Goal: Task Accomplishment & Management: Use online tool/utility

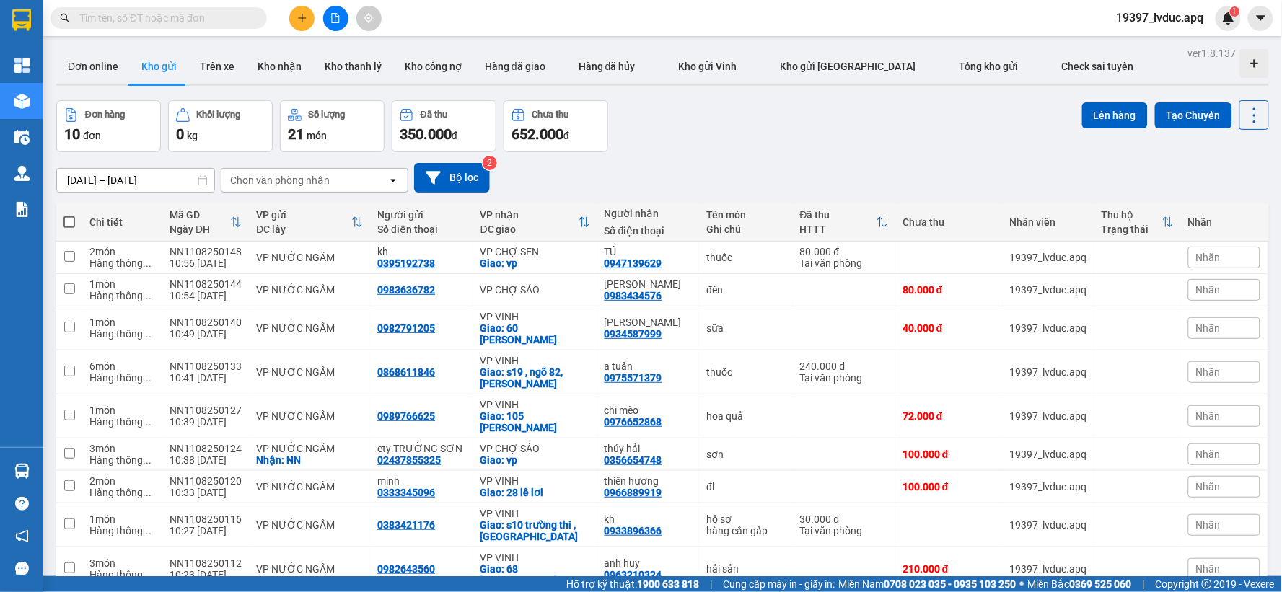
click at [69, 217] on span at bounding box center [69, 222] width 12 height 12
click at [69, 215] on input "checkbox" at bounding box center [69, 215] width 0 height 0
checkbox input "true"
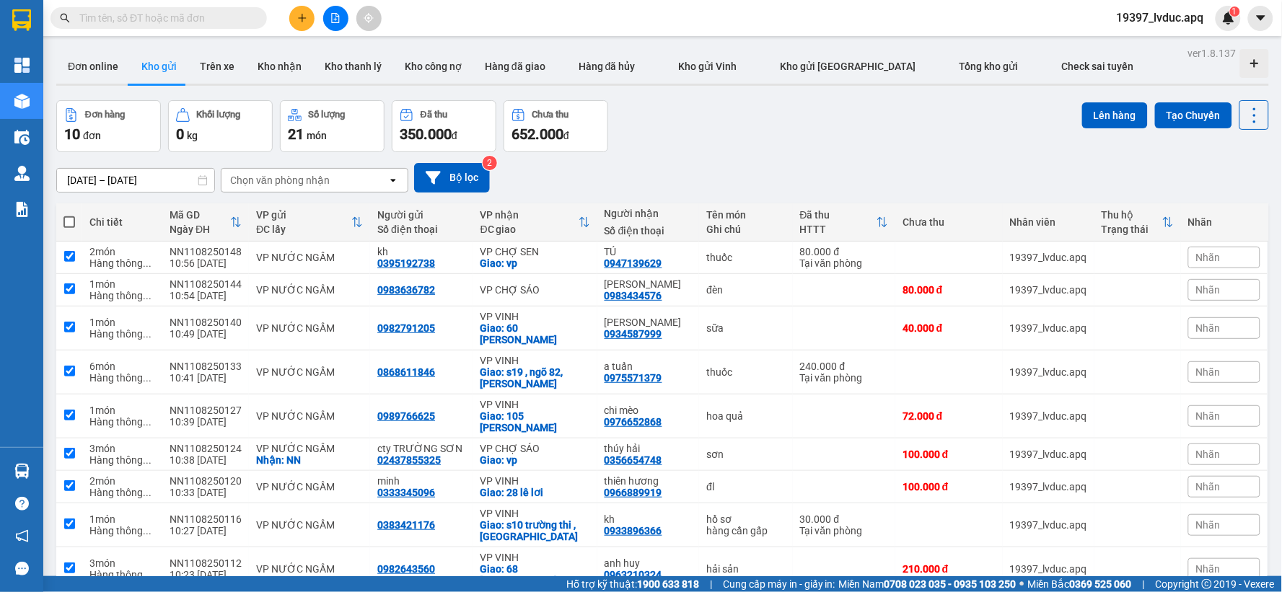
checkbox input "true"
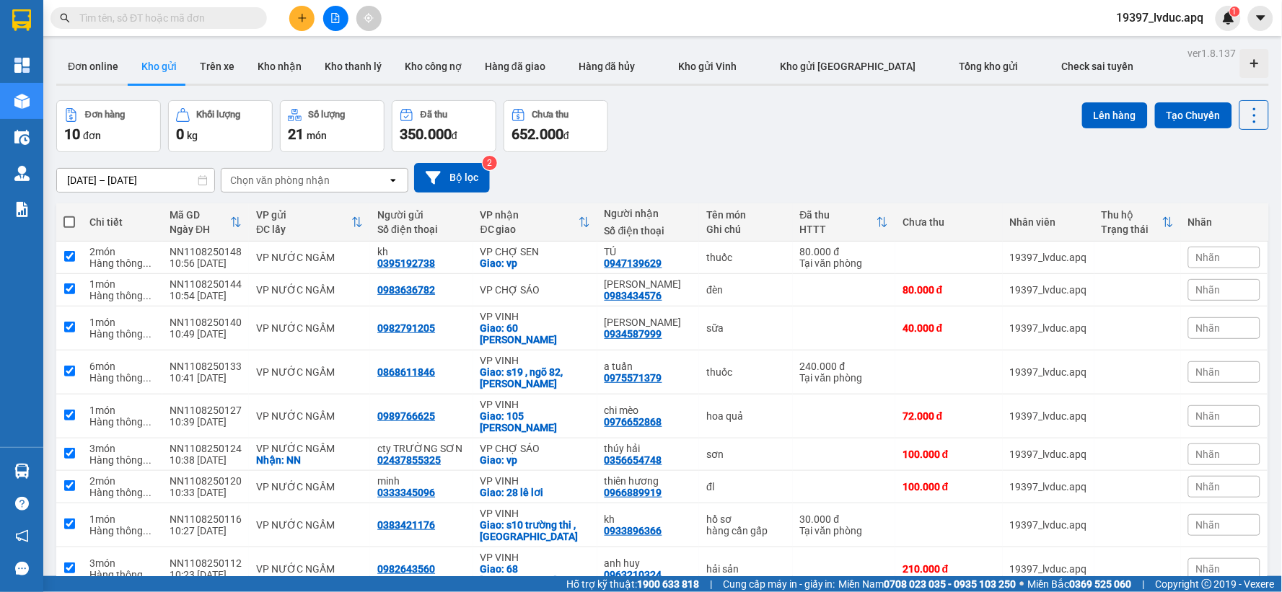
checkbox input "true"
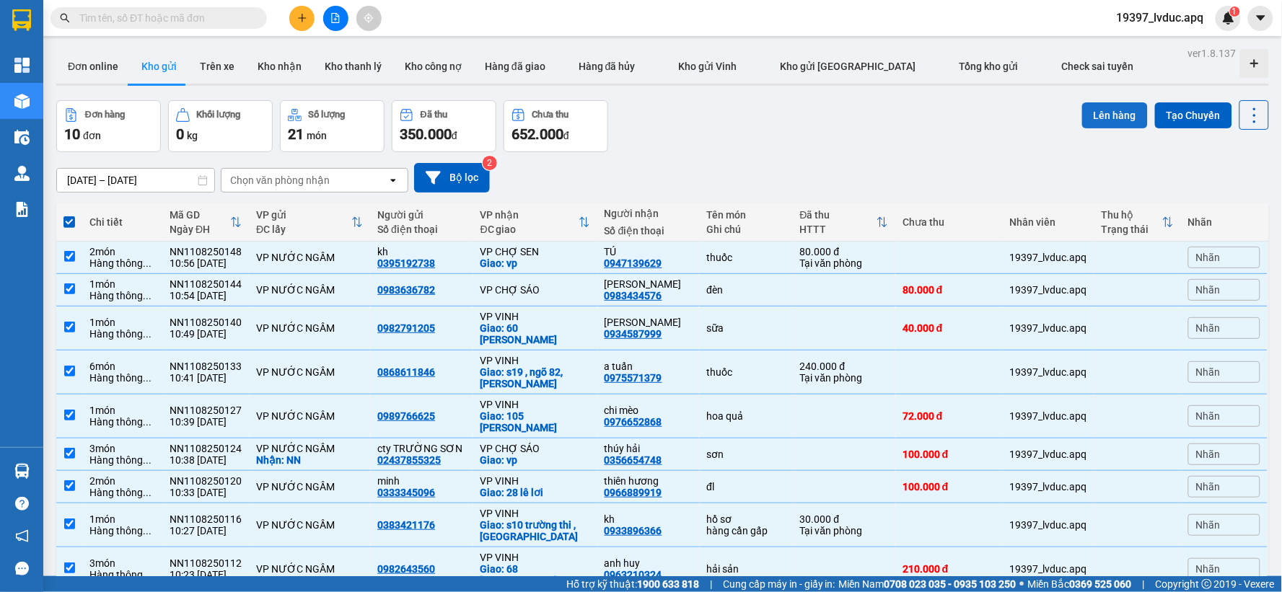
click at [1120, 115] on button "Lên hàng" at bounding box center [1115, 115] width 66 height 26
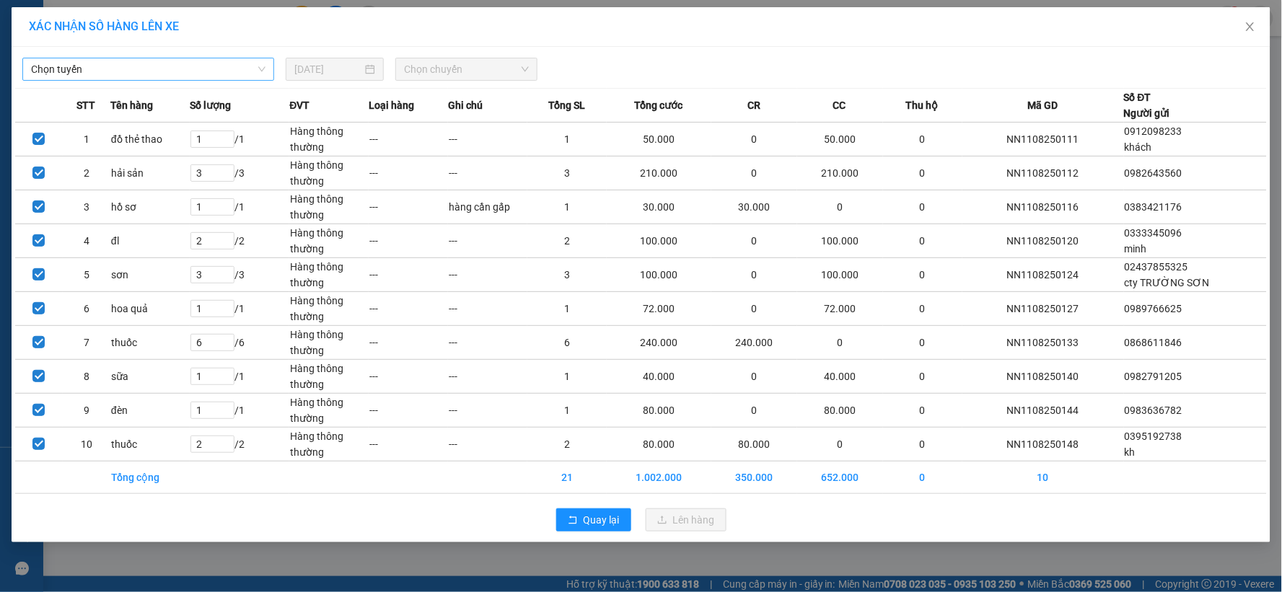
click at [173, 75] on span "Chọn tuyến" at bounding box center [148, 69] width 234 height 22
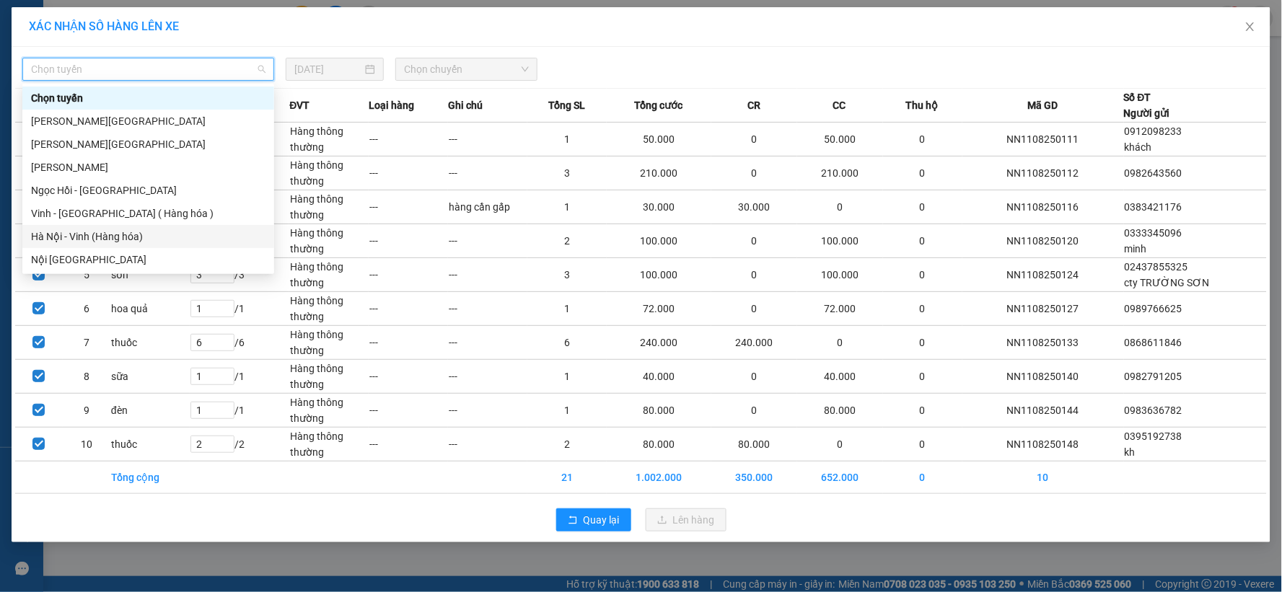
click at [142, 233] on div "Hà Nội - Vinh (Hàng hóa)" at bounding box center [148, 237] width 234 height 16
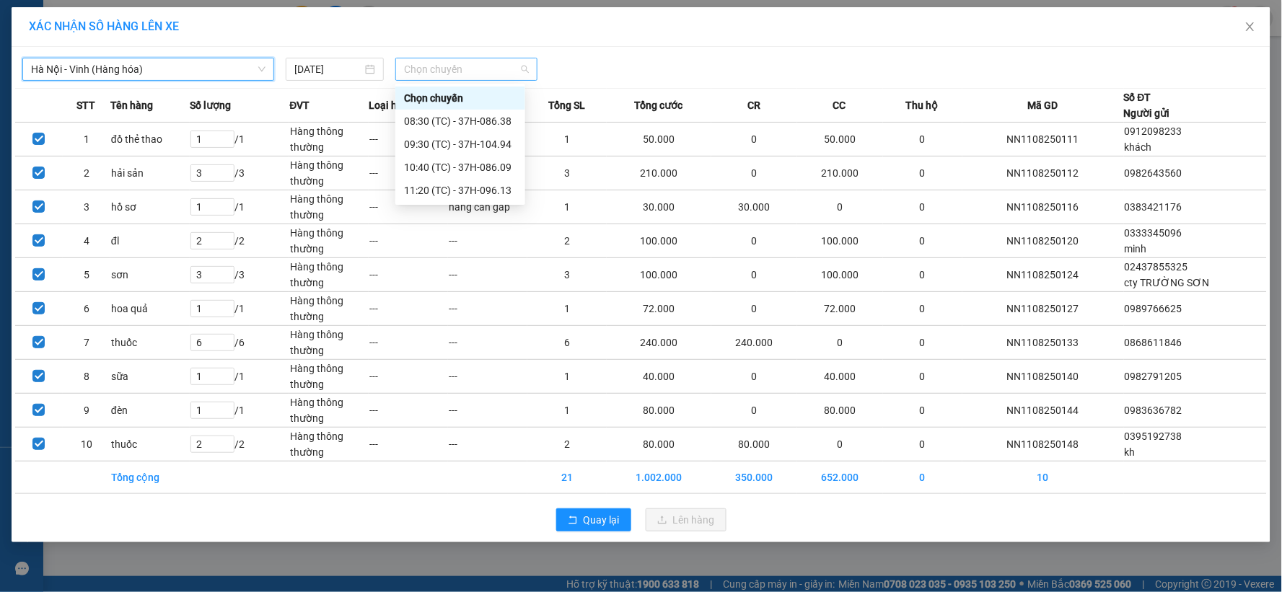
click at [437, 63] on span "Chọn chuyến" at bounding box center [466, 69] width 125 height 22
click at [482, 193] on div "11:20 (TC) - 37H-096.13" at bounding box center [460, 191] width 113 height 16
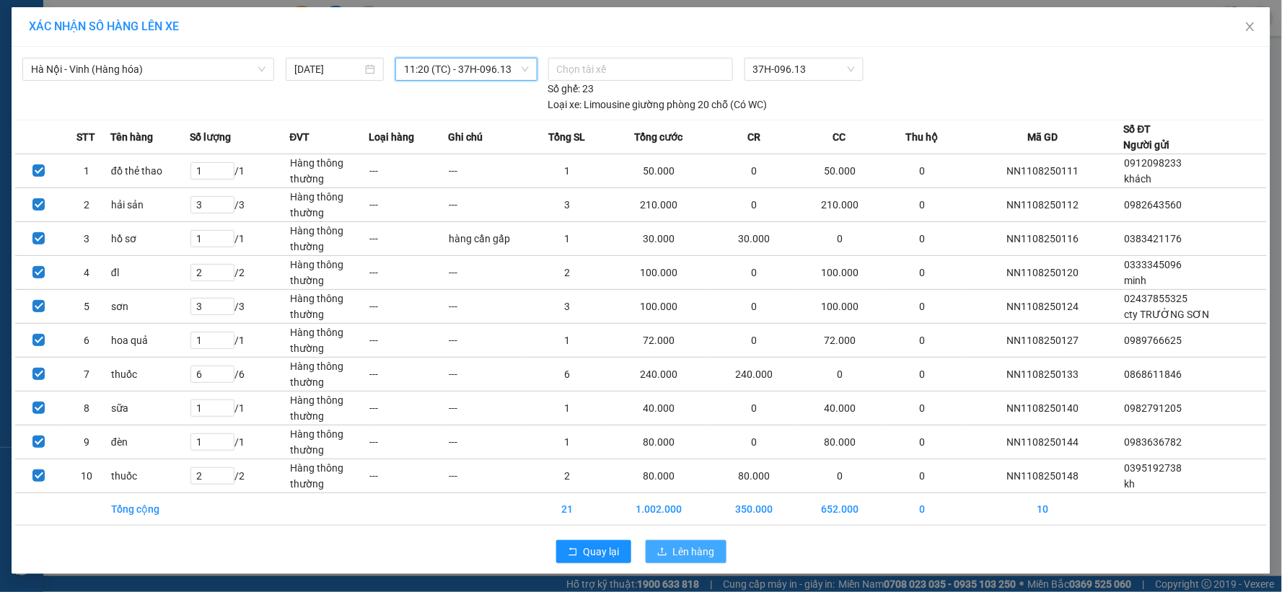
click at [691, 553] on span "Lên hàng" at bounding box center [694, 552] width 42 height 16
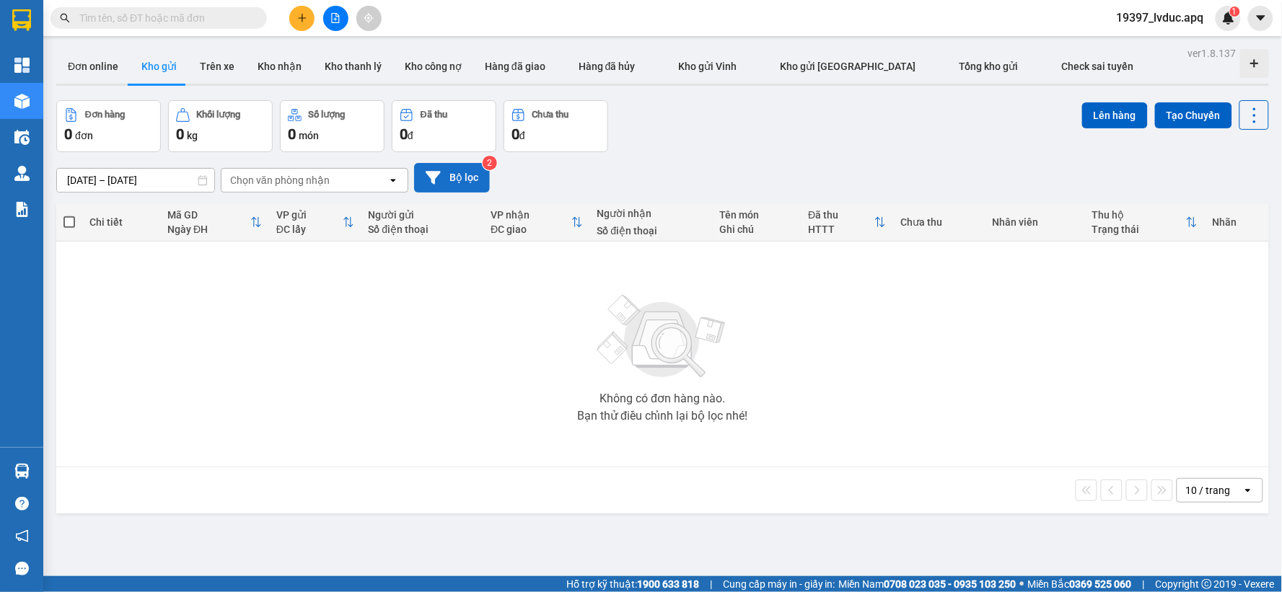
click at [467, 176] on button "Bộ lọc" at bounding box center [452, 178] width 76 height 30
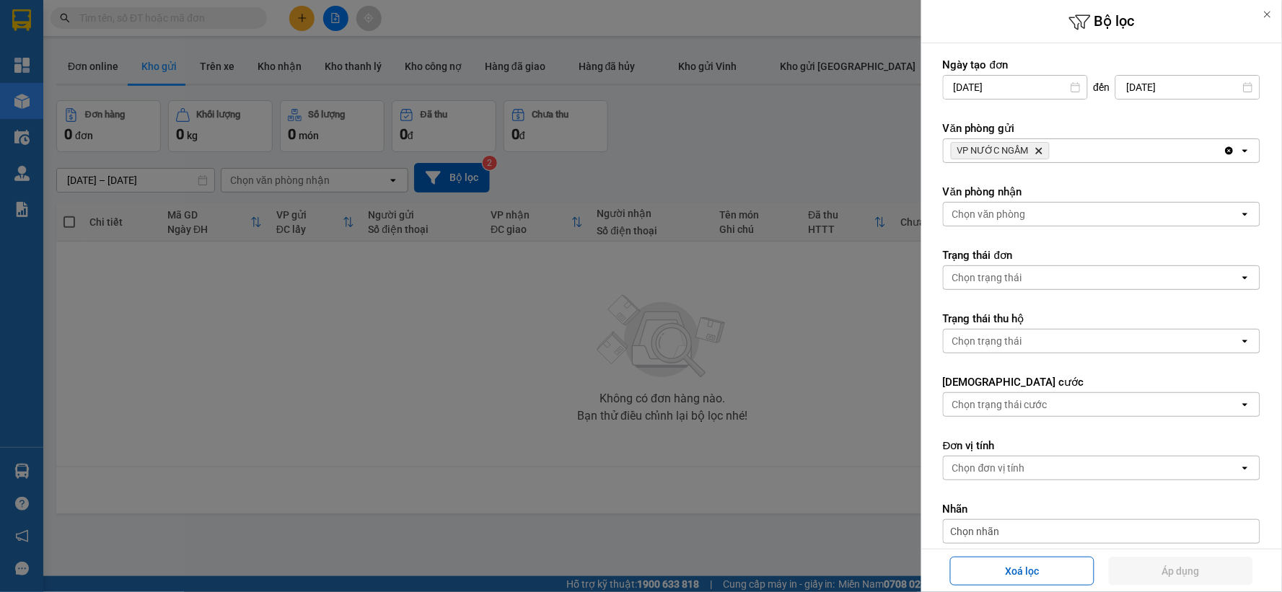
click at [1039, 148] on icon "Delete" at bounding box center [1039, 150] width 9 height 9
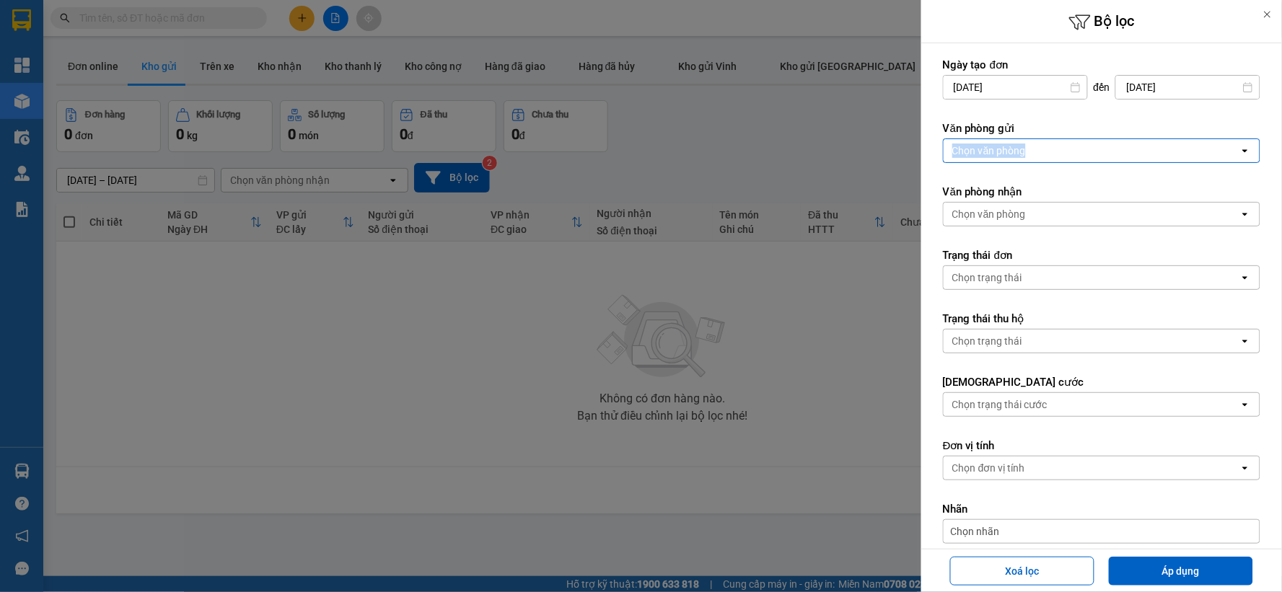
click at [1039, 149] on div "Chọn văn phòng" at bounding box center [1092, 150] width 296 height 23
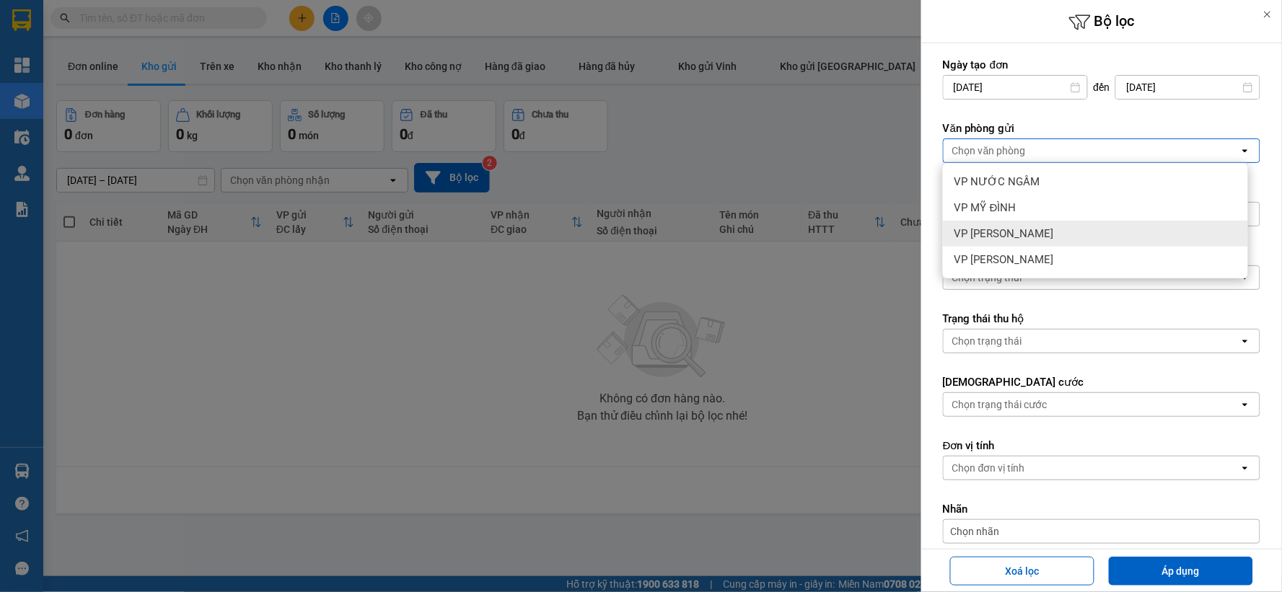
click at [1029, 232] on div "VP [PERSON_NAME]" at bounding box center [1095, 234] width 305 height 26
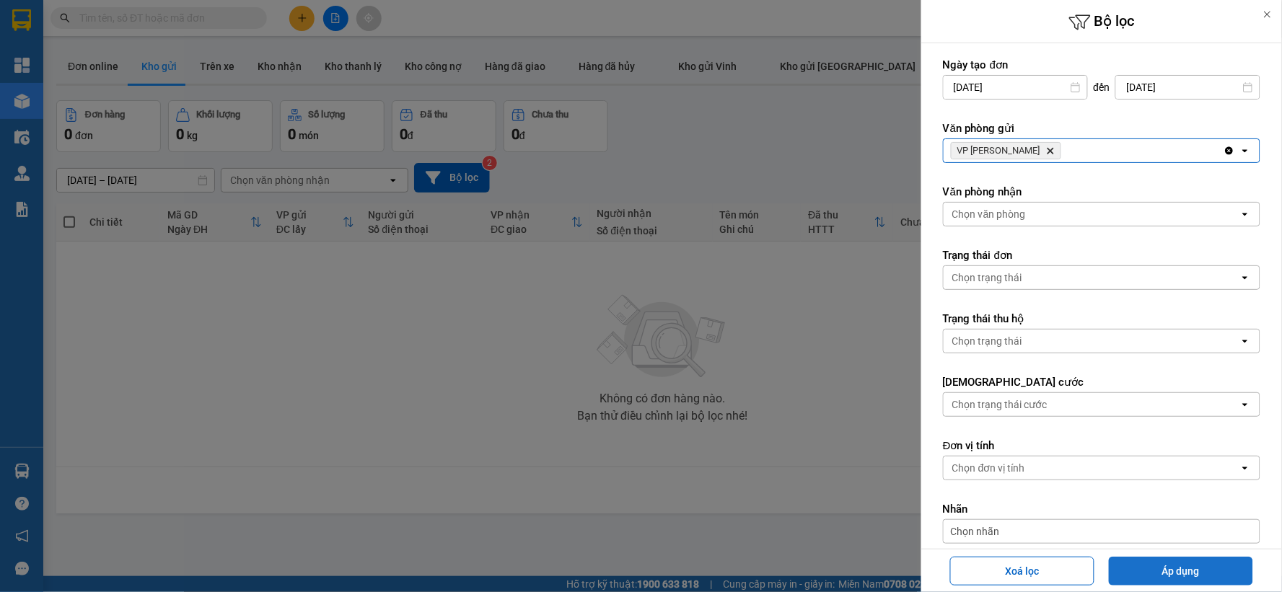
click at [1162, 566] on button "Áp dụng" at bounding box center [1181, 571] width 144 height 29
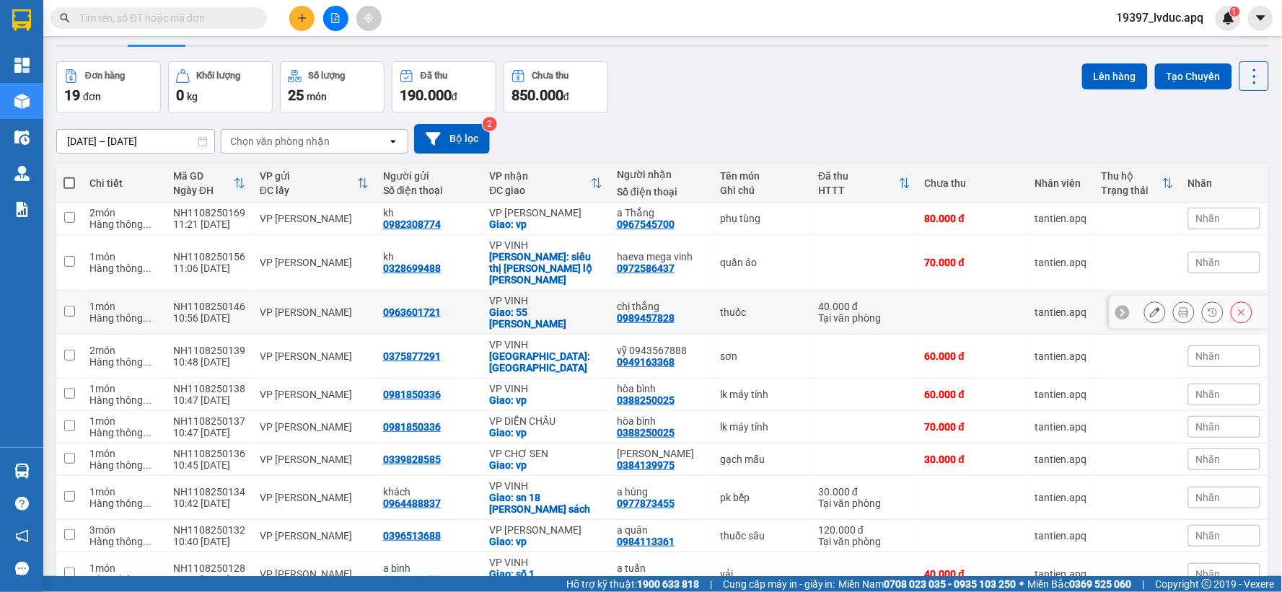
scroll to position [97, 0]
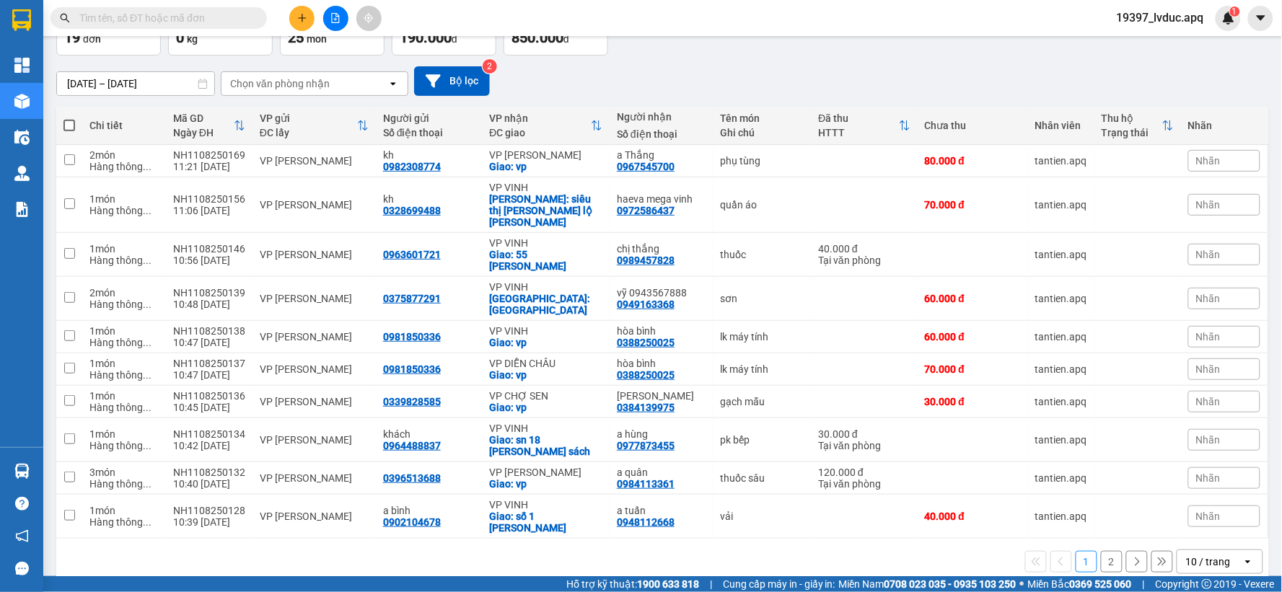
click at [1186, 555] on div "10 / trang" at bounding box center [1208, 562] width 45 height 14
click at [1183, 507] on span "100 / trang" at bounding box center [1203, 508] width 52 height 14
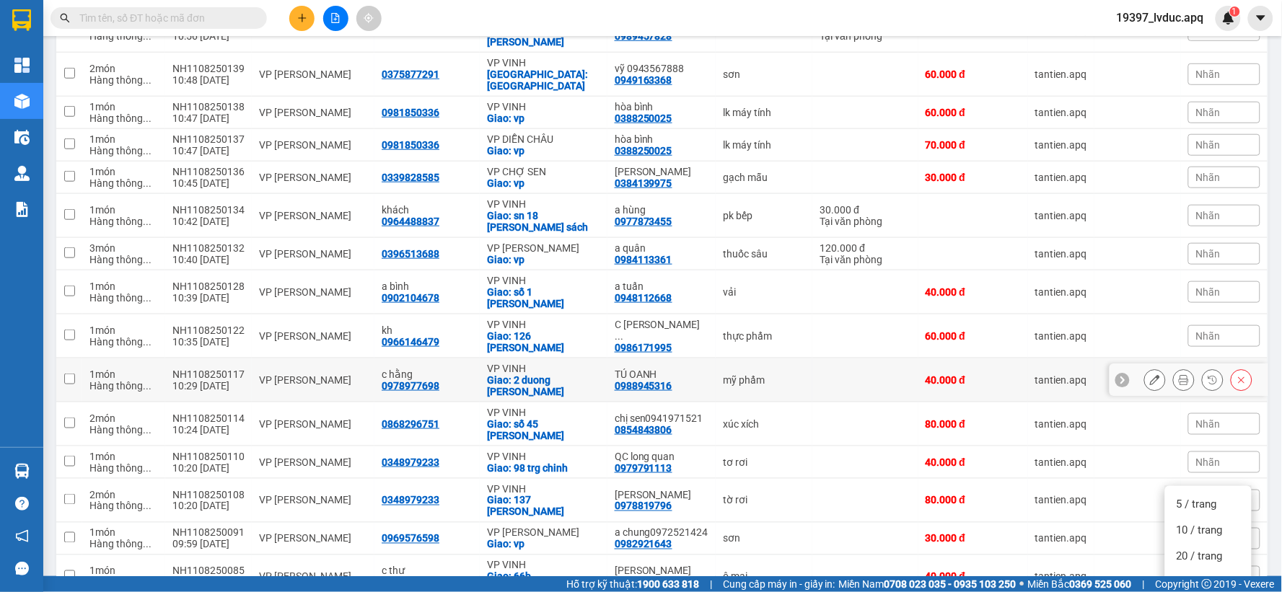
scroll to position [0, 0]
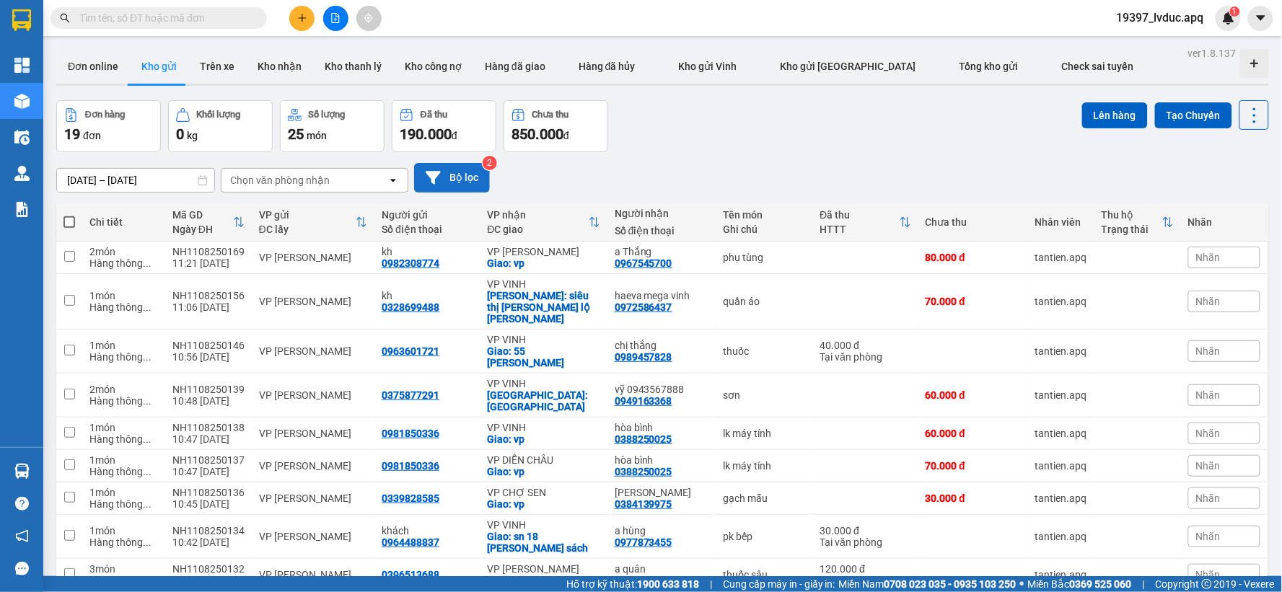
drag, startPoint x: 478, startPoint y: 175, endPoint x: 472, endPoint y: 186, distance: 13.2
click at [472, 186] on button "Bộ lọc" at bounding box center [452, 178] width 76 height 30
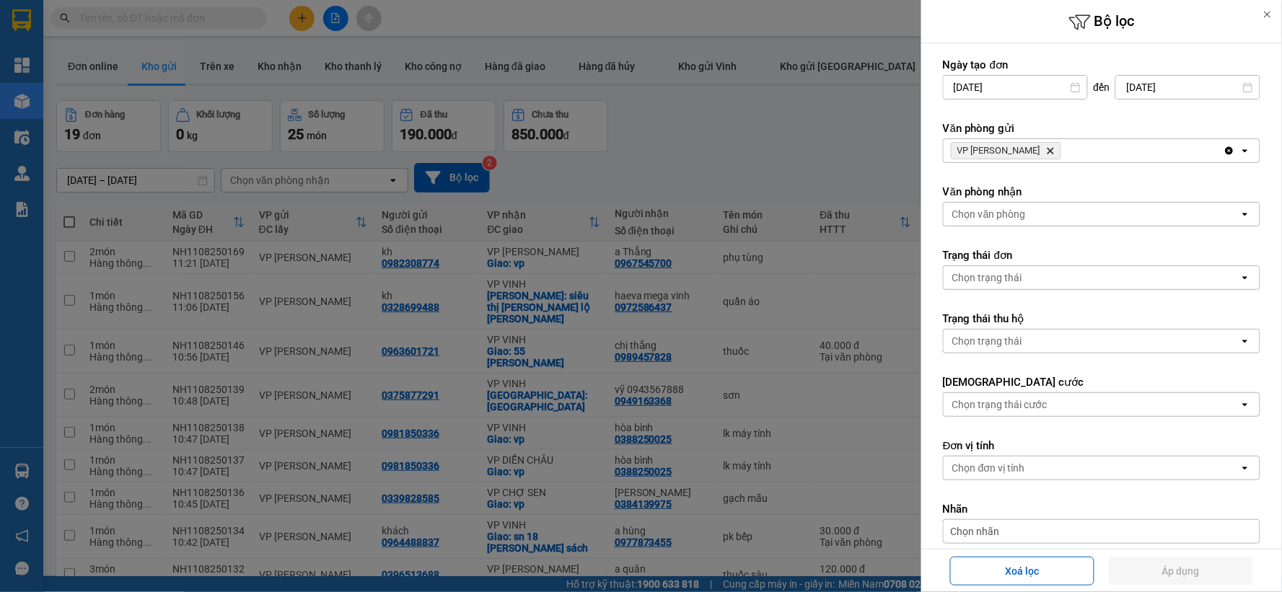
click at [1046, 150] on icon "Delete" at bounding box center [1050, 150] width 9 height 9
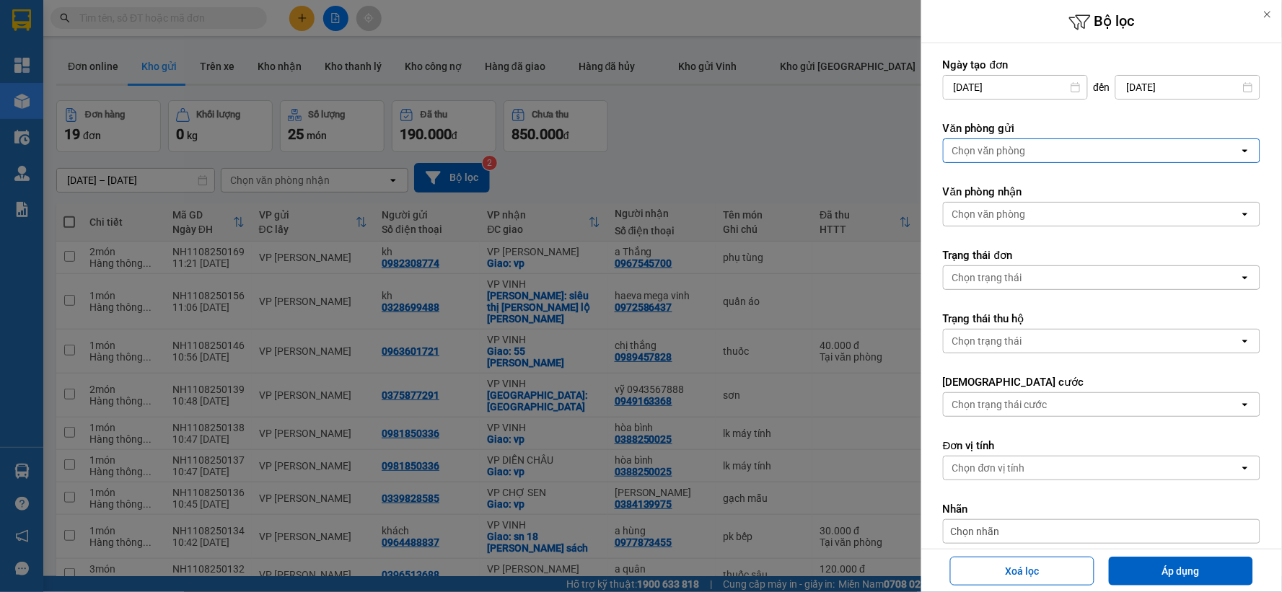
click at [1023, 153] on div "Chọn văn phòng" at bounding box center [989, 151] width 74 height 14
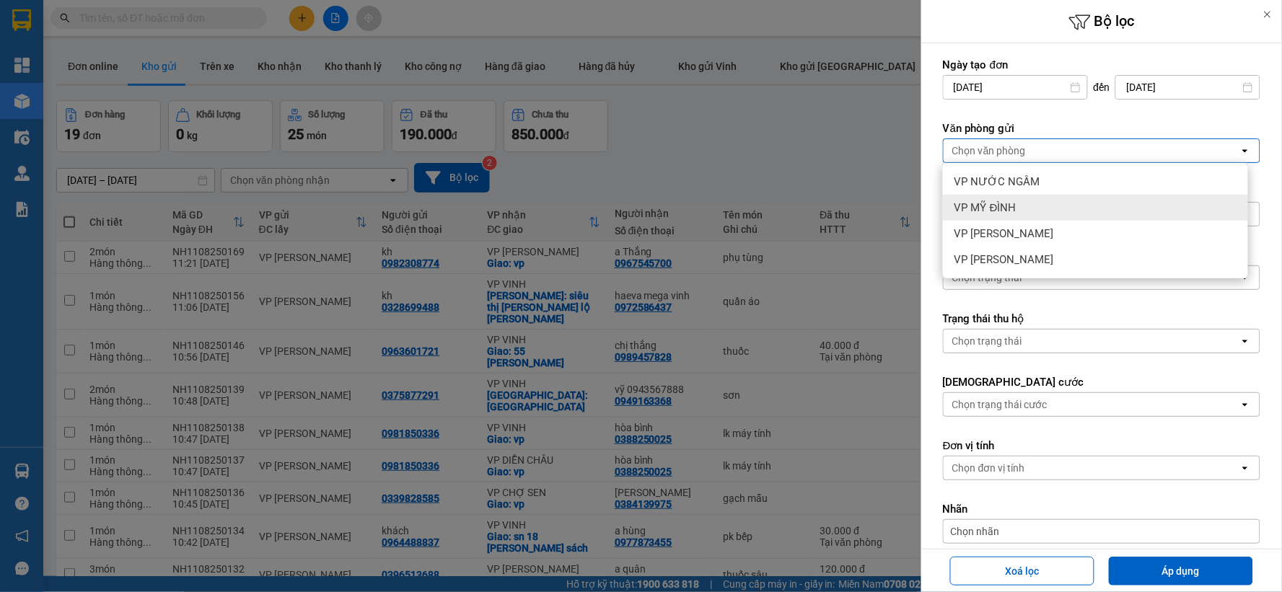
drag, startPoint x: 1028, startPoint y: 206, endPoint x: 1015, endPoint y: 211, distance: 14.2
click at [1027, 208] on div "VP MỸ ĐÌNH" at bounding box center [1095, 208] width 305 height 26
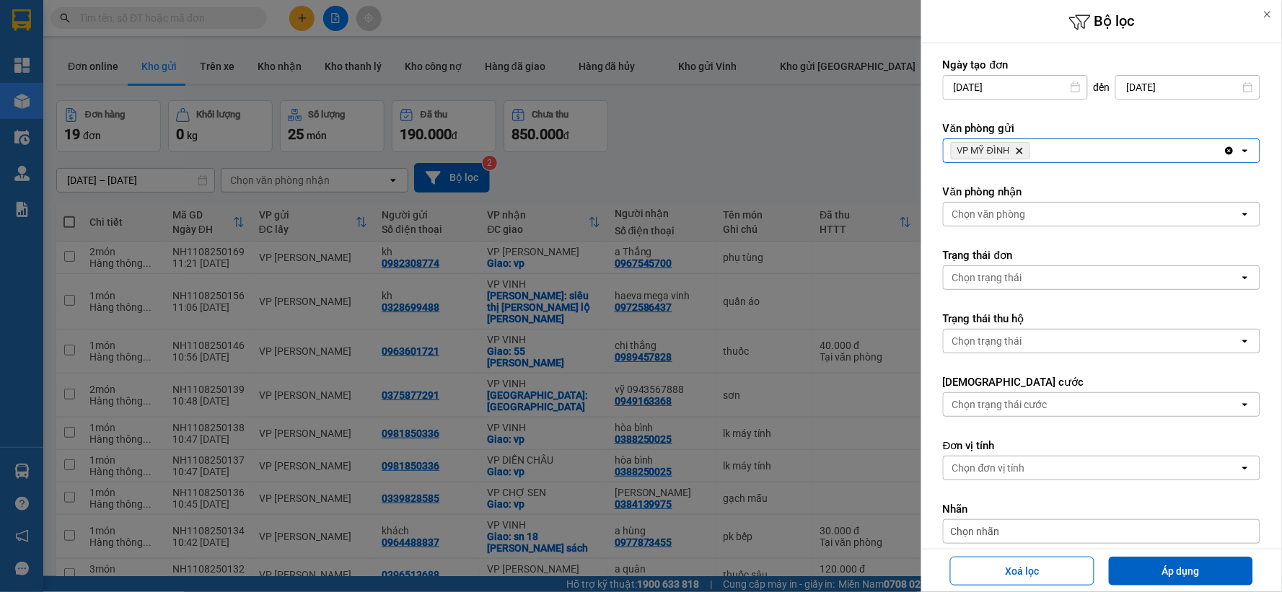
drag, startPoint x: 1178, startPoint y: 568, endPoint x: 1143, endPoint y: 534, distance: 49.0
click at [1177, 567] on button "Áp dụng" at bounding box center [1181, 571] width 144 height 29
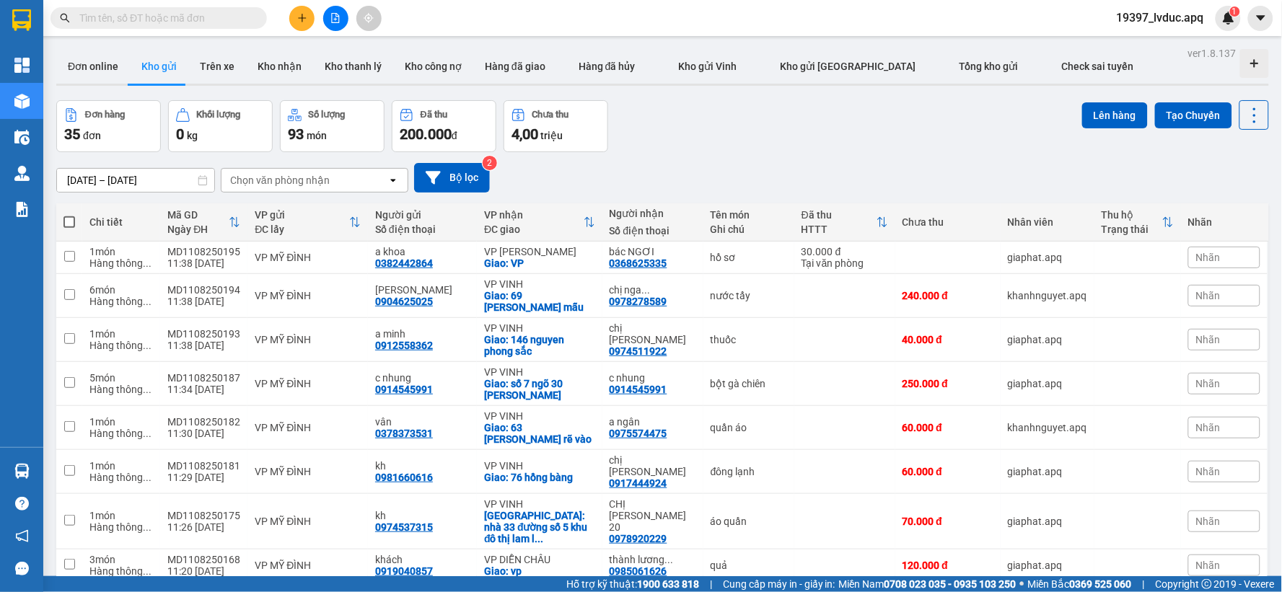
click at [478, 193] on div "[DATE] – [DATE] Press the down arrow key to interact with the calendar and sele…" at bounding box center [662, 177] width 1213 height 51
click at [466, 190] on button "Bộ lọc" at bounding box center [452, 178] width 76 height 30
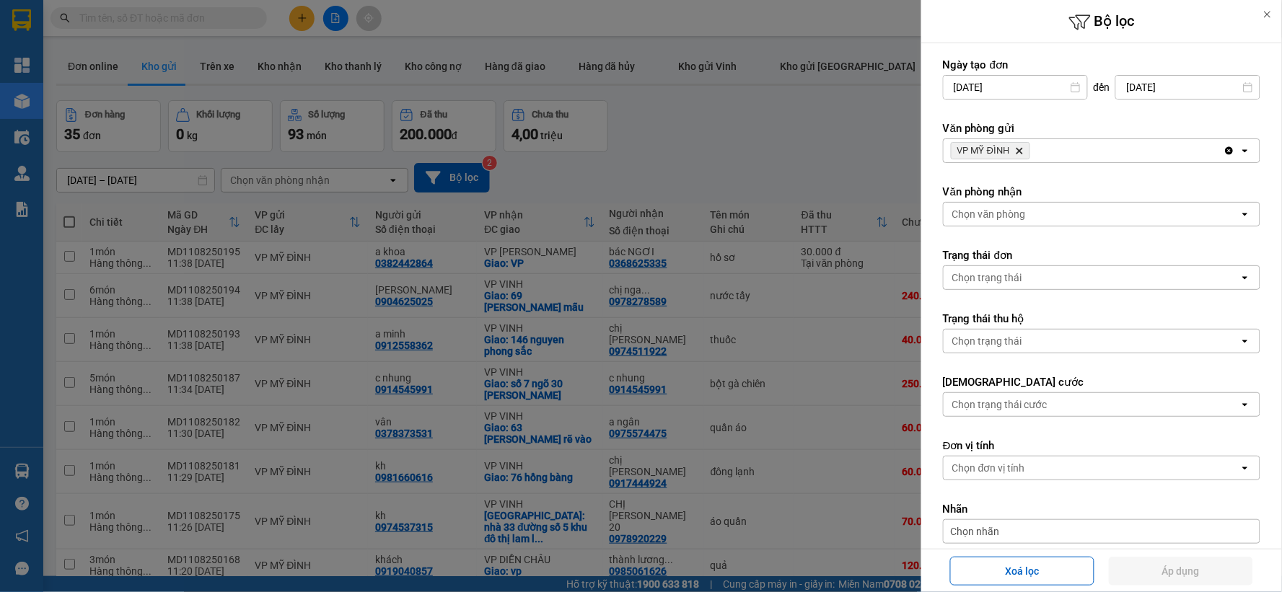
click at [1037, 146] on div "VP MỸ ĐÌNH Delete" at bounding box center [1084, 150] width 280 height 23
click at [1035, 577] on button "Xoá lọc" at bounding box center [1022, 571] width 144 height 29
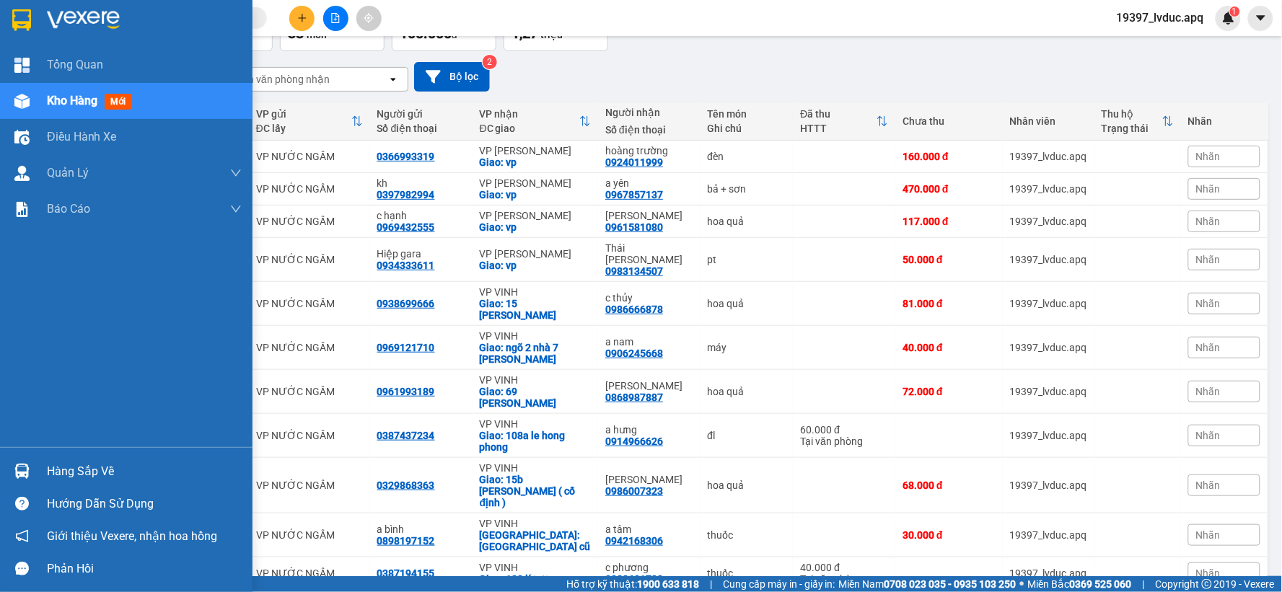
scroll to position [77, 0]
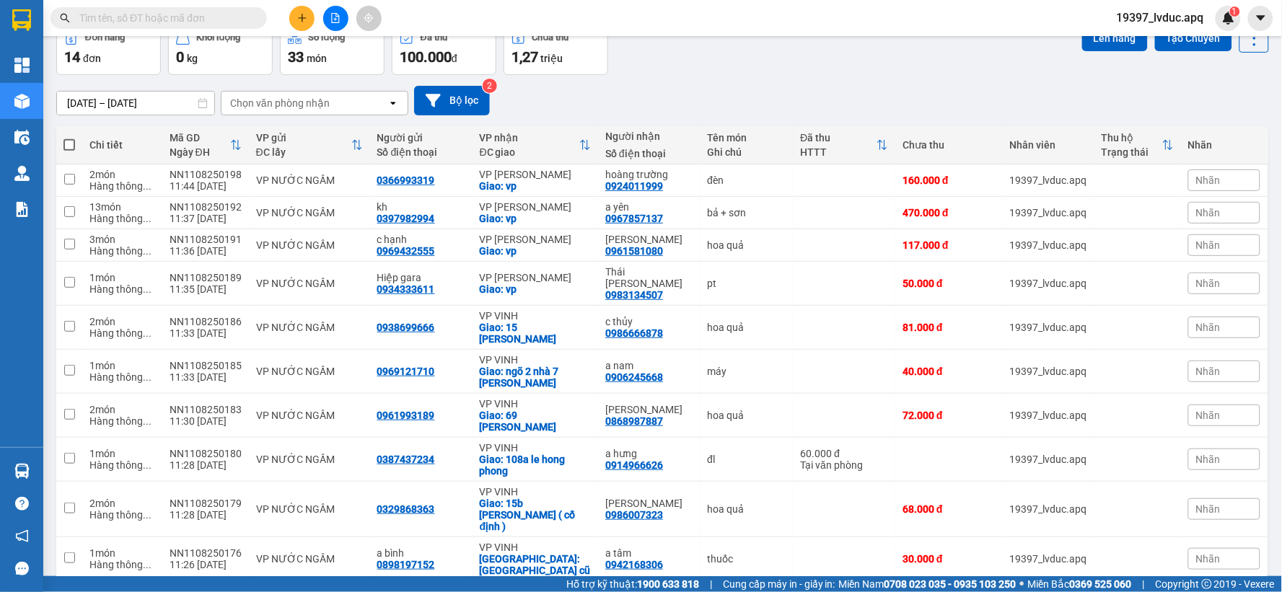
click at [70, 146] on span at bounding box center [69, 145] width 12 height 12
click at [69, 138] on input "checkbox" at bounding box center [69, 138] width 0 height 0
checkbox input "true"
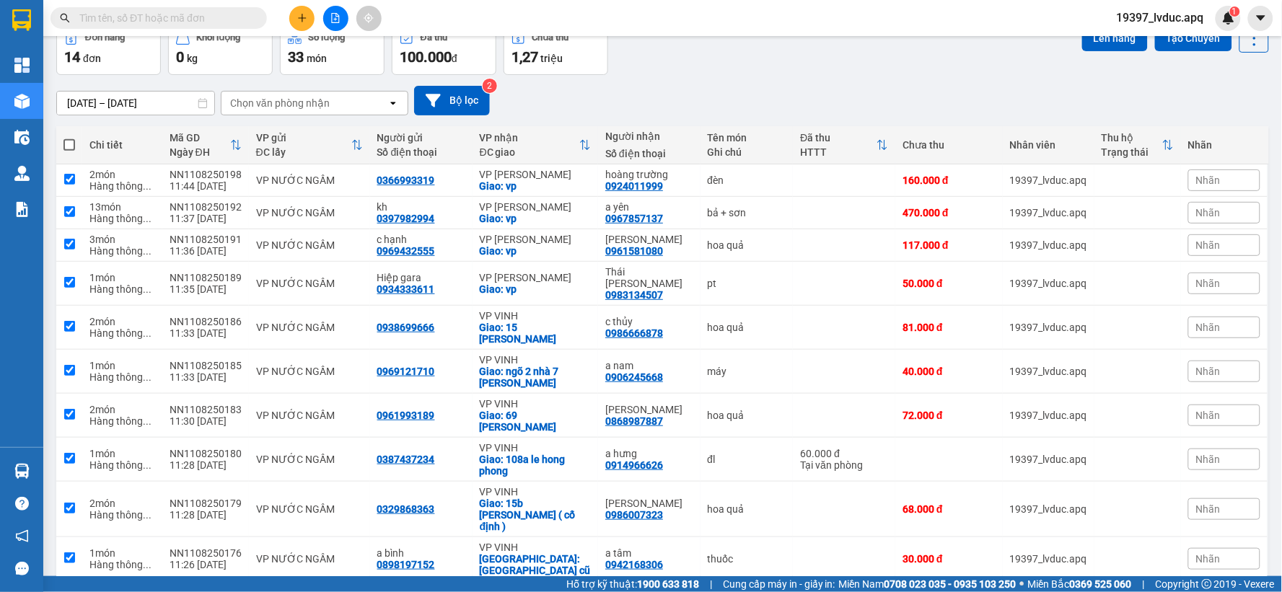
checkbox input "true"
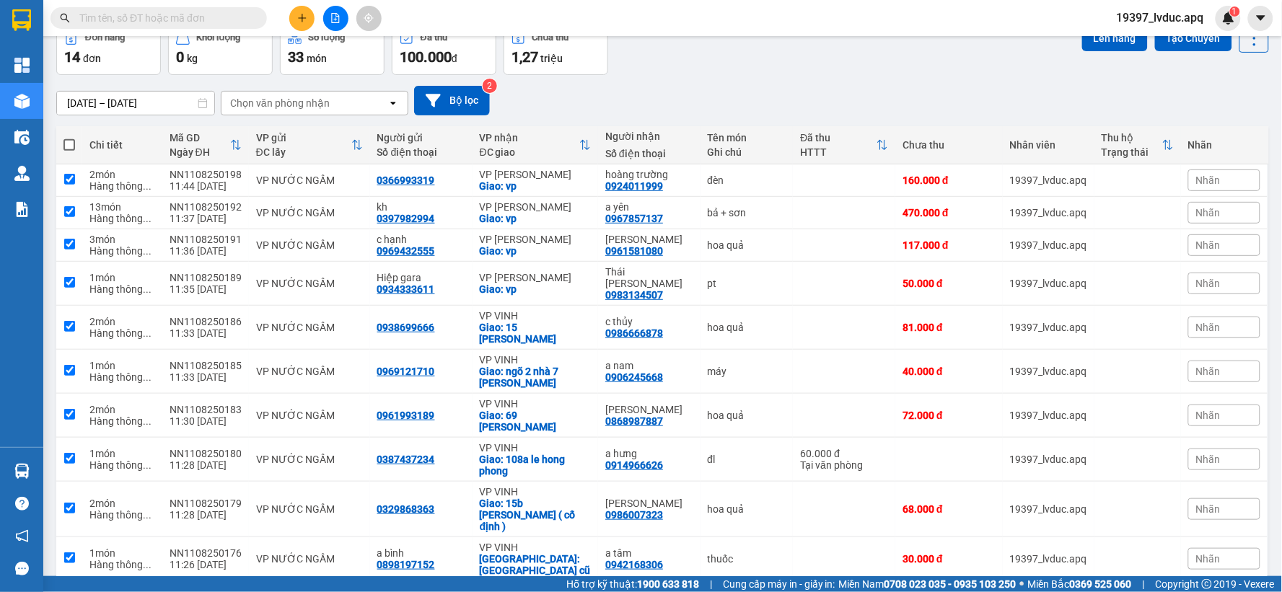
checkbox input "true"
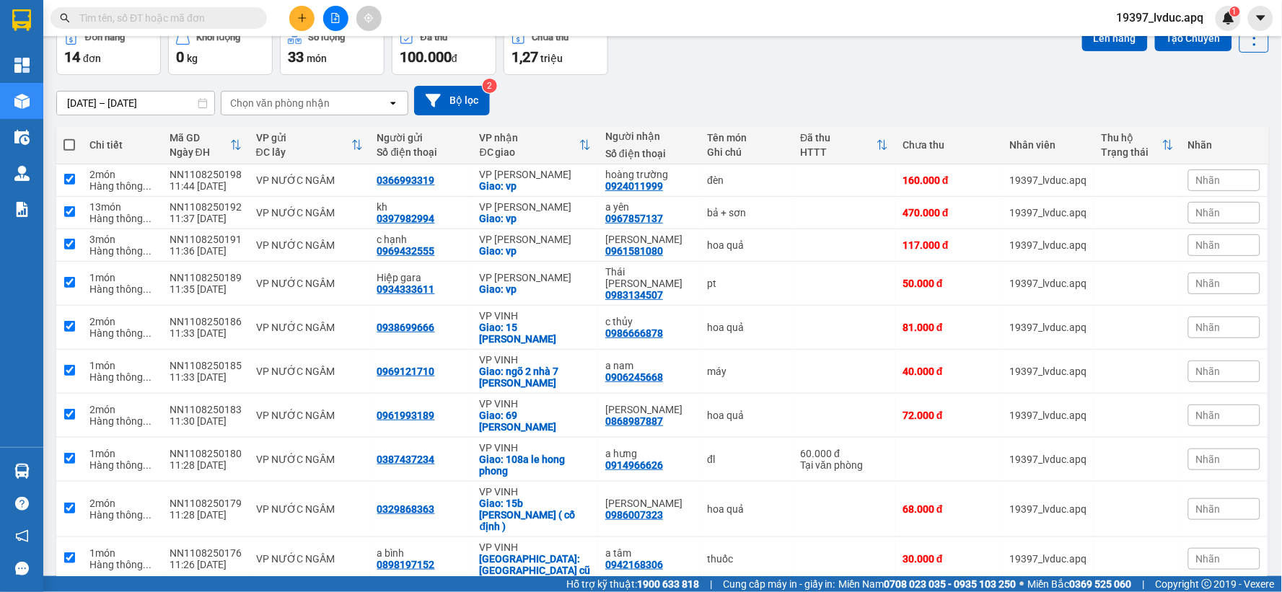
checkbox input "true"
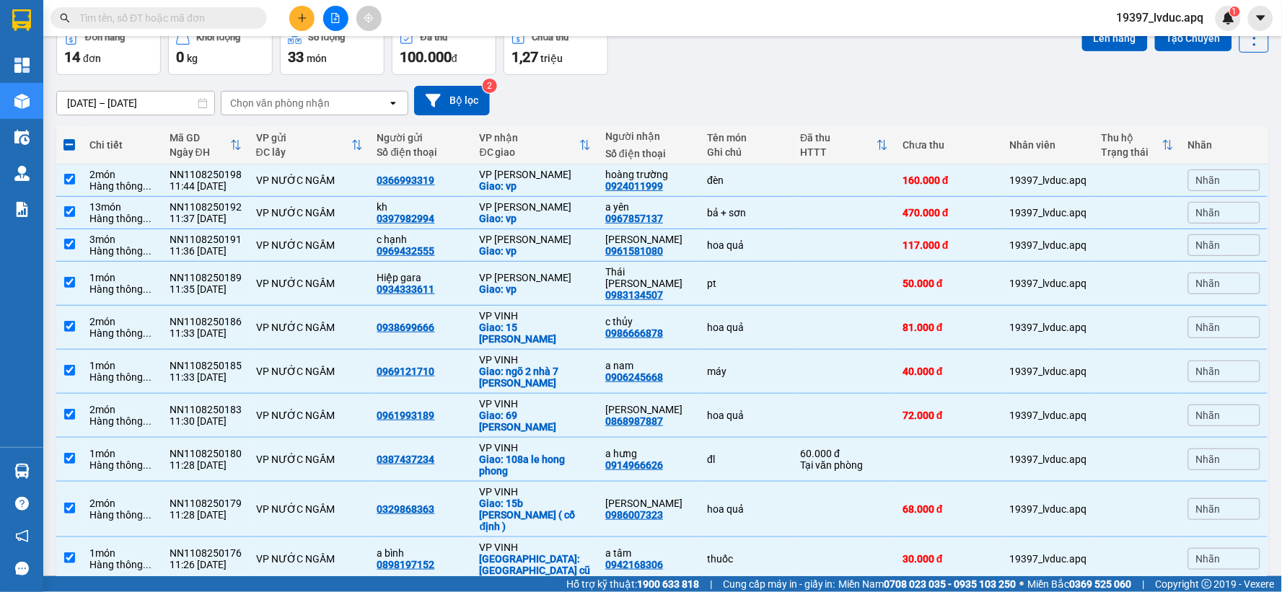
click at [1104, 26] on div "Kết quả tìm kiếm ( 0 ) Bộ lọc Ngày tạo đơn gần nhất No Data 19397_lvduc.apq 1" at bounding box center [641, 18] width 1282 height 36
click at [1098, 37] on button "Lên hàng" at bounding box center [1115, 38] width 66 height 26
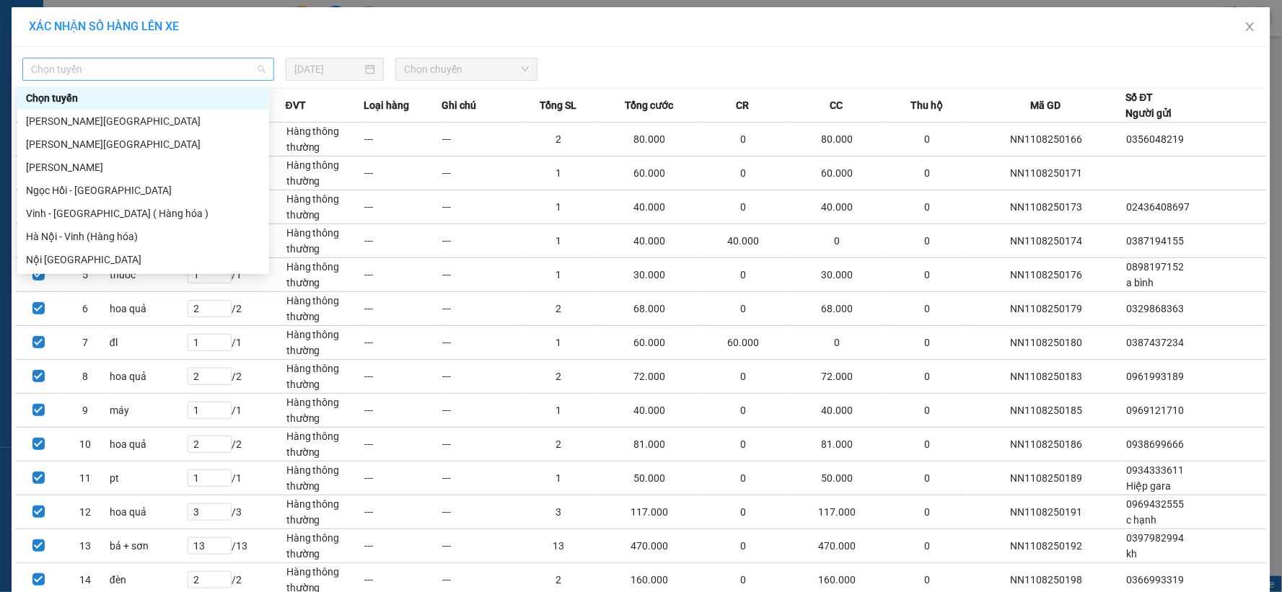
click at [76, 66] on span "Chọn tuyến" at bounding box center [148, 69] width 234 height 22
click at [157, 247] on div "Hà Nội - Vinh (Hàng hóa)" at bounding box center [143, 236] width 252 height 23
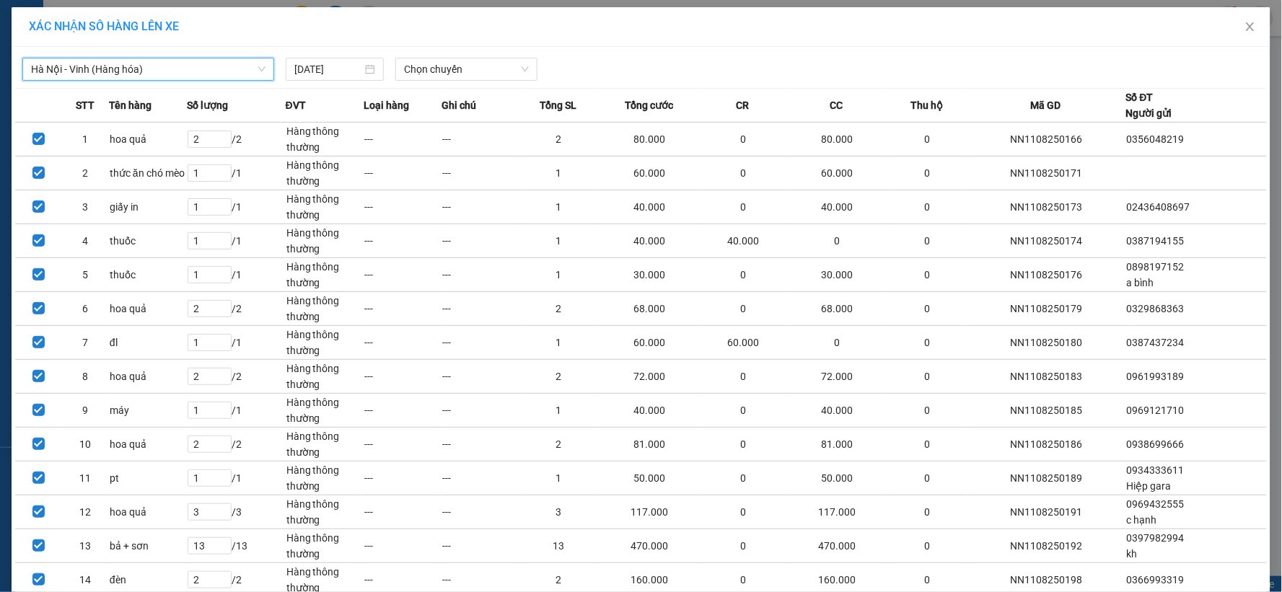
drag, startPoint x: 450, startPoint y: 76, endPoint x: 443, endPoint y: 81, distance: 8.8
click at [450, 75] on span "Chọn chuyến" at bounding box center [466, 69] width 125 height 22
click at [1241, 20] on span "Close" at bounding box center [1250, 27] width 40 height 40
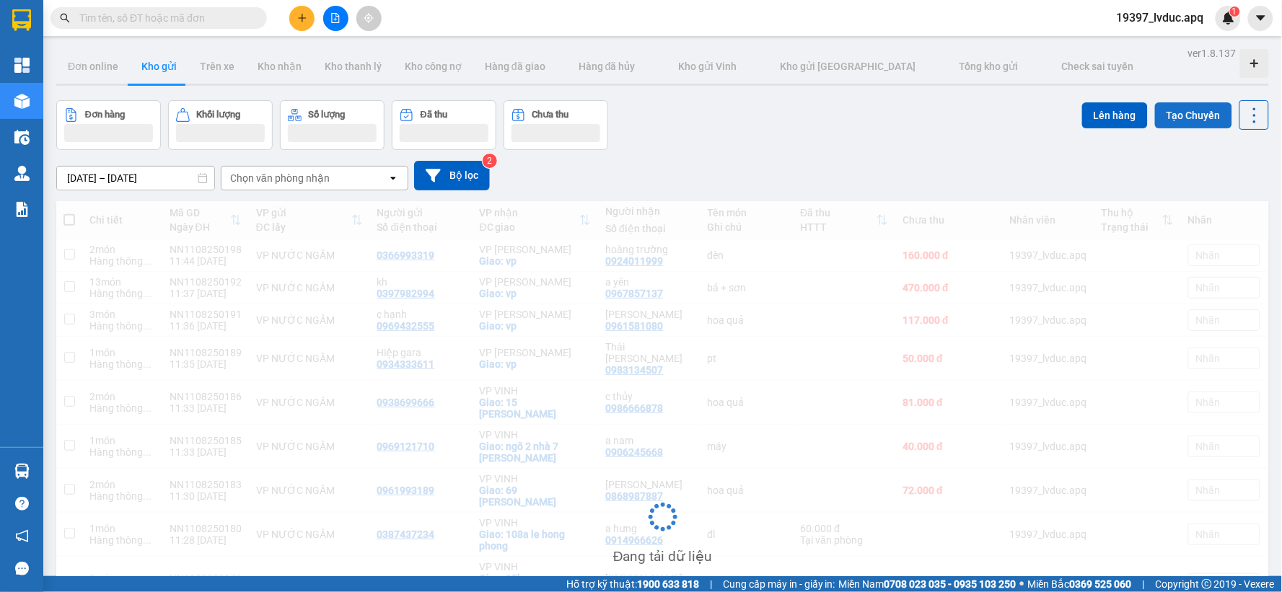
click at [1169, 118] on button "Tạo Chuyến" at bounding box center [1193, 115] width 77 height 26
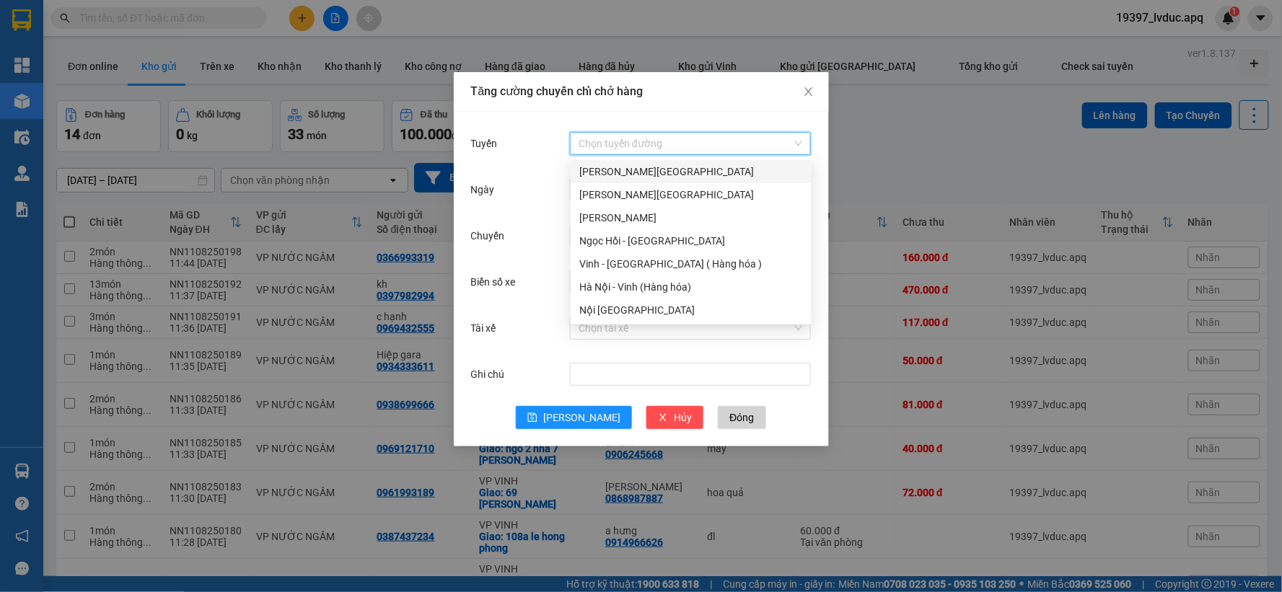
click at [625, 142] on input "Tuyến" at bounding box center [686, 144] width 214 height 22
click at [630, 294] on div "Hà Nội - Vinh (Hàng hóa)" at bounding box center [691, 287] width 224 height 16
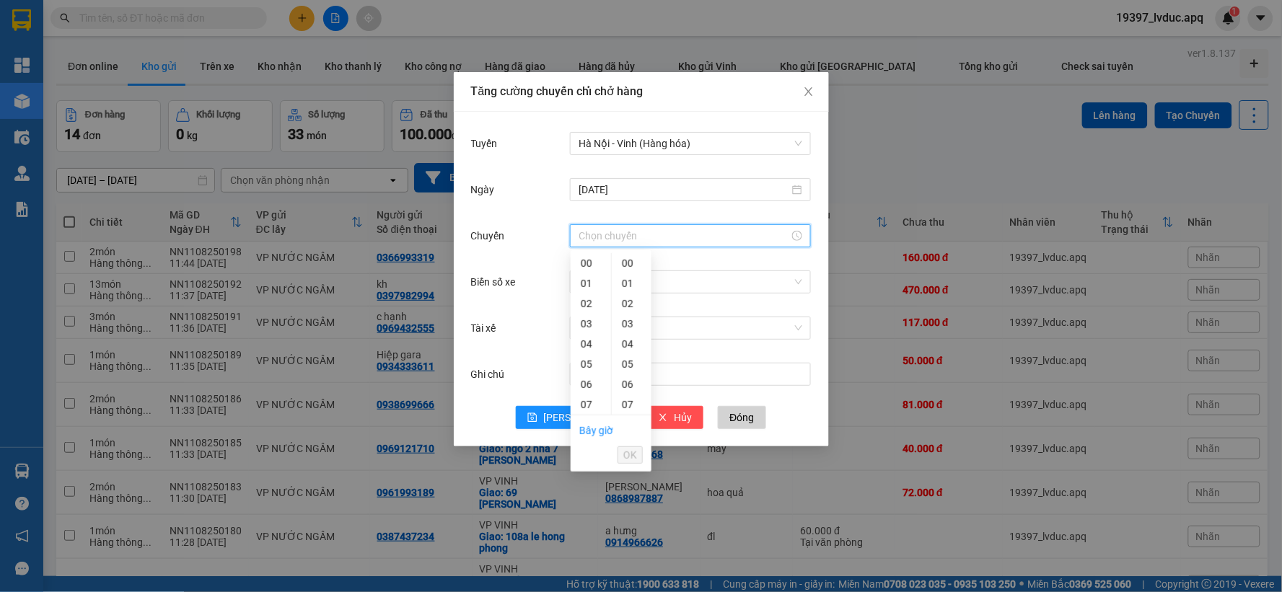
click at [652, 238] on input "Chuyến" at bounding box center [684, 236] width 211 height 16
click at [630, 310] on div "30" at bounding box center [632, 309] width 40 height 20
click at [587, 267] on div "12" at bounding box center [591, 265] width 40 height 20
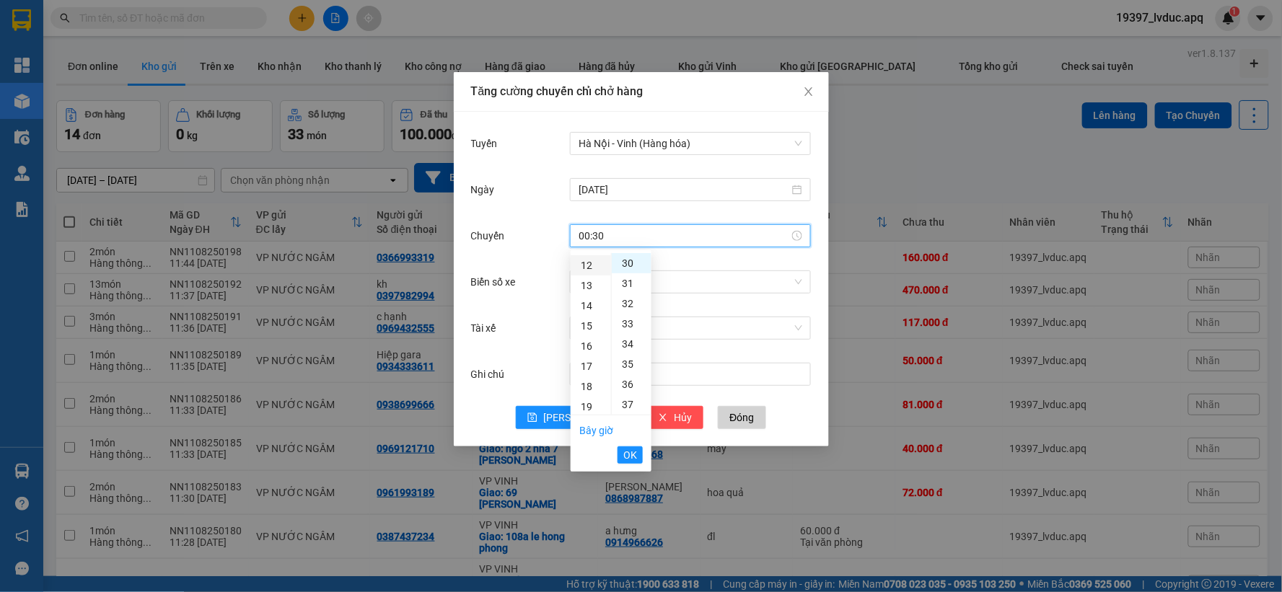
type input "12:30"
click at [629, 455] on span "OK" at bounding box center [630, 455] width 14 height 16
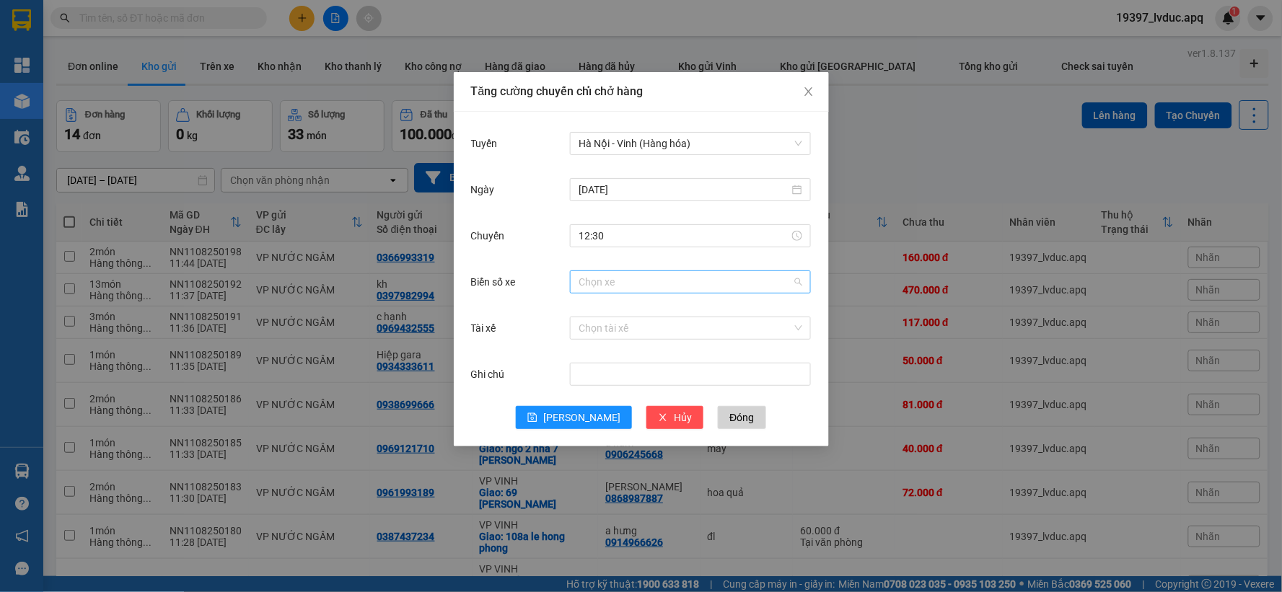
click at [596, 285] on input "Biển số xe" at bounding box center [686, 282] width 214 height 22
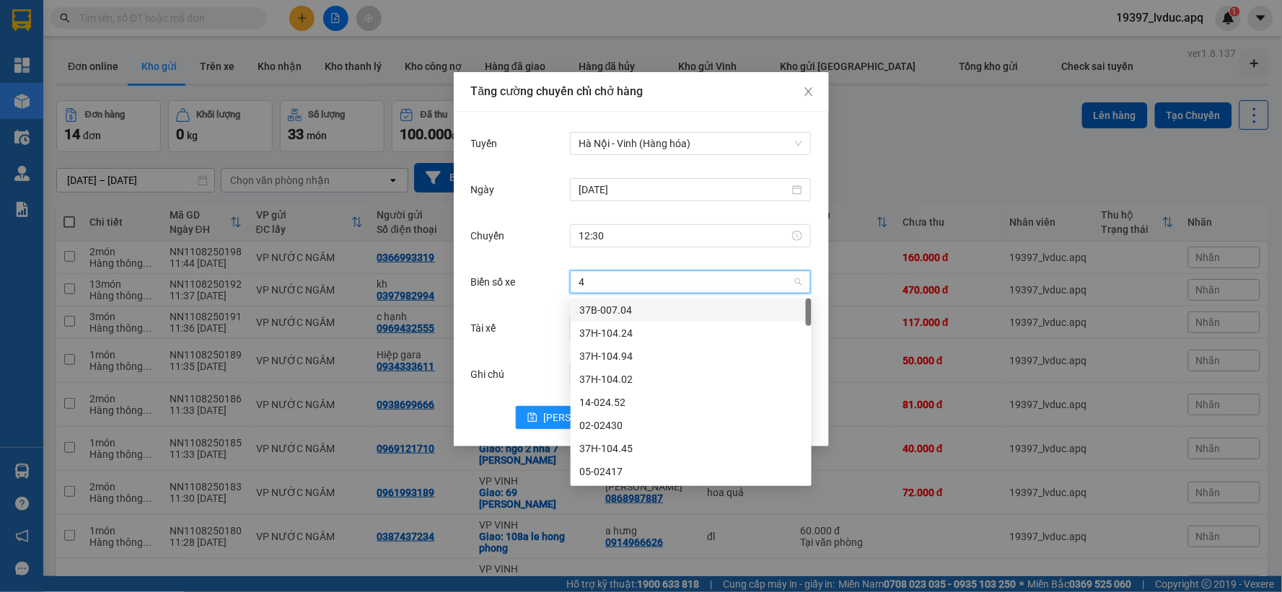
type input "41"
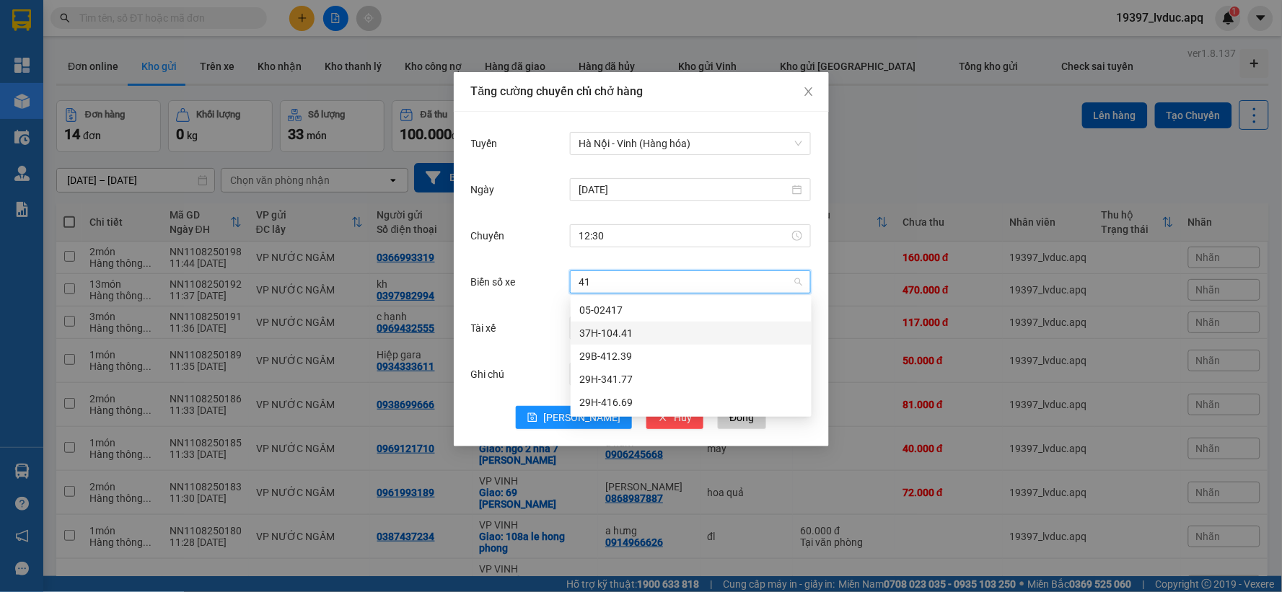
click at [618, 335] on div "37H-104.41" at bounding box center [691, 333] width 224 height 16
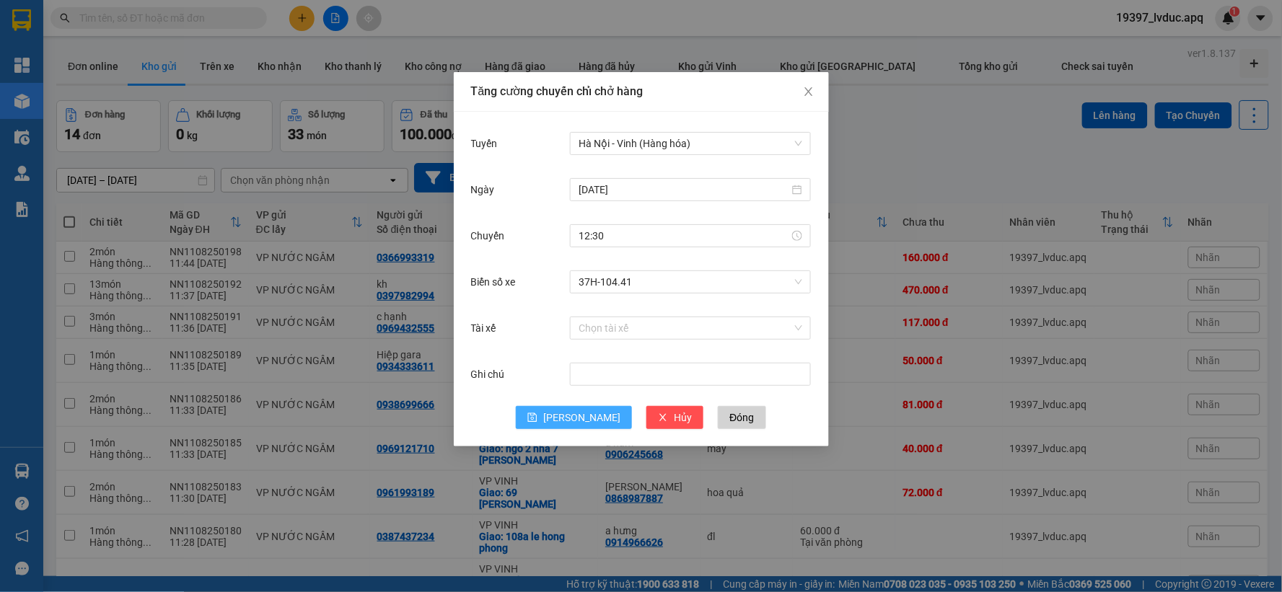
click at [537, 413] on icon "save" at bounding box center [532, 417] width 9 height 9
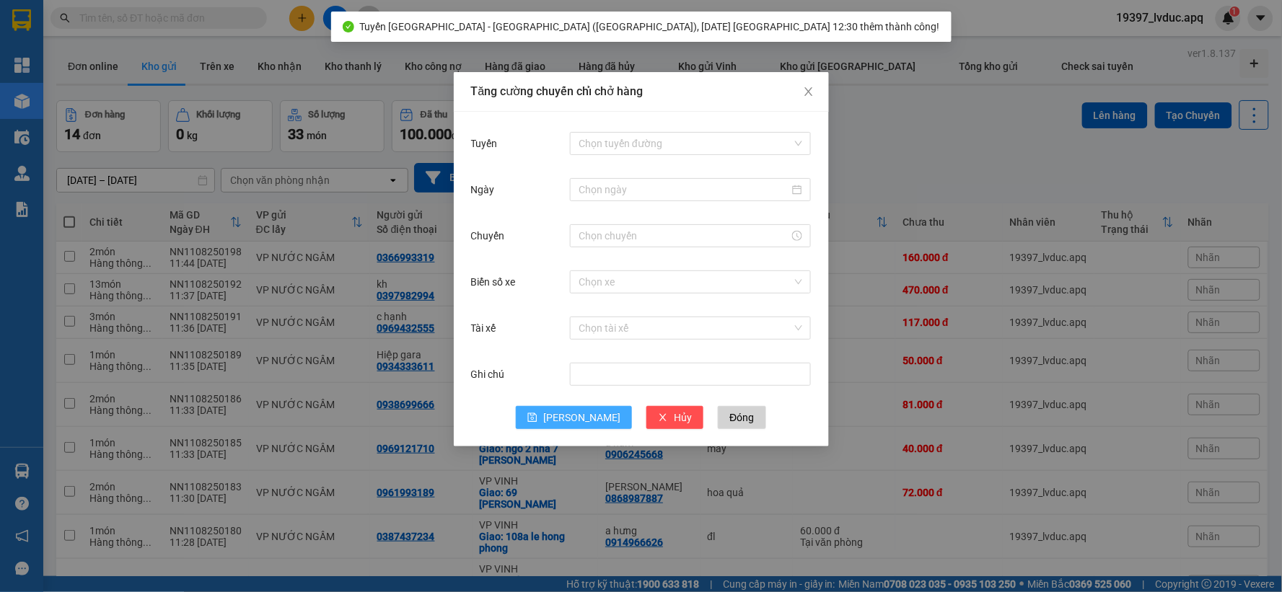
drag, startPoint x: 935, startPoint y: 132, endPoint x: 899, endPoint y: 146, distance: 38.6
click at [926, 135] on div "Tăng cường chuyến chỉ chở hàng Tuyến Chọn tuyến đường Ngày Chuyến Biển số xe Ch…" at bounding box center [641, 296] width 1282 height 592
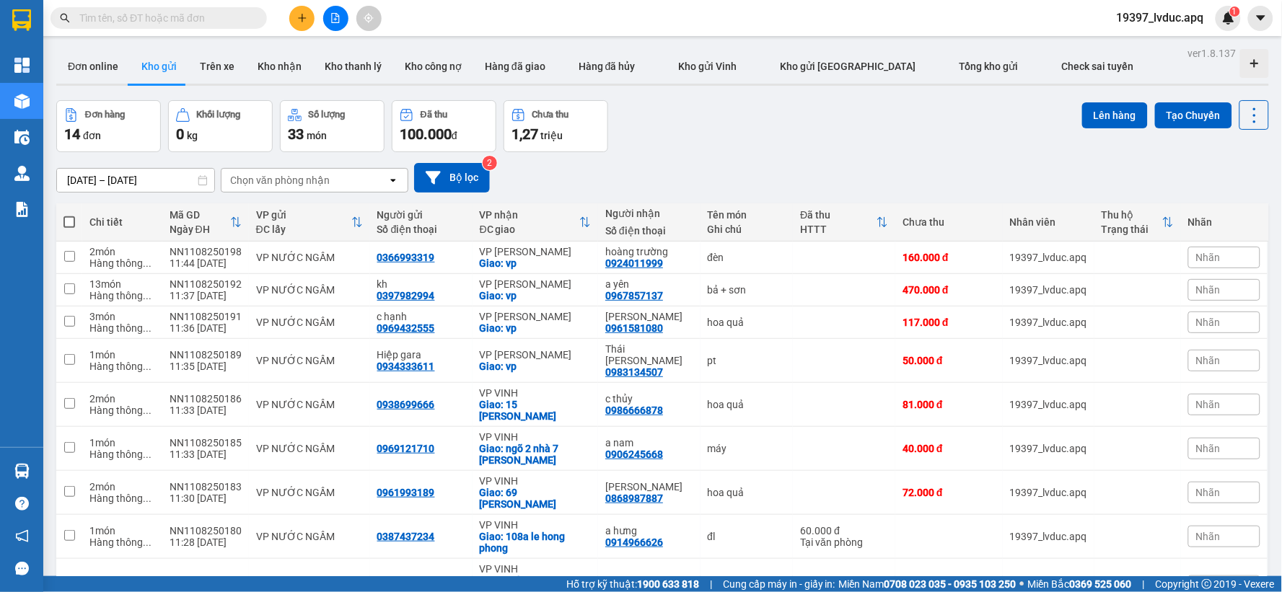
drag, startPoint x: 72, startPoint y: 221, endPoint x: 82, endPoint y: 211, distance: 13.8
click at [74, 222] on span at bounding box center [69, 222] width 12 height 12
click at [69, 215] on input "checkbox" at bounding box center [69, 215] width 0 height 0
checkbox input "true"
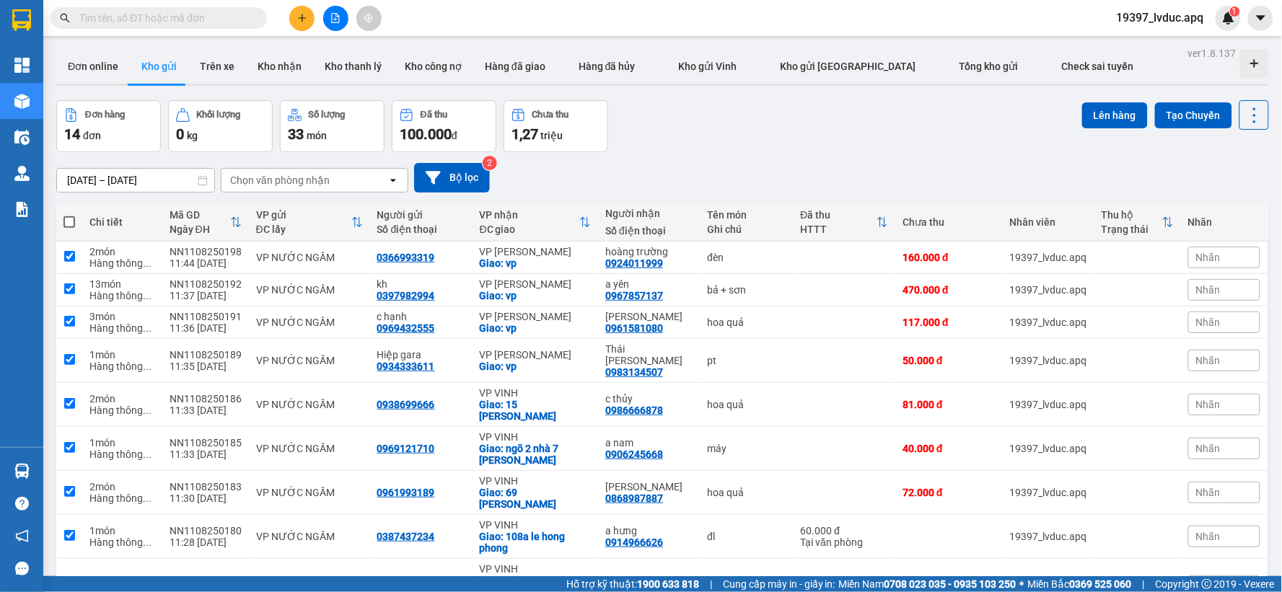
checkbox input "true"
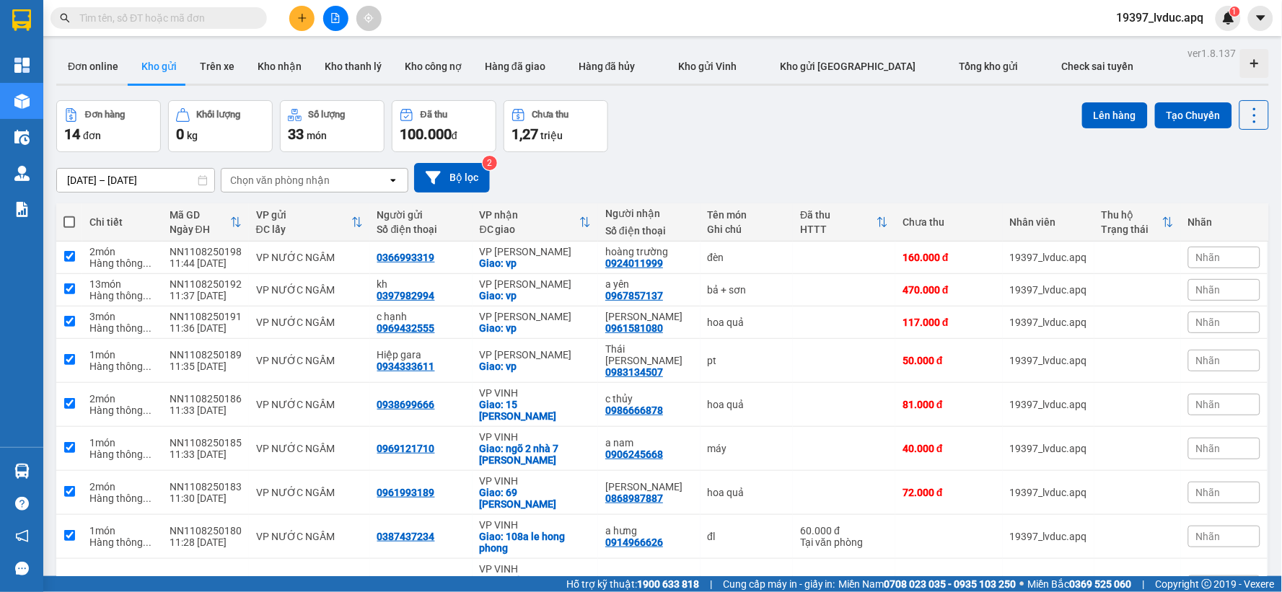
checkbox input "true"
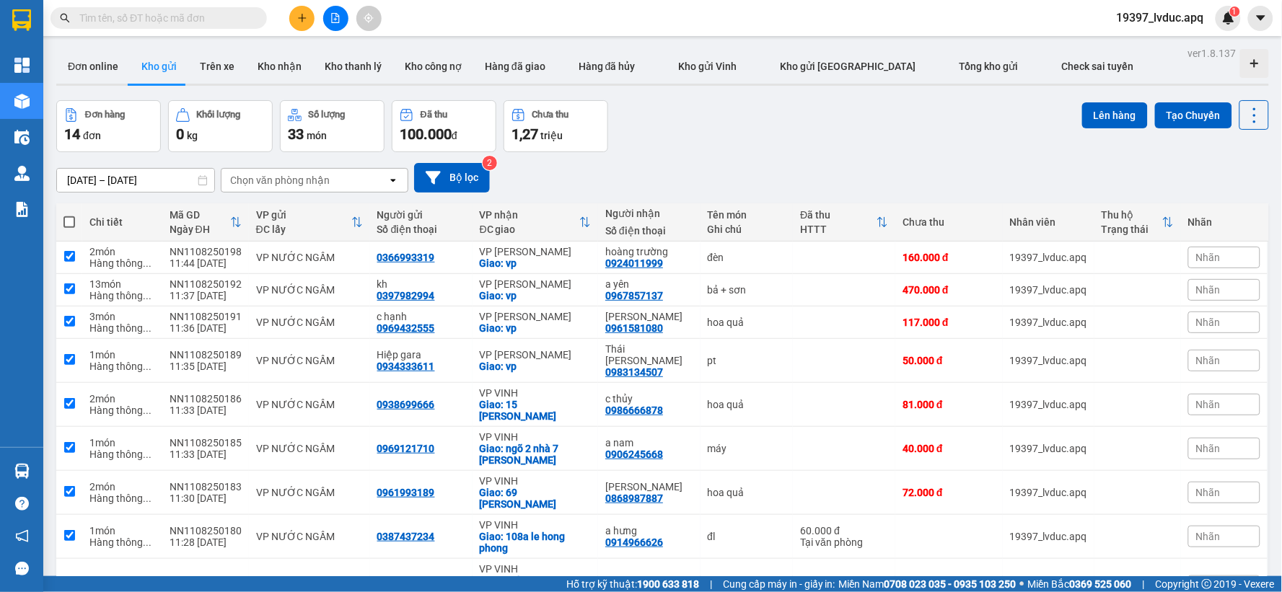
checkbox input "true"
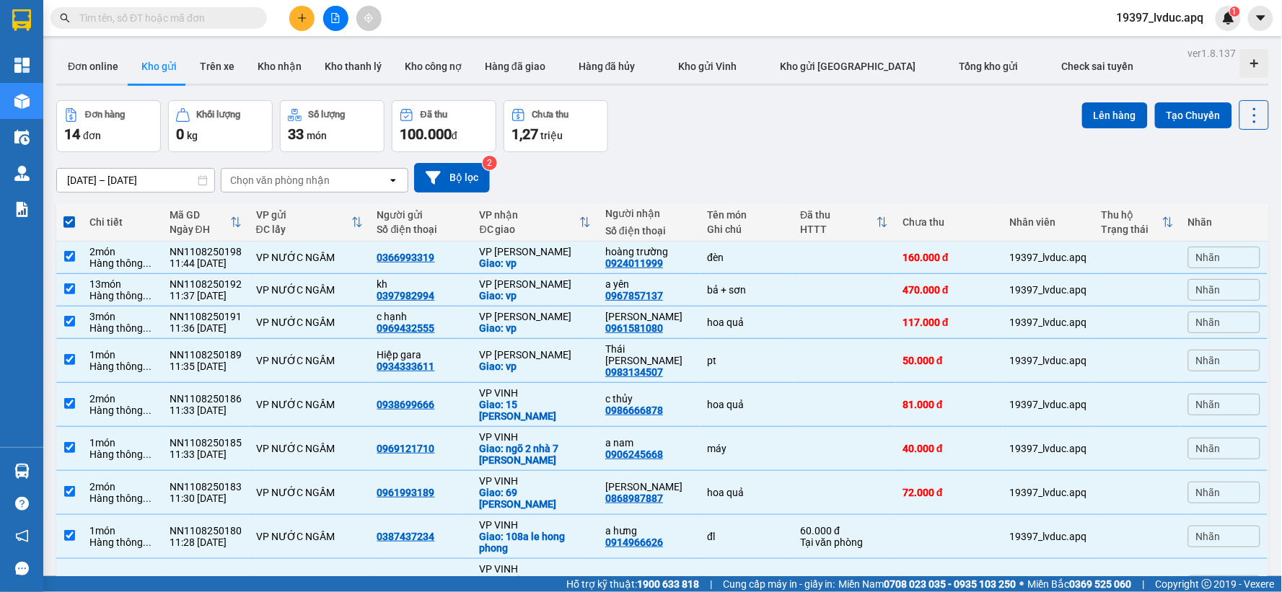
drag, startPoint x: 1094, startPoint y: 124, endPoint x: 1107, endPoint y: 128, distance: 13.5
click at [1098, 127] on button "Lên hàng" at bounding box center [1115, 115] width 66 height 26
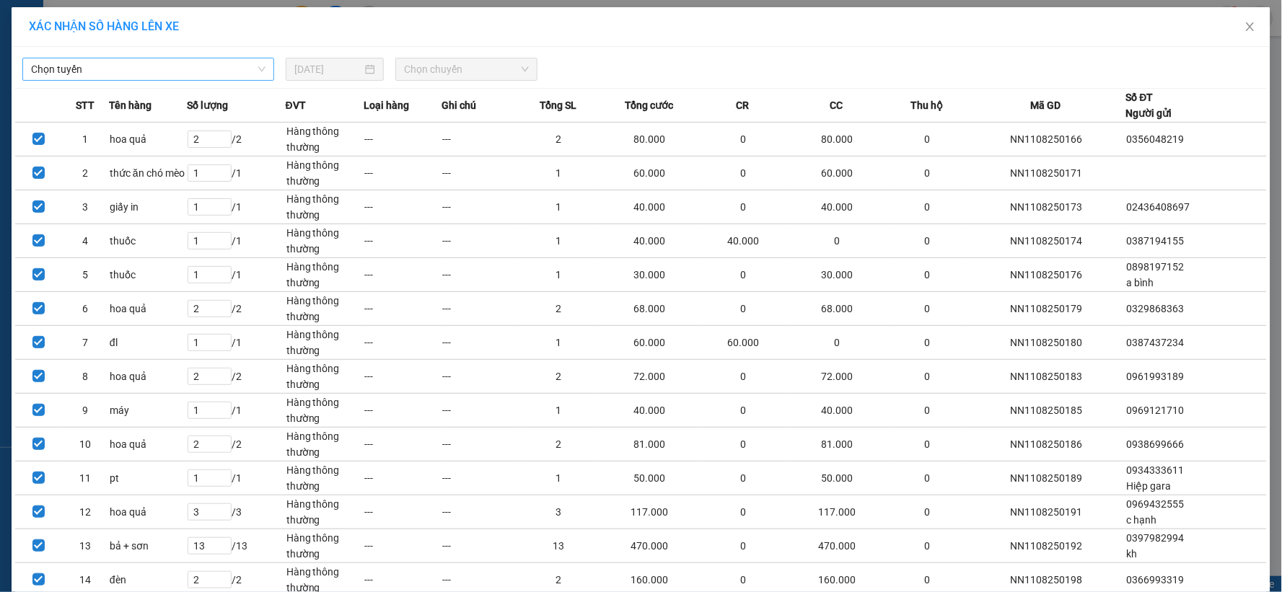
drag, startPoint x: 92, startPoint y: 71, endPoint x: 115, endPoint y: 78, distance: 24.9
click at [95, 76] on span "Chọn tuyến" at bounding box center [148, 69] width 234 height 22
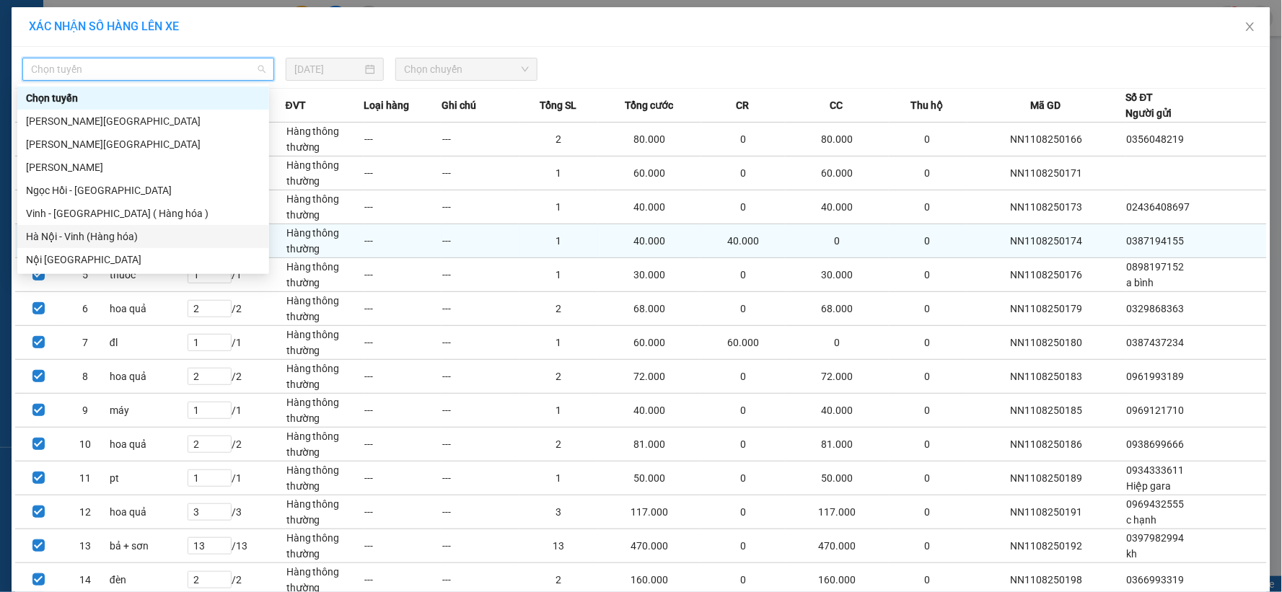
drag, startPoint x: 111, startPoint y: 234, endPoint x: 130, endPoint y: 227, distance: 20.4
click at [119, 235] on div "Hà Nội - Vinh (Hàng hóa)" at bounding box center [143, 237] width 234 height 16
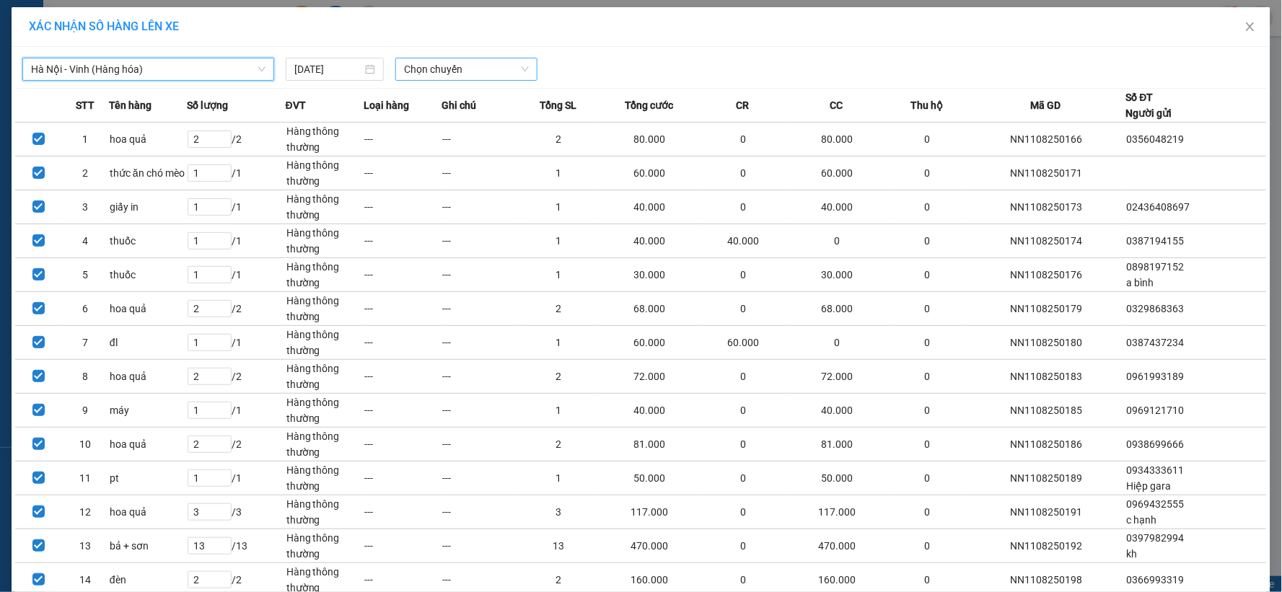
click at [436, 69] on span "Chọn chuyến" at bounding box center [466, 69] width 125 height 22
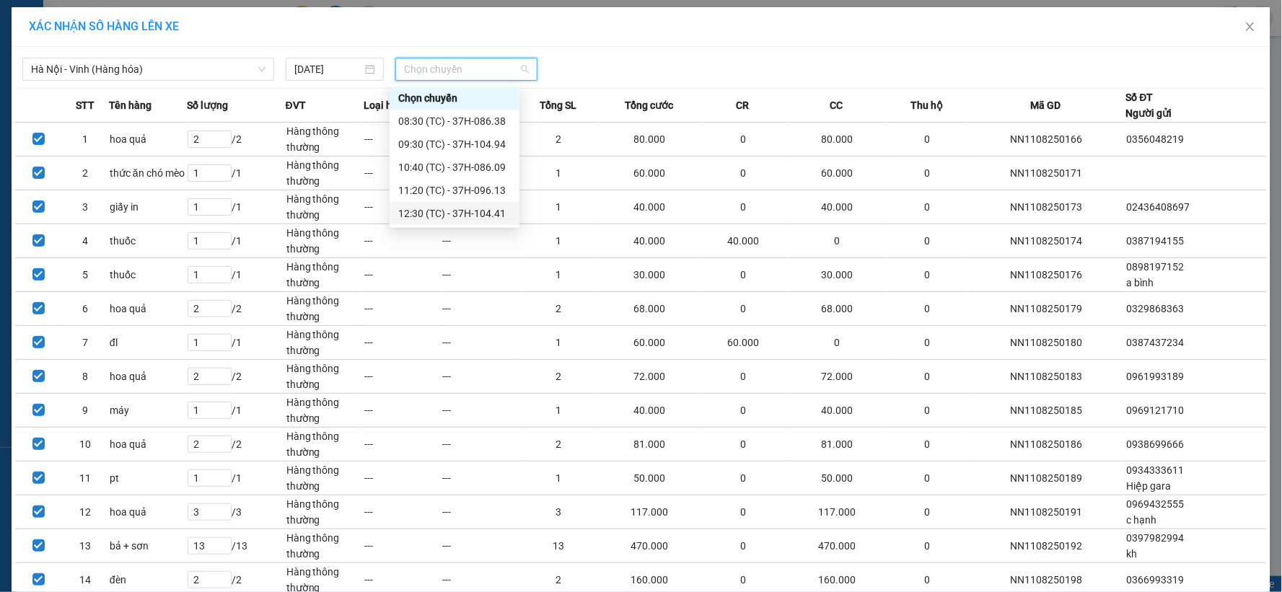
click at [465, 219] on div "12:30 (TC) - 37H-104.41" at bounding box center [454, 214] width 113 height 16
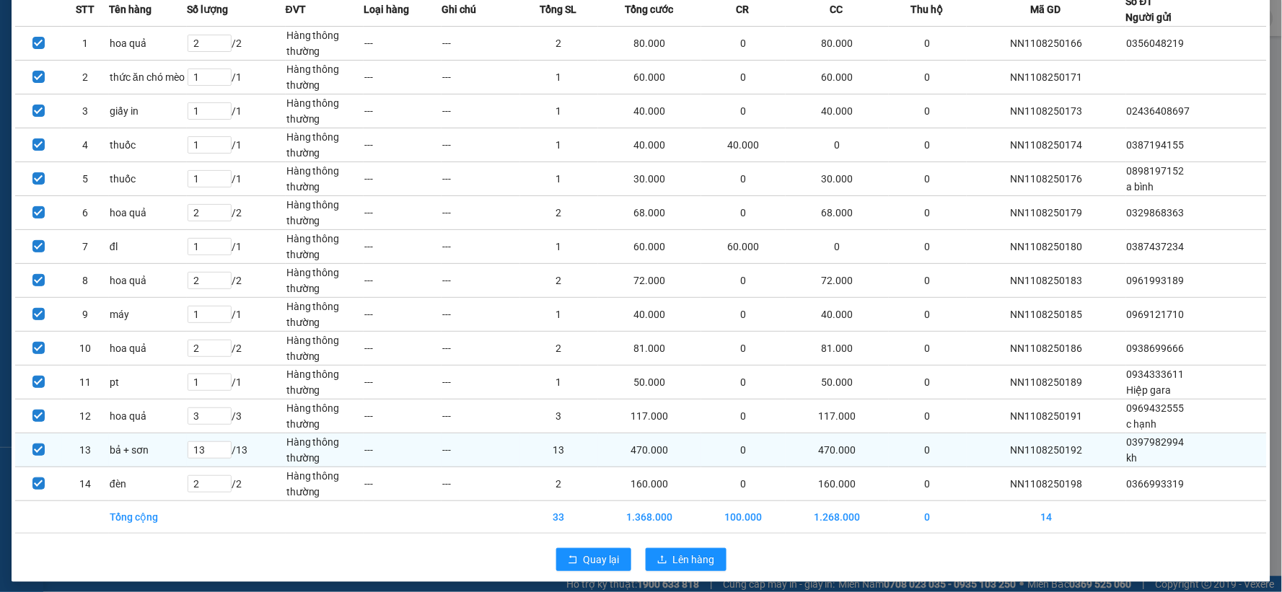
scroll to position [112, 0]
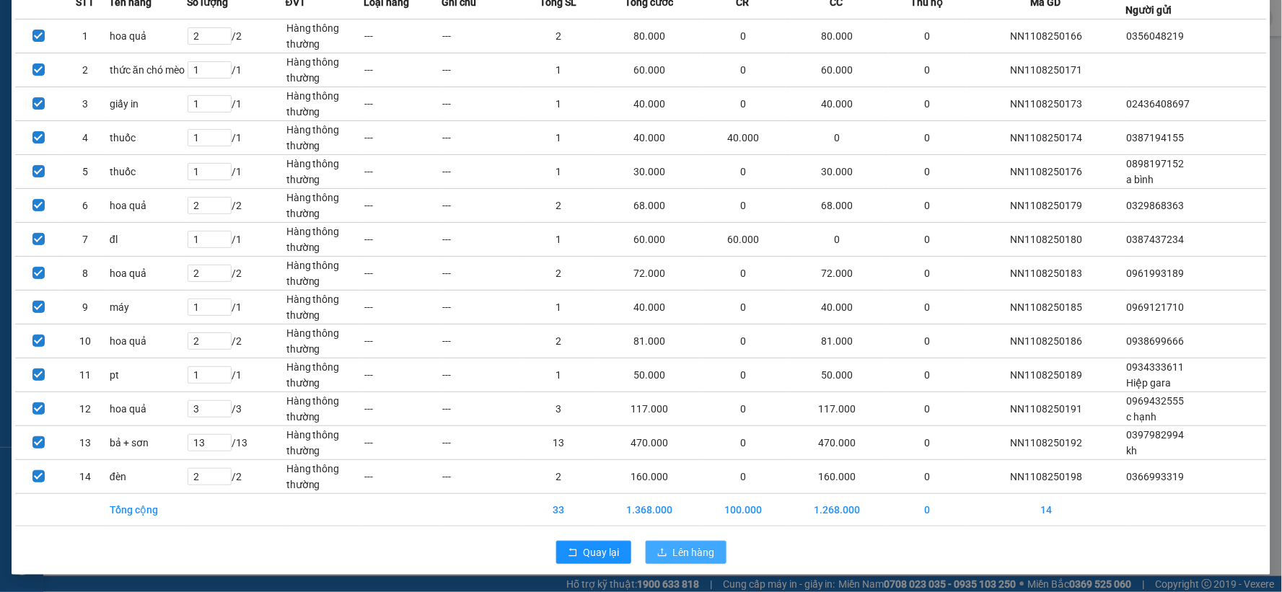
drag, startPoint x: 681, startPoint y: 553, endPoint x: 653, endPoint y: 532, distance: 35.5
click at [665, 545] on button "Lên hàng" at bounding box center [686, 552] width 81 height 23
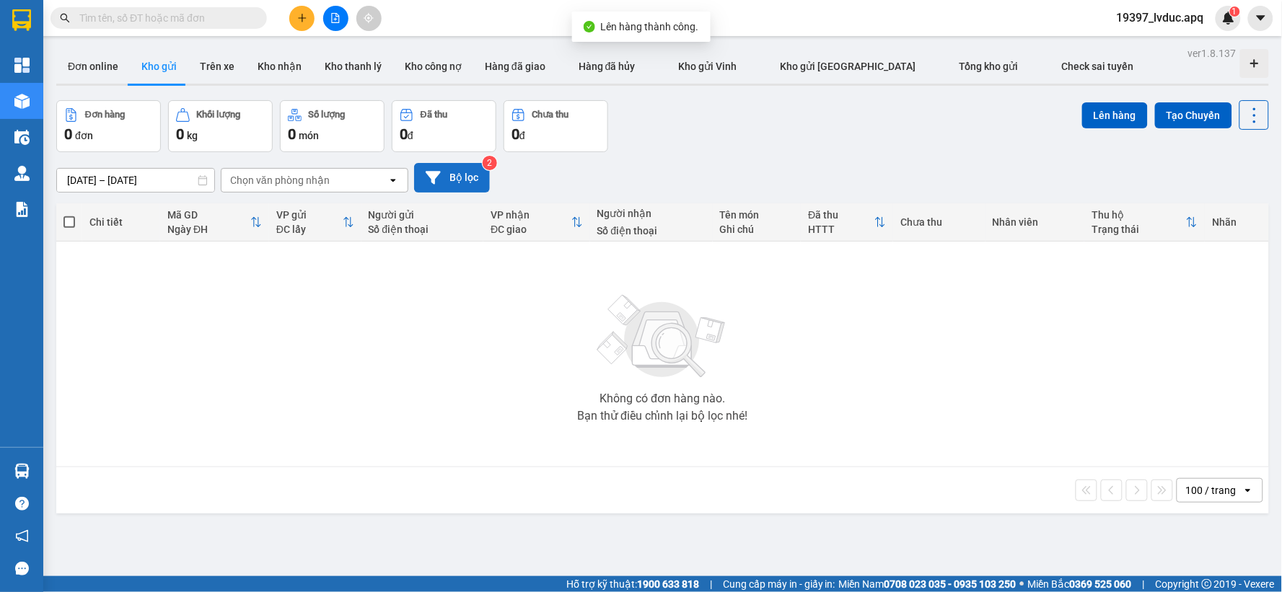
click at [466, 177] on button "Bộ lọc" at bounding box center [452, 178] width 76 height 30
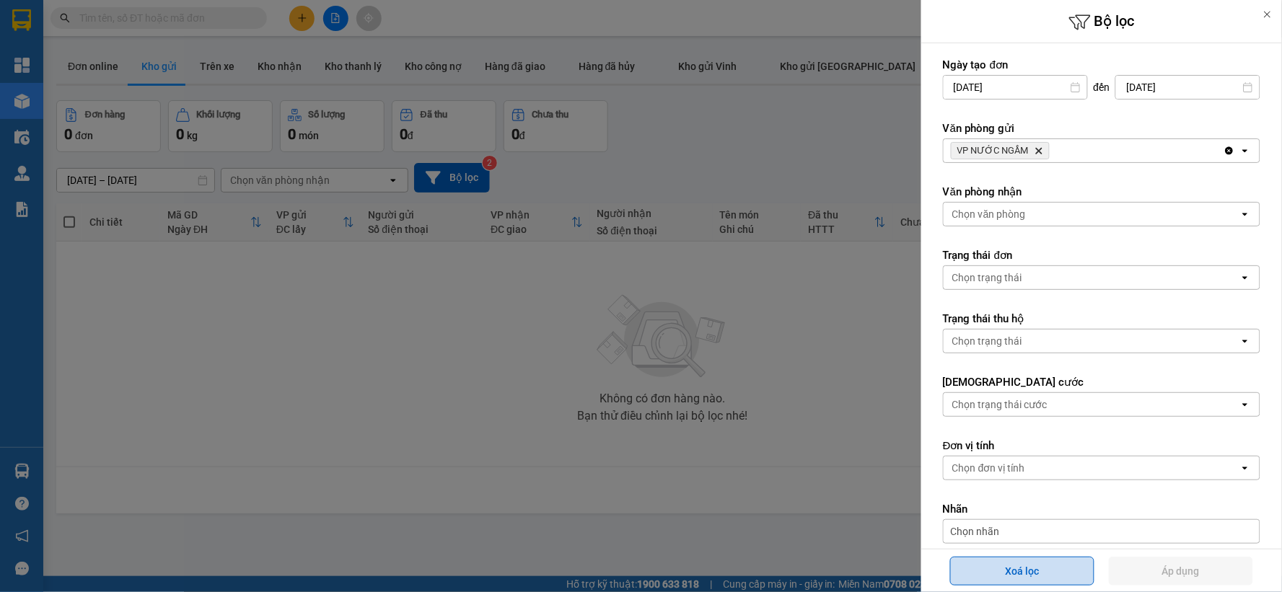
click at [998, 561] on button "Xoá lọc" at bounding box center [1022, 571] width 144 height 29
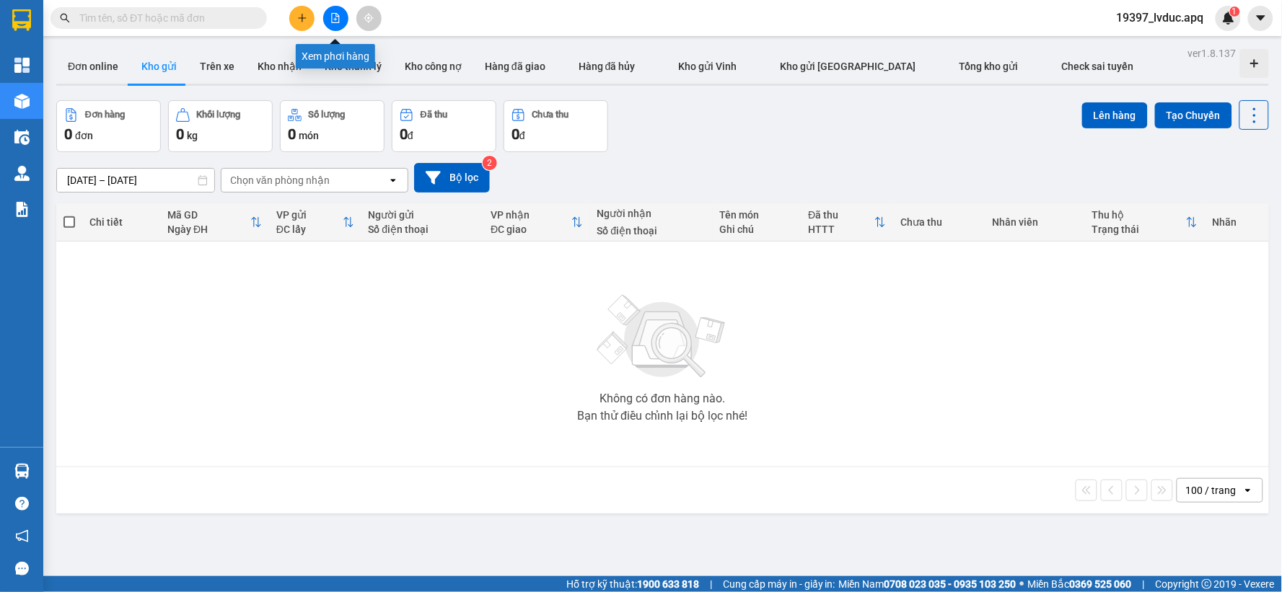
drag, startPoint x: 335, startPoint y: 26, endPoint x: 348, endPoint y: 17, distance: 16.0
click at [336, 23] on button at bounding box center [335, 18] width 25 height 25
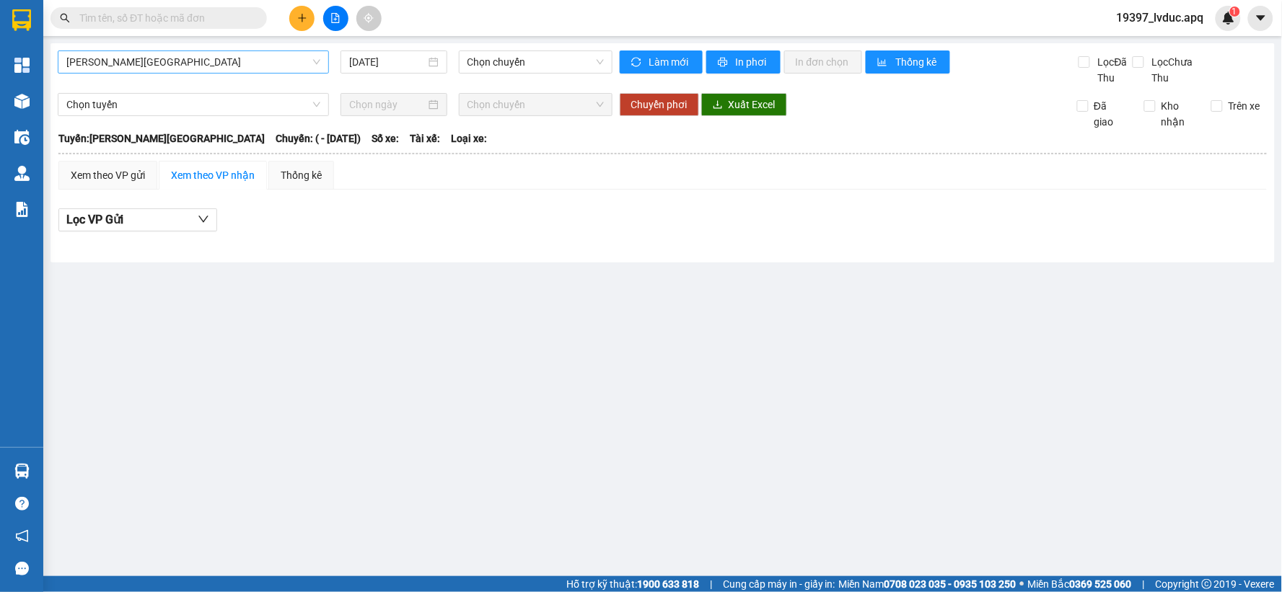
click at [190, 66] on span "[PERSON_NAME][GEOGRAPHIC_DATA]" at bounding box center [193, 62] width 254 height 22
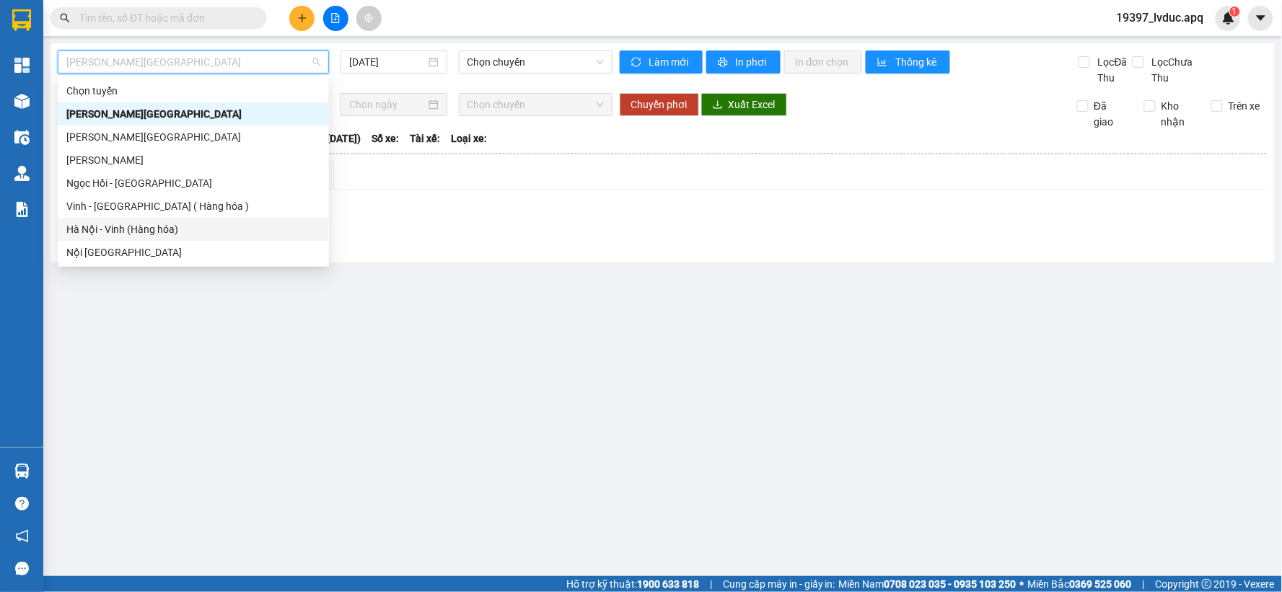
click at [170, 233] on div "Hà Nội - Vinh (Hàng hóa)" at bounding box center [193, 229] width 254 height 16
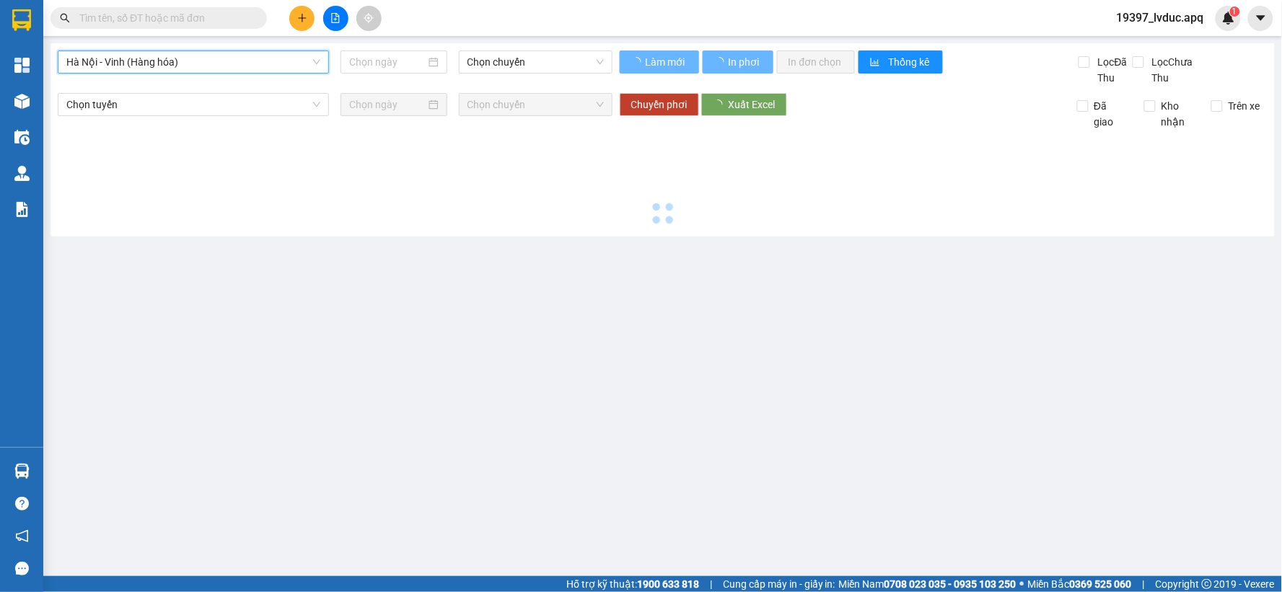
type input "[DATE]"
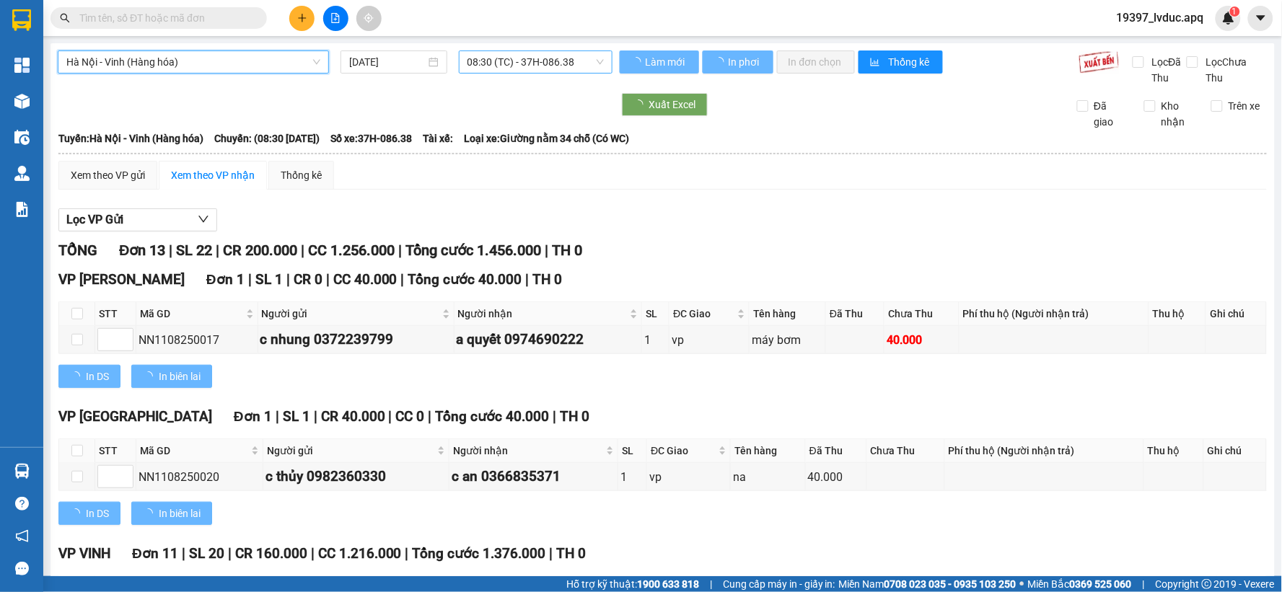
drag, startPoint x: 567, startPoint y: 62, endPoint x: 561, endPoint y: 74, distance: 13.6
click at [566, 62] on span "08:30 (TC) - 37H-086.38" at bounding box center [535, 62] width 136 height 22
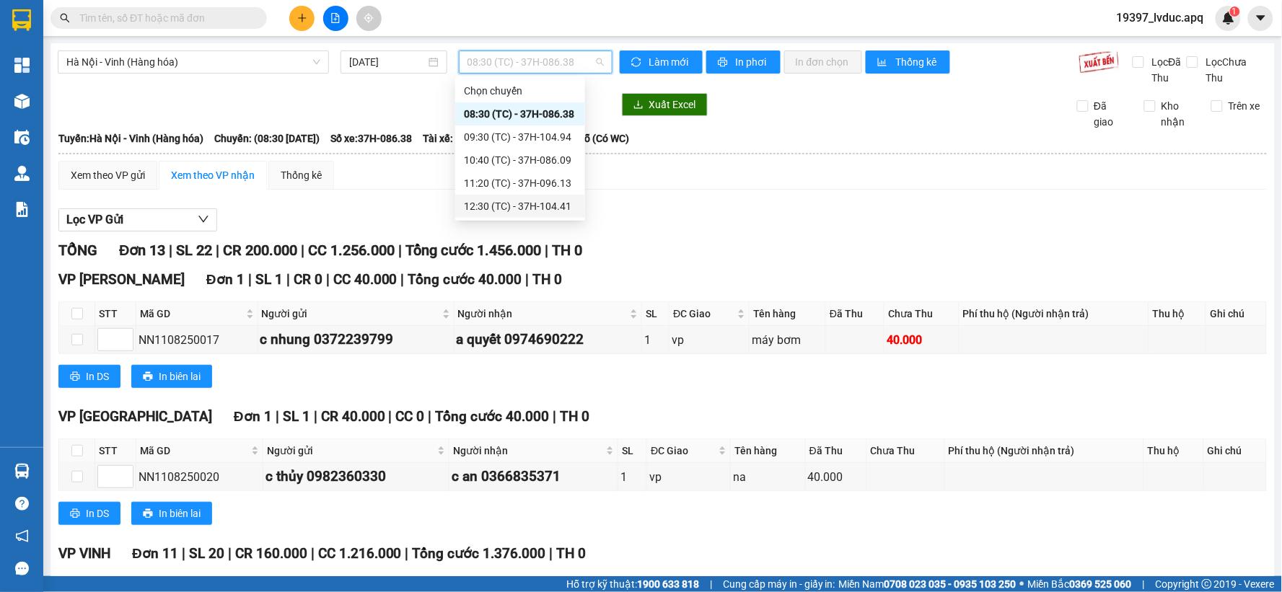
click at [557, 203] on div "12:30 (TC) - 37H-104.41" at bounding box center [520, 206] width 113 height 16
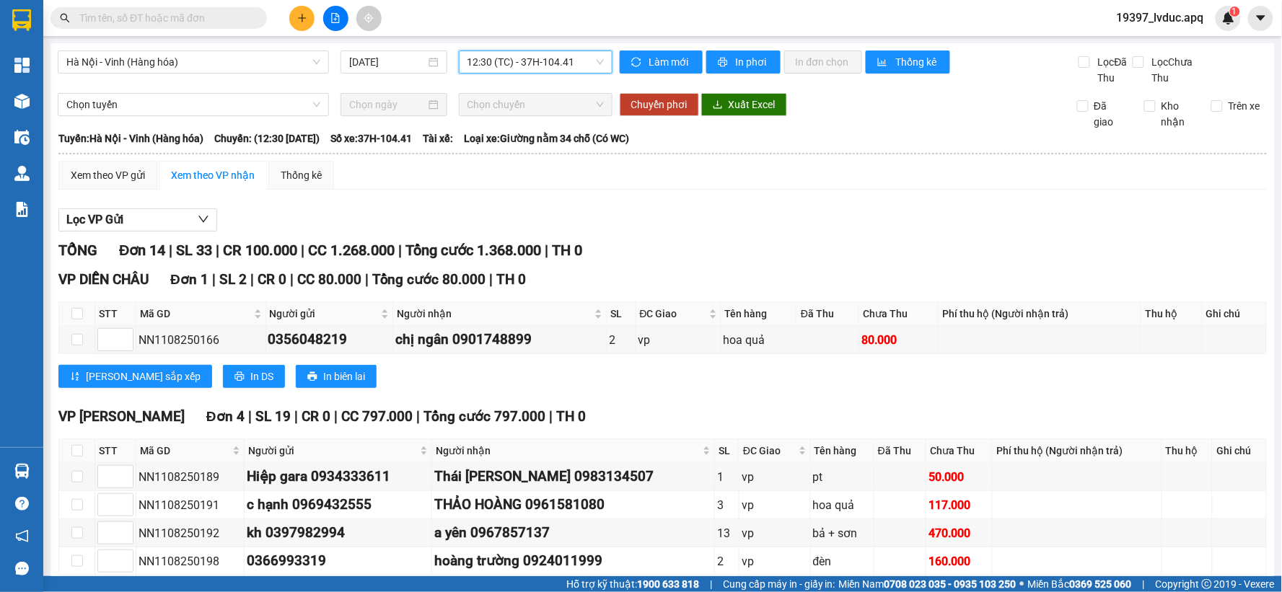
click at [488, 69] on span "12:30 (TC) - 37H-104.41" at bounding box center [535, 62] width 136 height 22
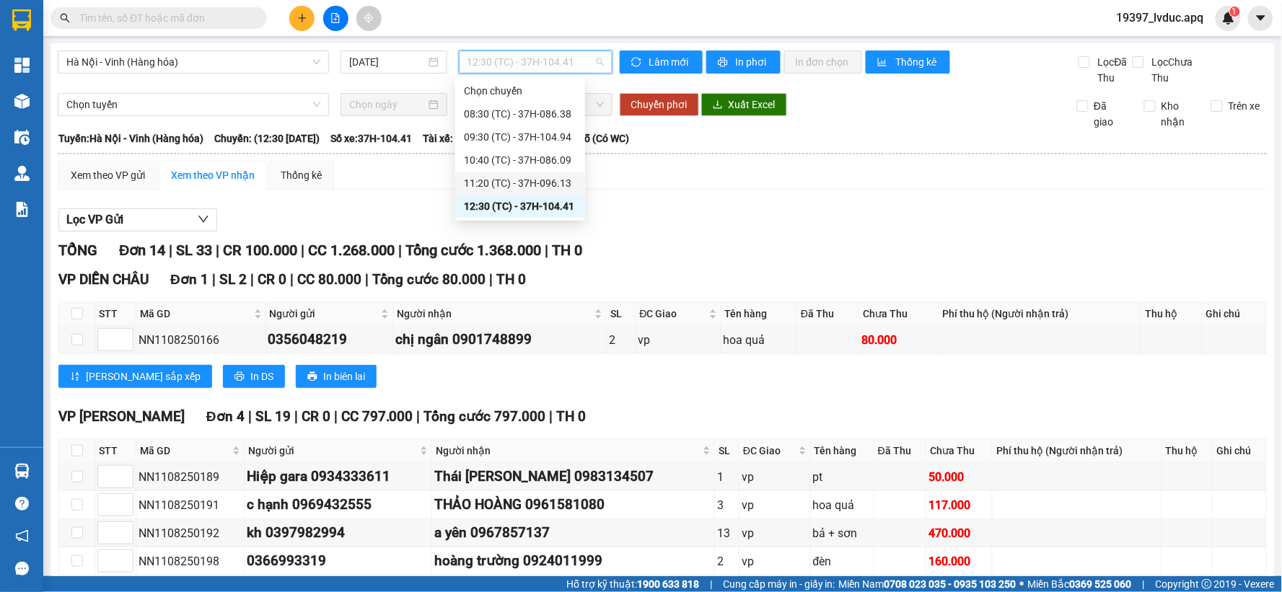
click at [495, 185] on div "11:20 (TC) - 37H-096.13" at bounding box center [520, 183] width 113 height 16
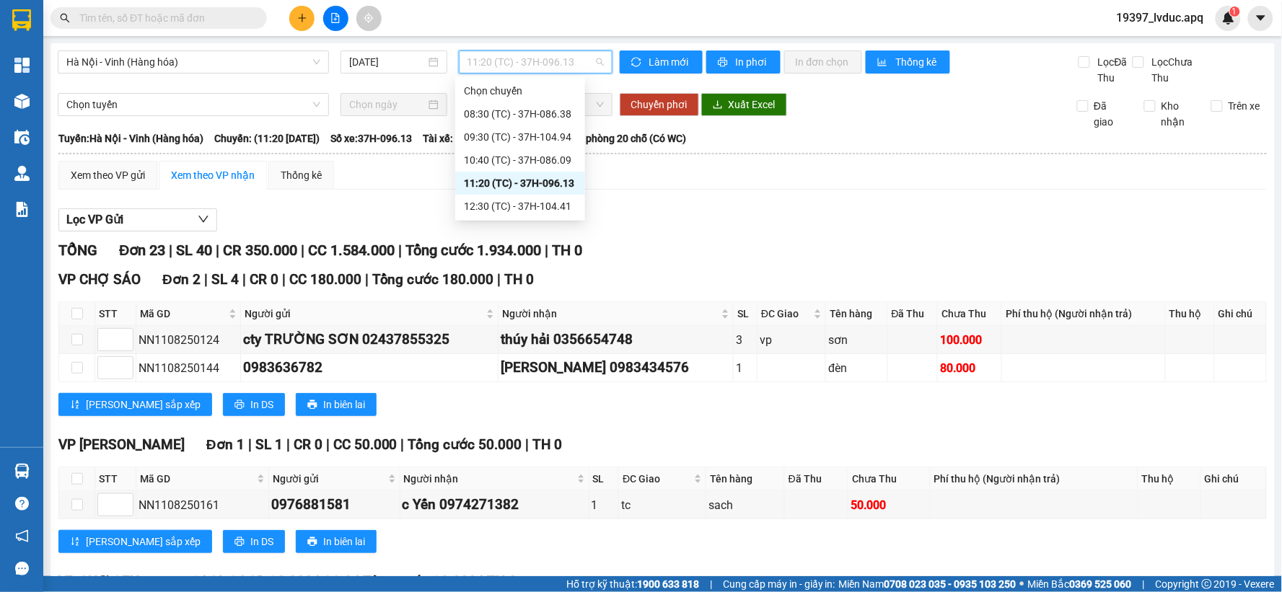
click at [525, 51] on span "11:20 (TC) - 37H-096.13" at bounding box center [535, 62] width 136 height 22
click at [535, 214] on div "12:30 (TC) - 37H-104.41" at bounding box center [520, 206] width 113 height 16
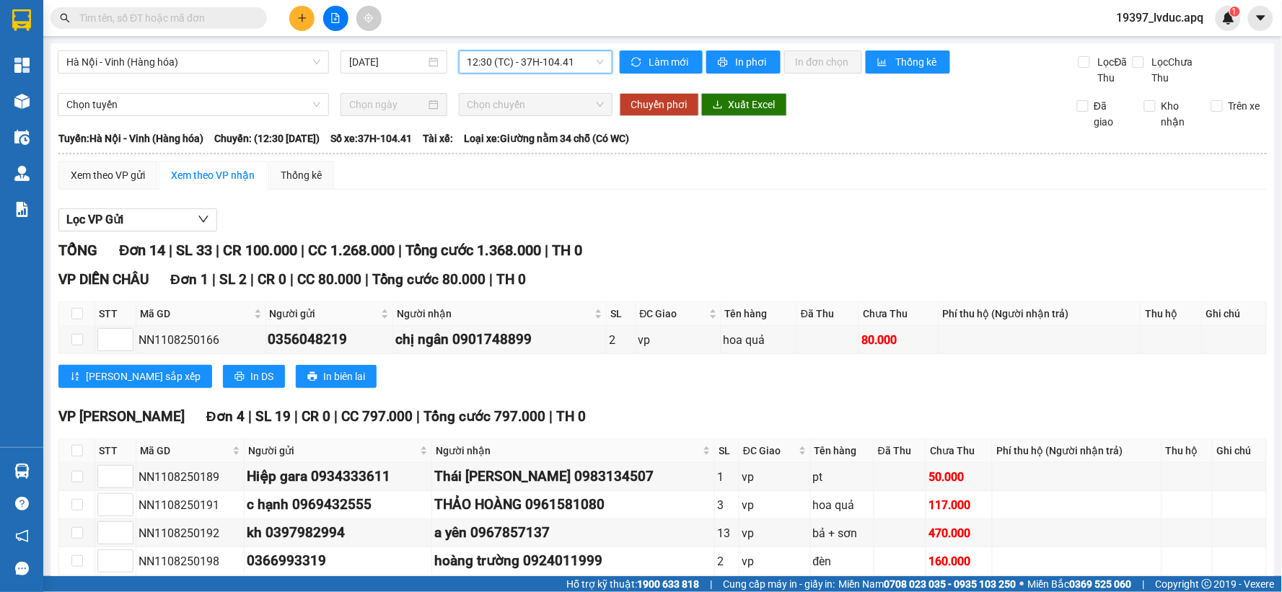
click at [341, 19] on button at bounding box center [335, 18] width 25 height 25
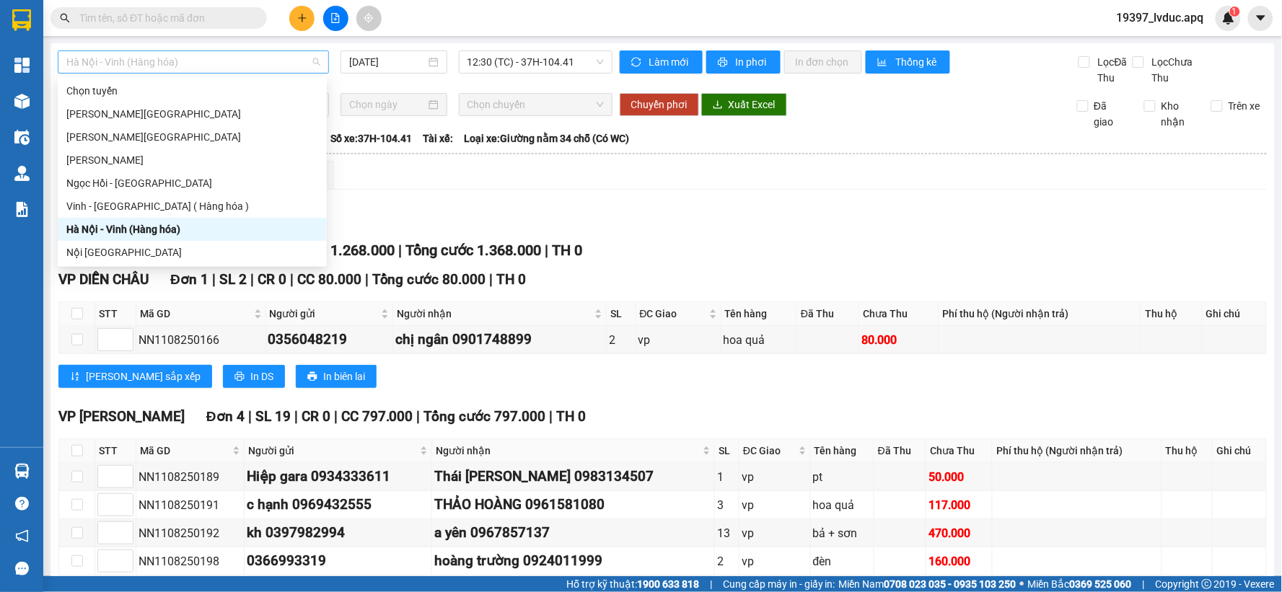
click at [220, 58] on span "Hà Nội - Vinh (Hàng hóa)" at bounding box center [193, 62] width 254 height 22
click at [126, 214] on div "Vinh - [GEOGRAPHIC_DATA] ( Hàng hóa )" at bounding box center [192, 206] width 269 height 23
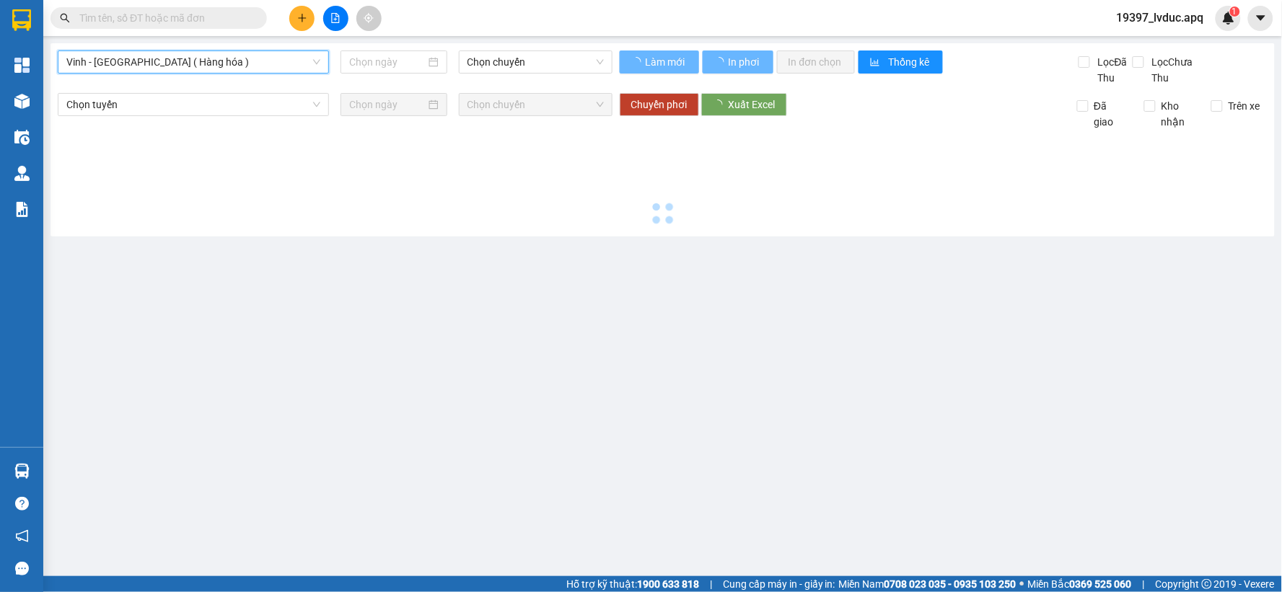
type input "[DATE]"
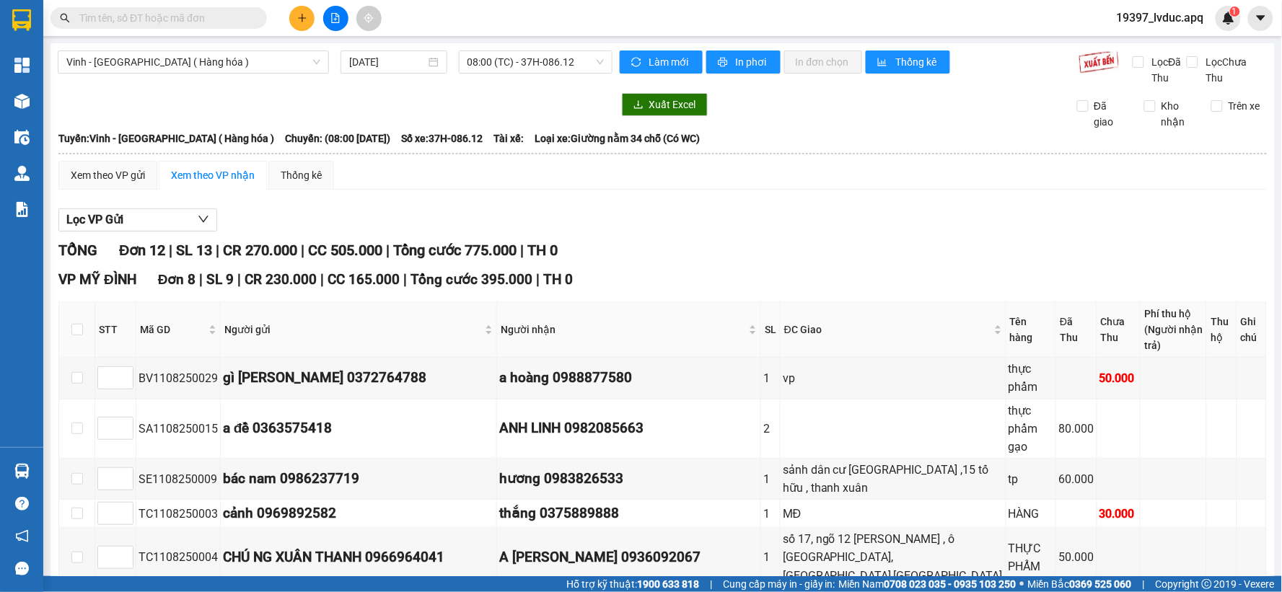
click at [531, 47] on div "Vinh - [GEOGRAPHIC_DATA] ( Hàng hóa ) [DATE] 08:00 (TC) - 37H-086.12 Làm mới In…" at bounding box center [663, 563] width 1224 height 1040
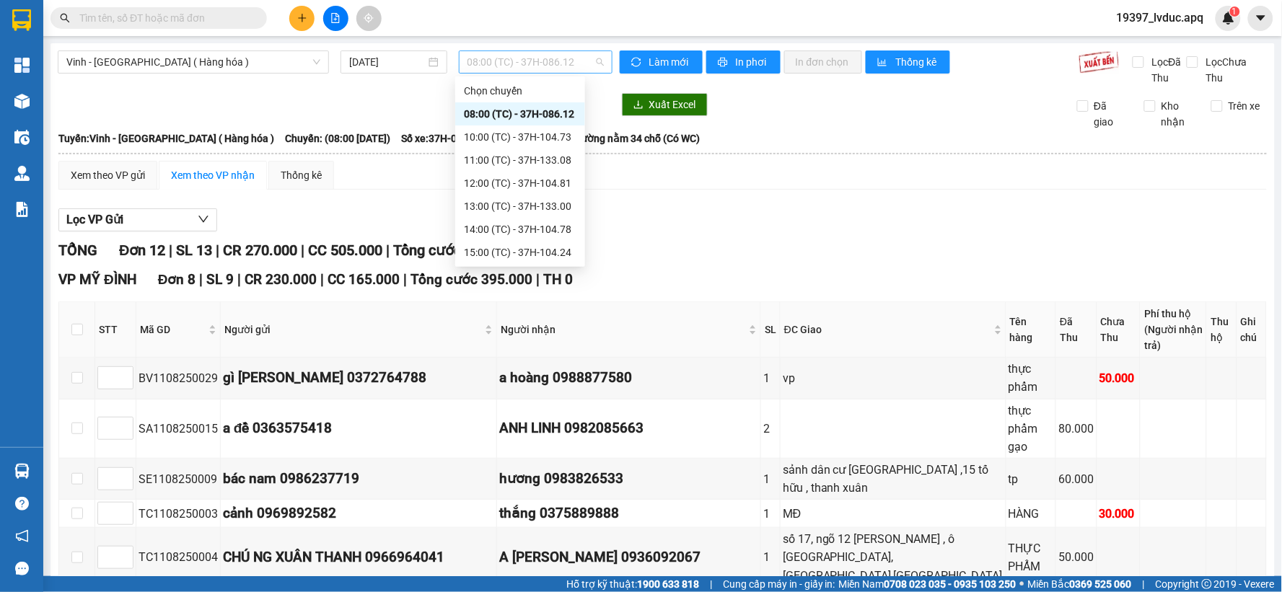
click at [530, 56] on span "08:00 (TC) - 37H-086.12" at bounding box center [535, 62] width 136 height 22
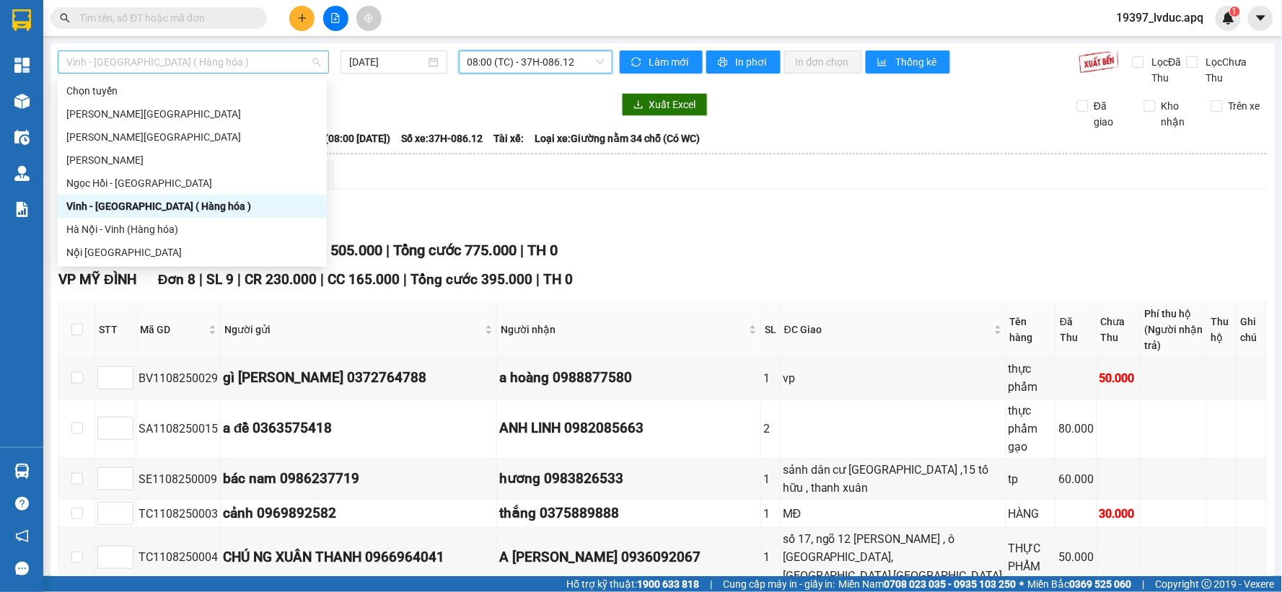
drag, startPoint x: 213, startPoint y: 66, endPoint x: 188, endPoint y: 185, distance: 121.5
click at [211, 66] on span "Vinh - [GEOGRAPHIC_DATA] ( Hàng hóa )" at bounding box center [193, 62] width 254 height 22
click at [154, 79] on div "Chọn tuyến" at bounding box center [192, 90] width 269 height 23
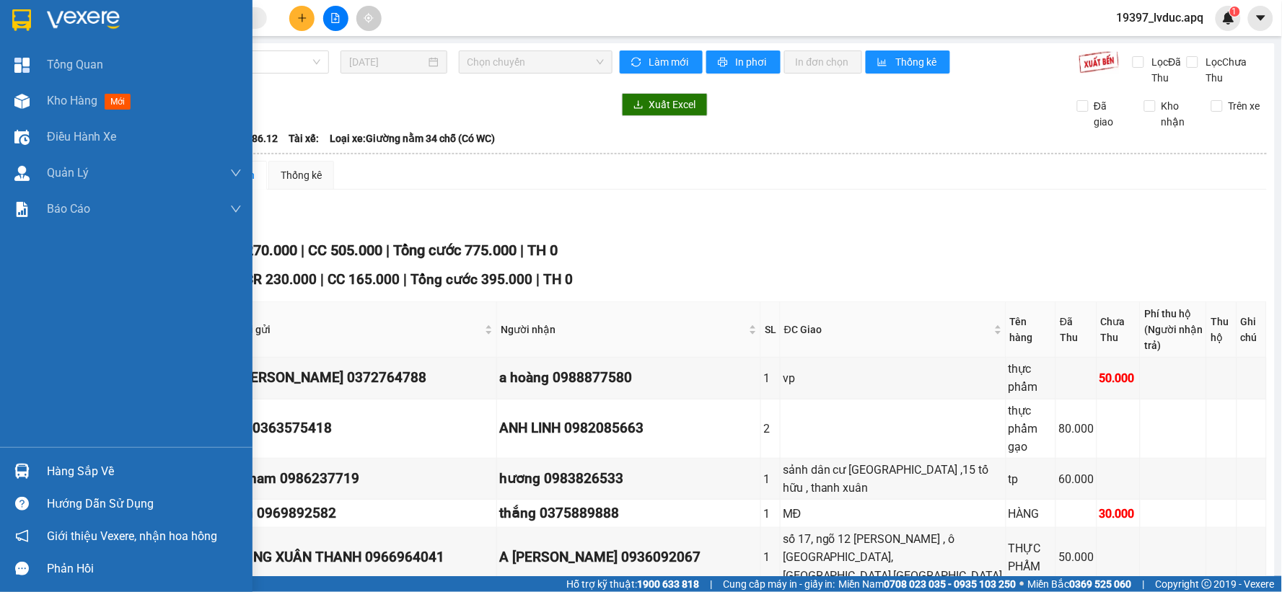
click at [95, 41] on div at bounding box center [126, 23] width 253 height 47
click at [97, 38] on div at bounding box center [126, 23] width 253 height 47
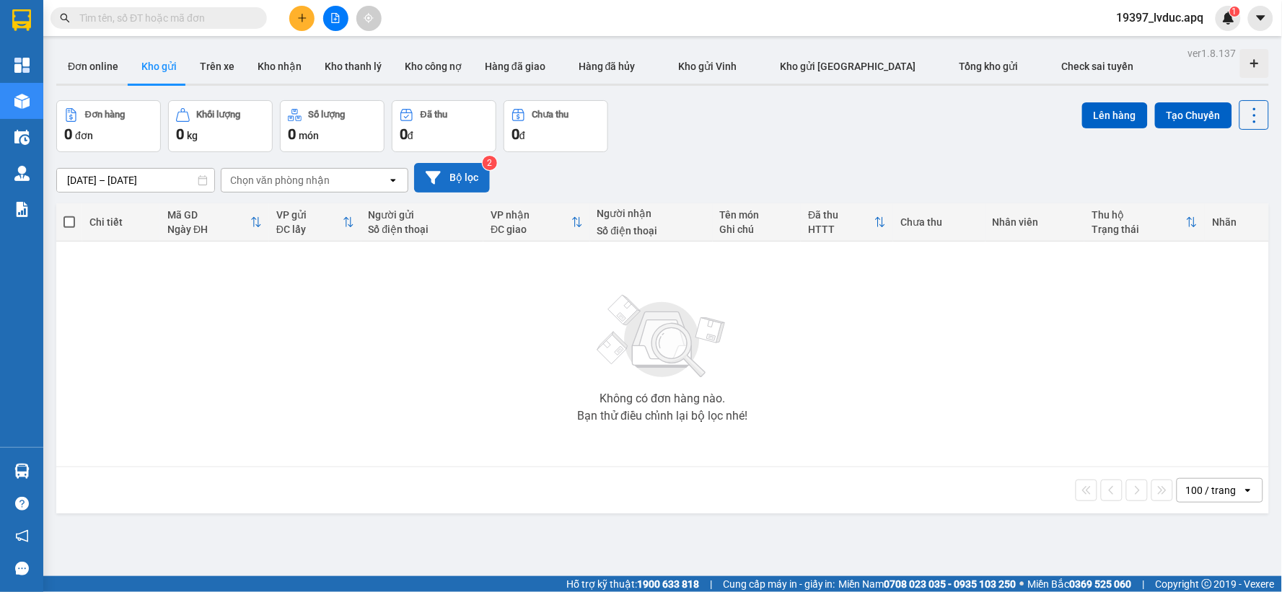
click at [467, 185] on button "Bộ lọc" at bounding box center [452, 178] width 76 height 30
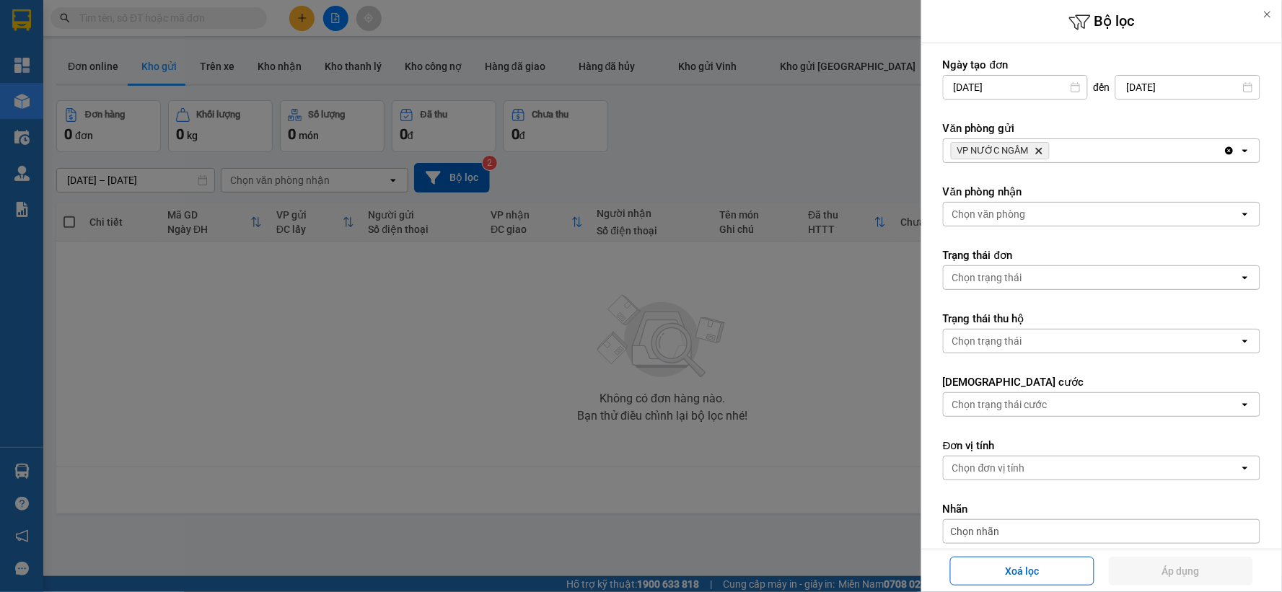
click at [1037, 152] on icon "VP NƯỚC NGẦM, close by backspace" at bounding box center [1039, 151] width 6 height 6
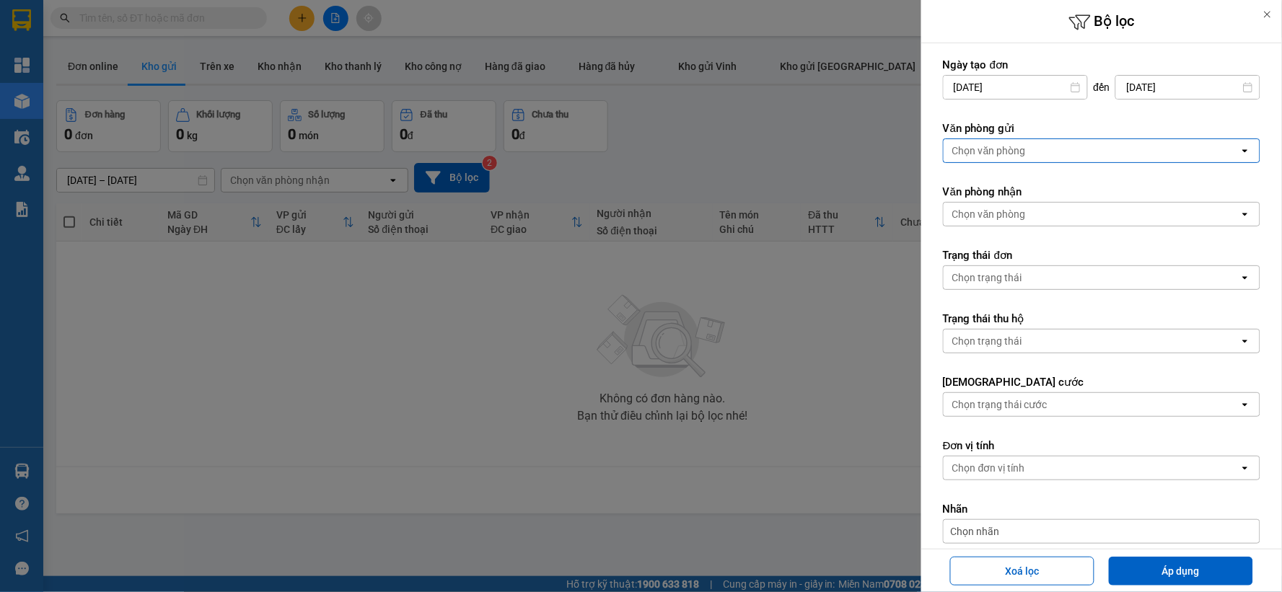
click at [1037, 152] on div "Chọn văn phòng" at bounding box center [1092, 150] width 296 height 23
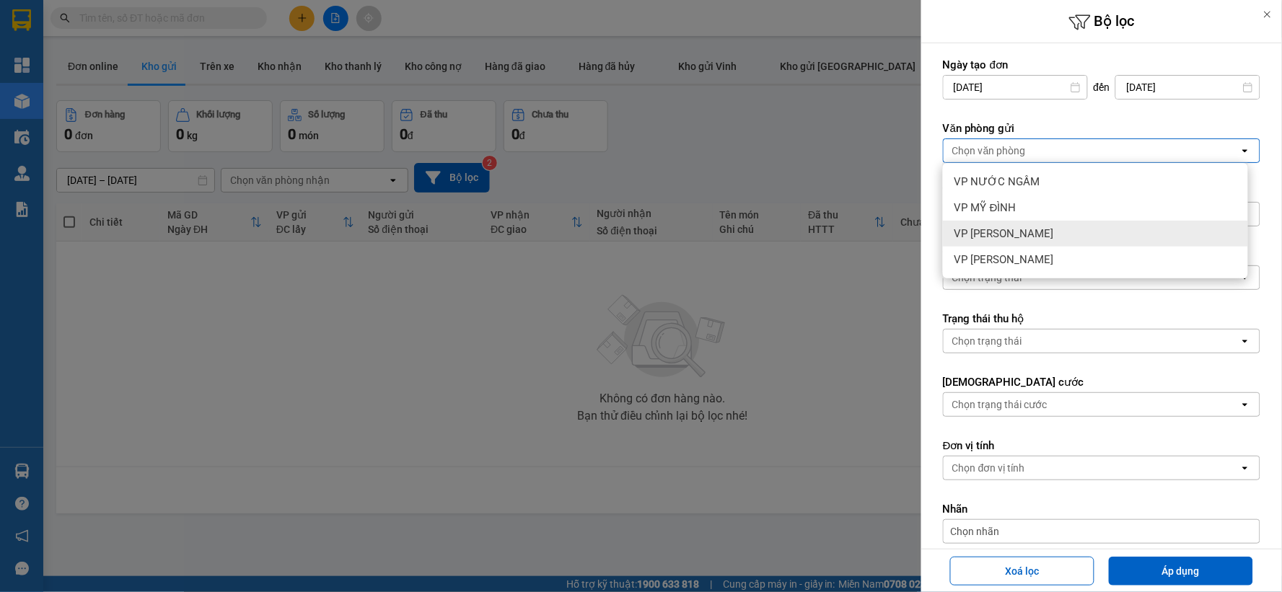
click at [1024, 237] on div "VP [PERSON_NAME]" at bounding box center [1095, 234] width 305 height 26
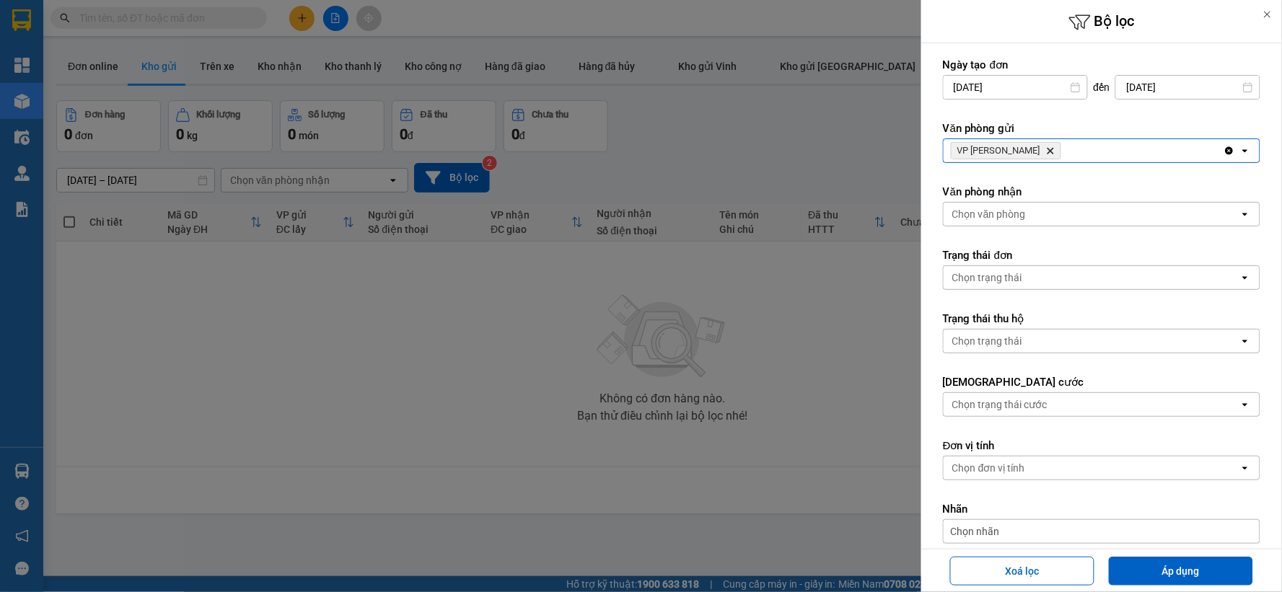
click at [1068, 148] on div "VP NGỌC HỒI Delete" at bounding box center [1084, 150] width 280 height 23
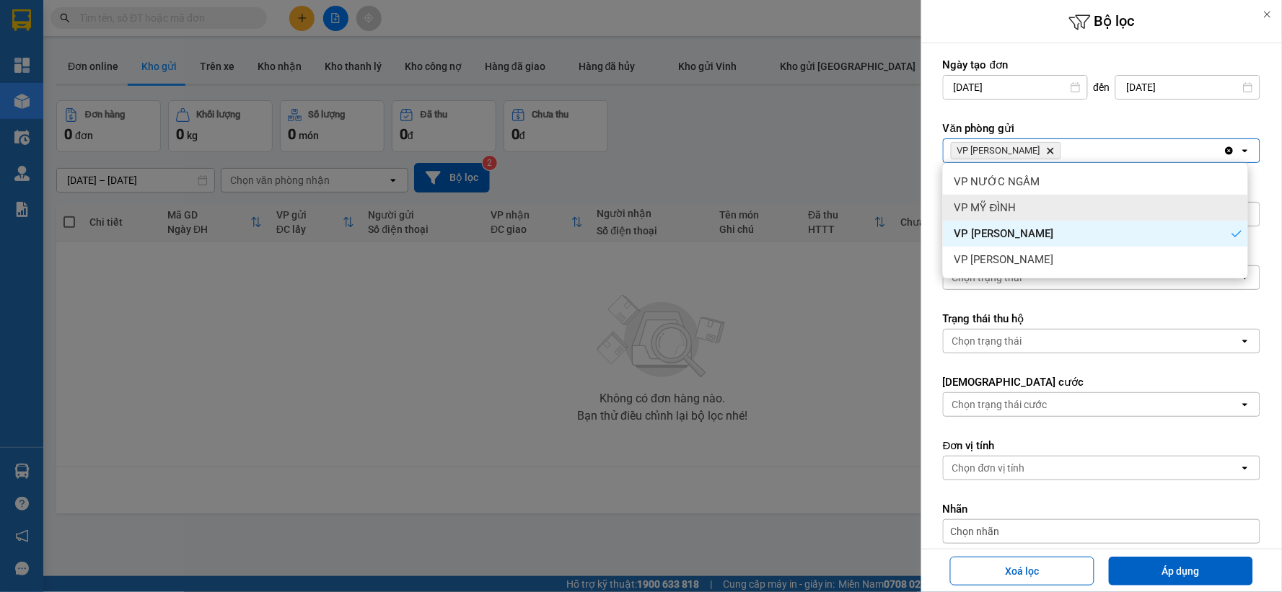
click at [1050, 208] on div "VP MỸ ĐÌNH" at bounding box center [1095, 208] width 305 height 26
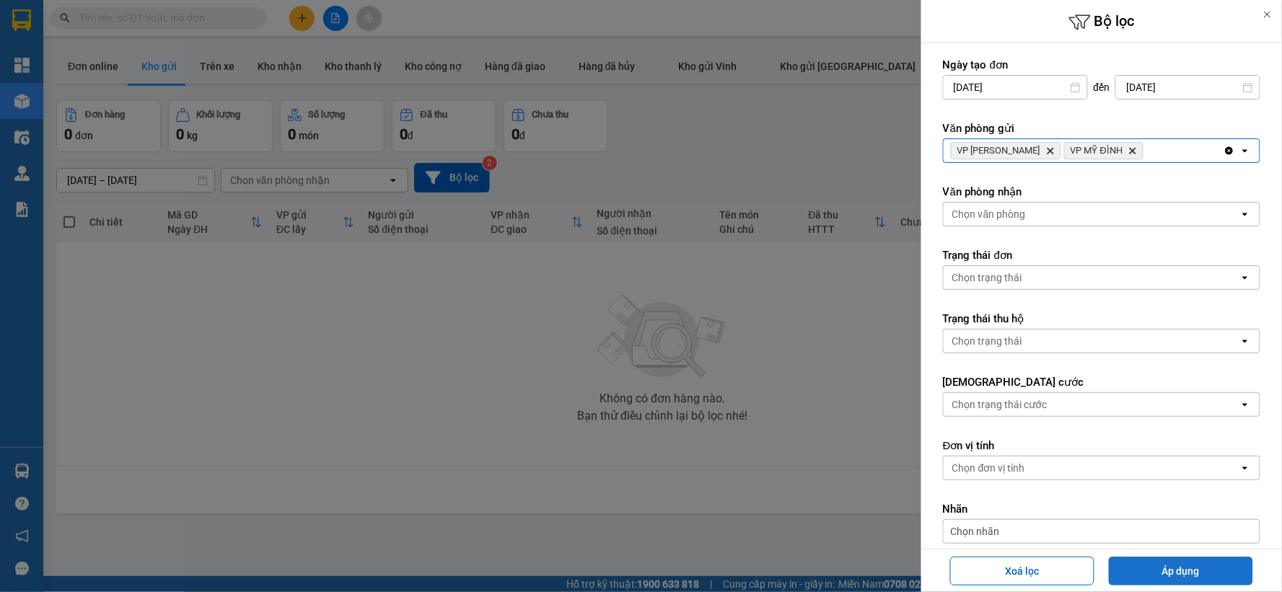
click at [1162, 570] on button "Áp dụng" at bounding box center [1181, 571] width 144 height 29
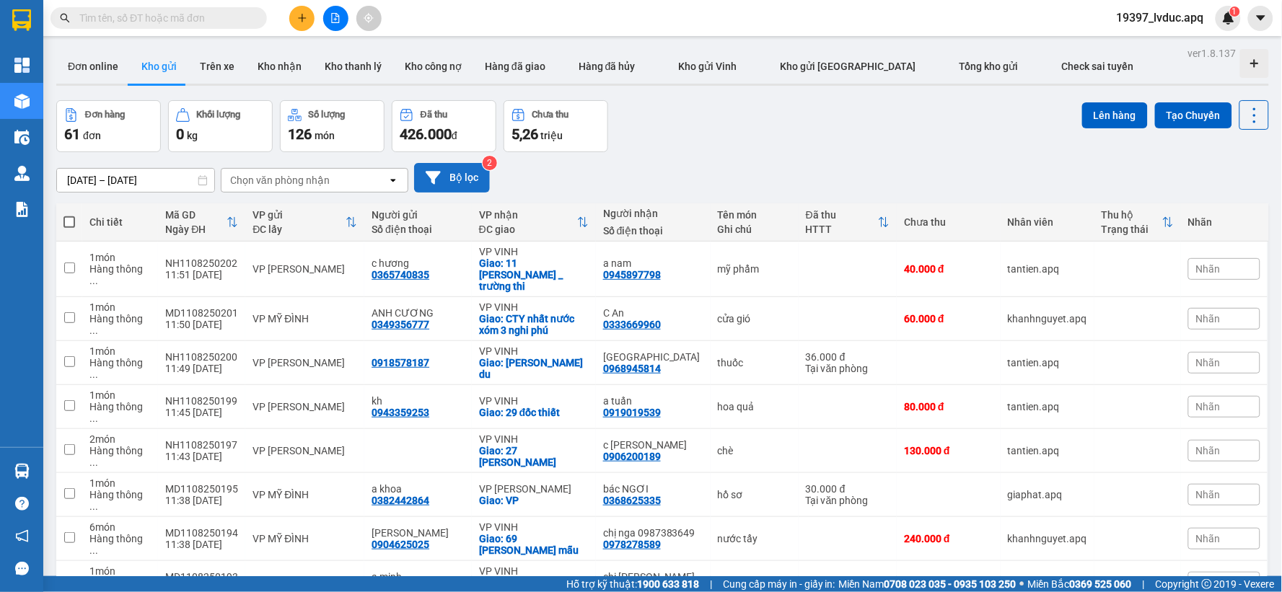
click at [460, 178] on button "Bộ lọc" at bounding box center [452, 178] width 76 height 30
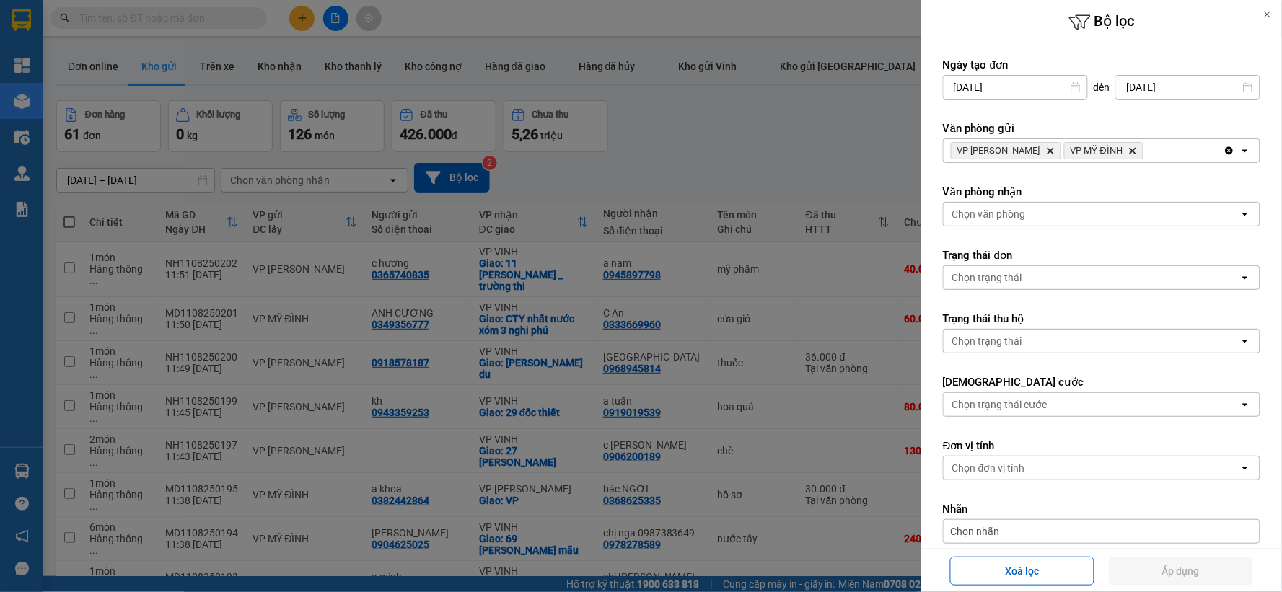
click at [1053, 211] on div "Chọn văn phòng" at bounding box center [1092, 214] width 296 height 23
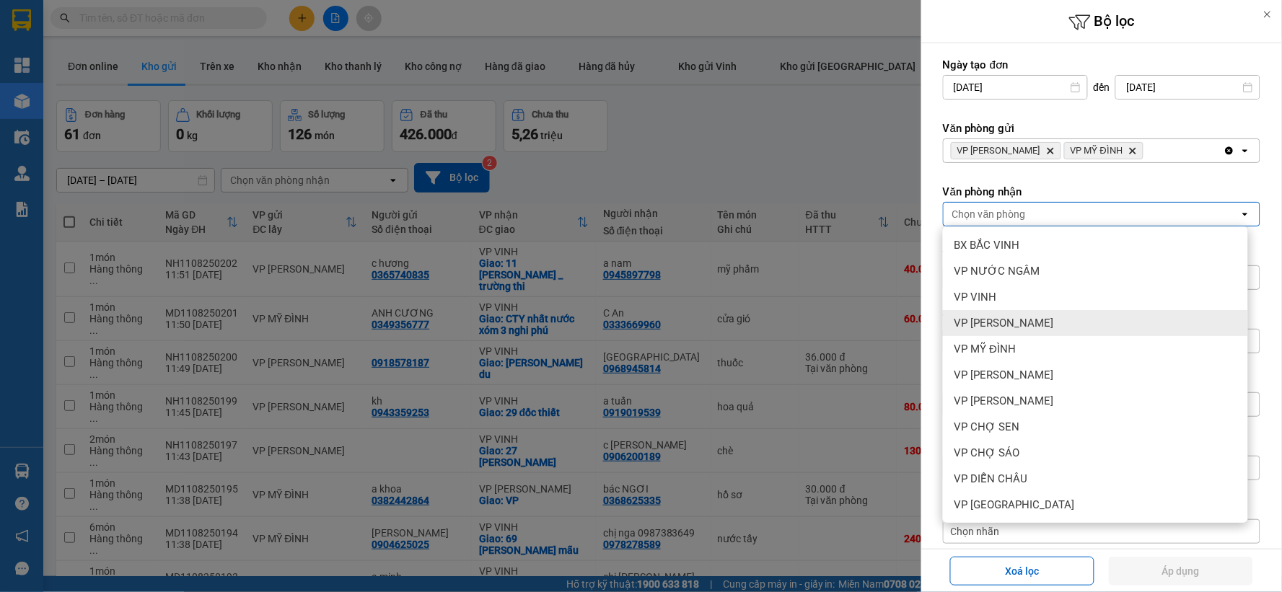
click at [1039, 325] on span "VP [PERSON_NAME]" at bounding box center [1004, 323] width 100 height 14
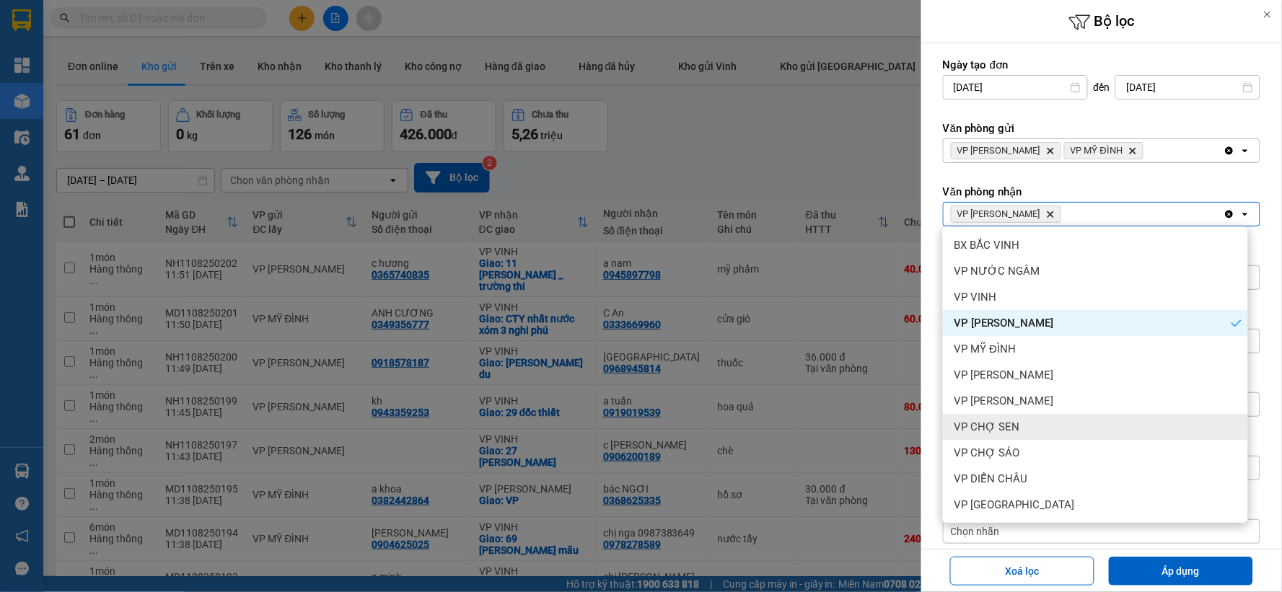
click at [1024, 420] on div "VP CHỢ SEN" at bounding box center [1095, 427] width 305 height 26
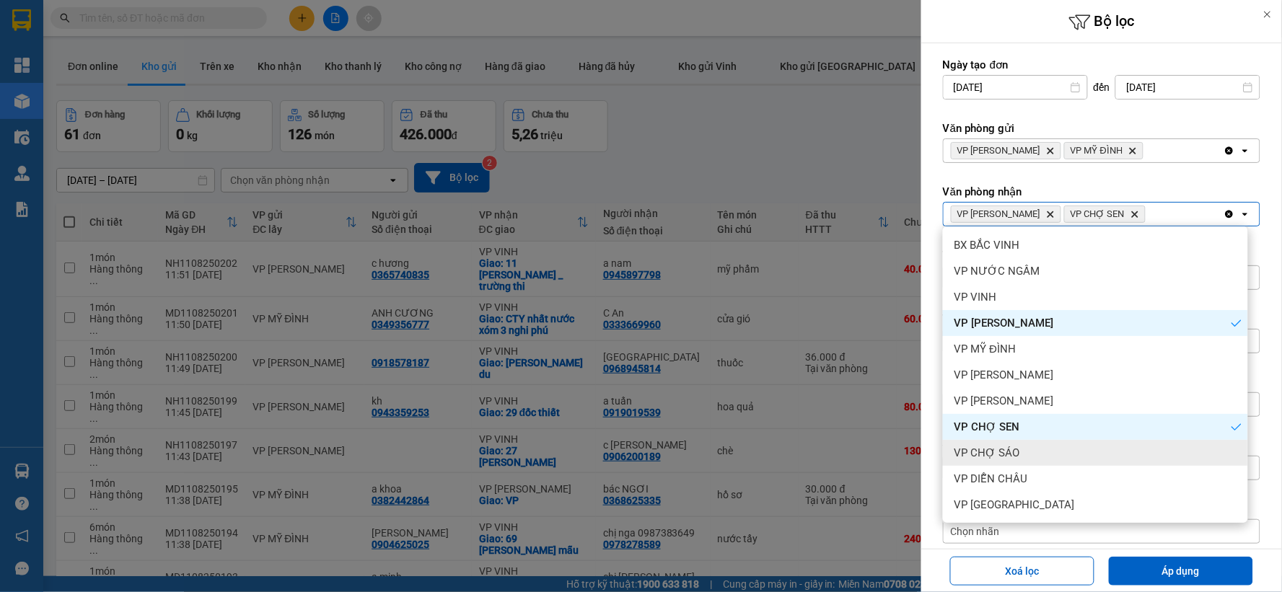
click at [1016, 452] on div "VP CHỢ SÁO" at bounding box center [1095, 453] width 305 height 26
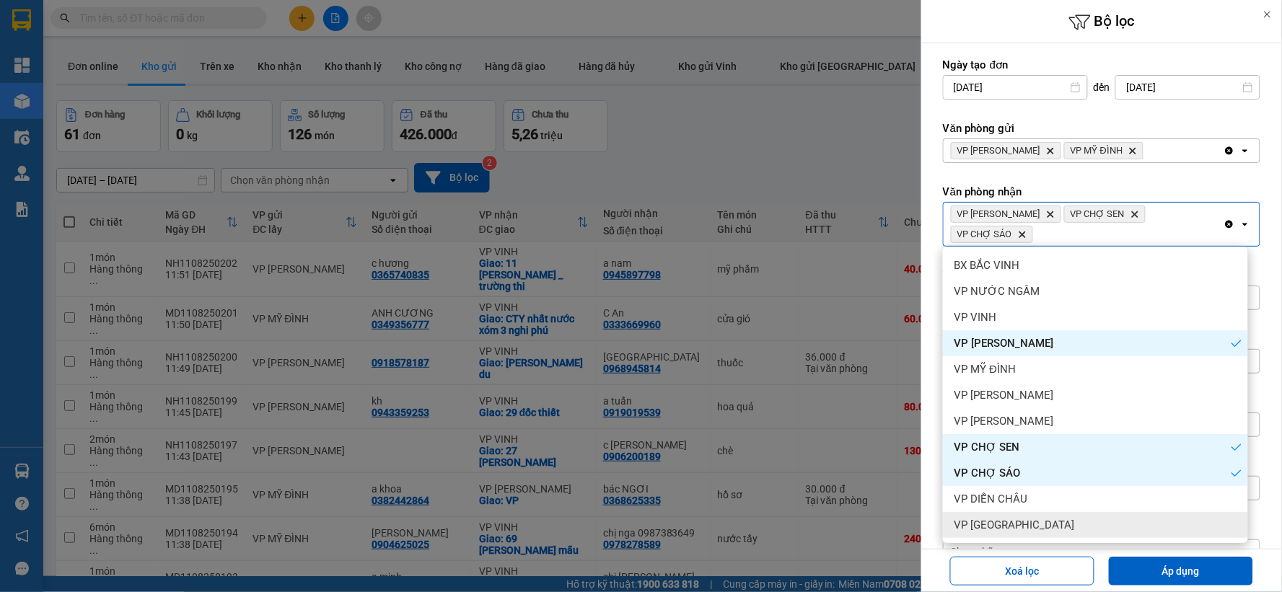
drag, startPoint x: 1026, startPoint y: 525, endPoint x: 1098, endPoint y: 535, distance: 72.8
click at [1035, 538] on ul "BX BẮC VINH VP NƯỚC NGẦM VP VINH VP THANH CHƯƠNG VP MỸ ĐÌNH VP NGỌC HỒI VP GIA …" at bounding box center [1095, 395] width 305 height 297
click at [1042, 522] on div "VP [GEOGRAPHIC_DATA]" at bounding box center [1095, 525] width 305 height 26
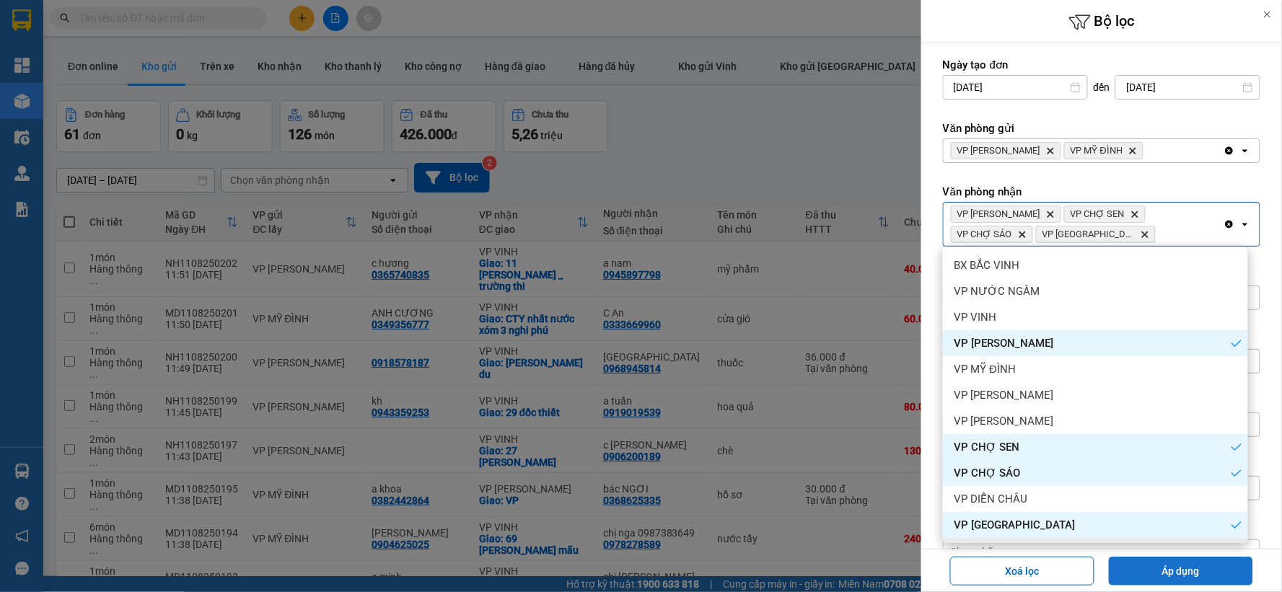
click at [1192, 573] on button "Áp dụng" at bounding box center [1181, 571] width 144 height 29
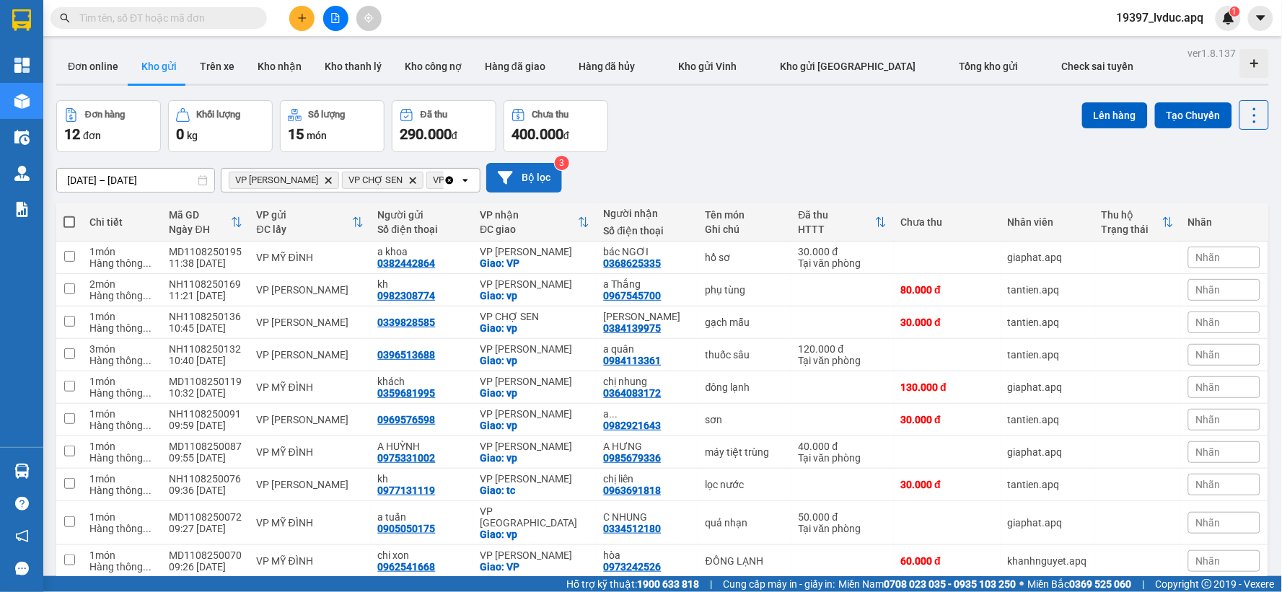
click at [514, 170] on button "Bộ lọc" at bounding box center [524, 178] width 76 height 30
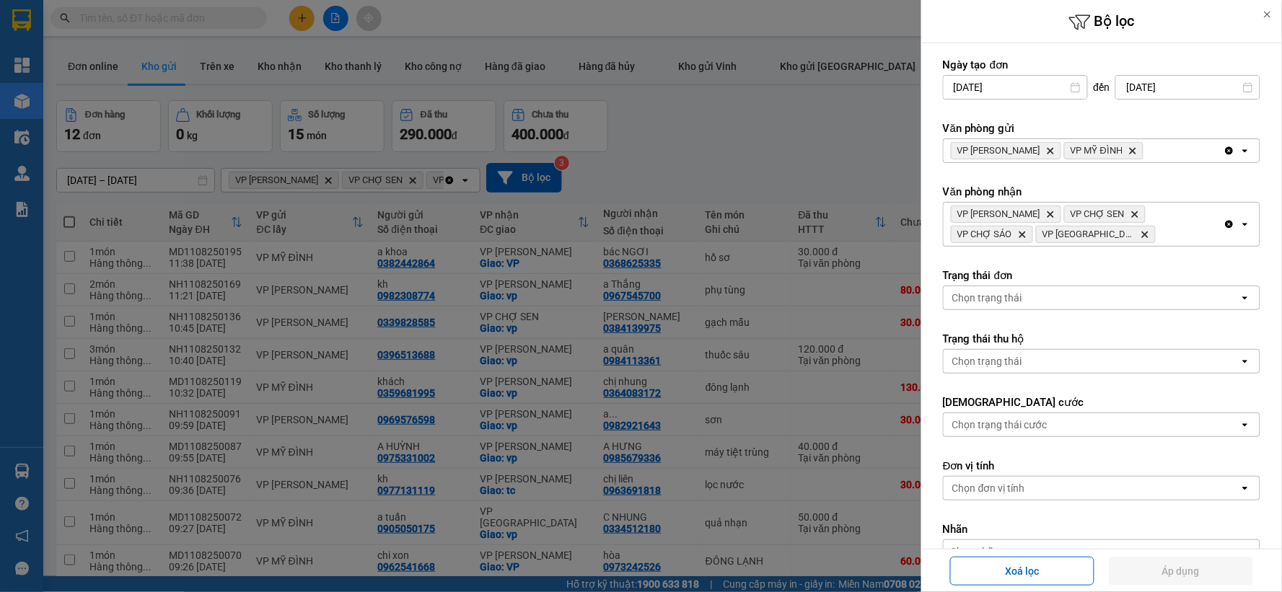
click at [1226, 224] on icon "Clear all" at bounding box center [1230, 225] width 8 height 8
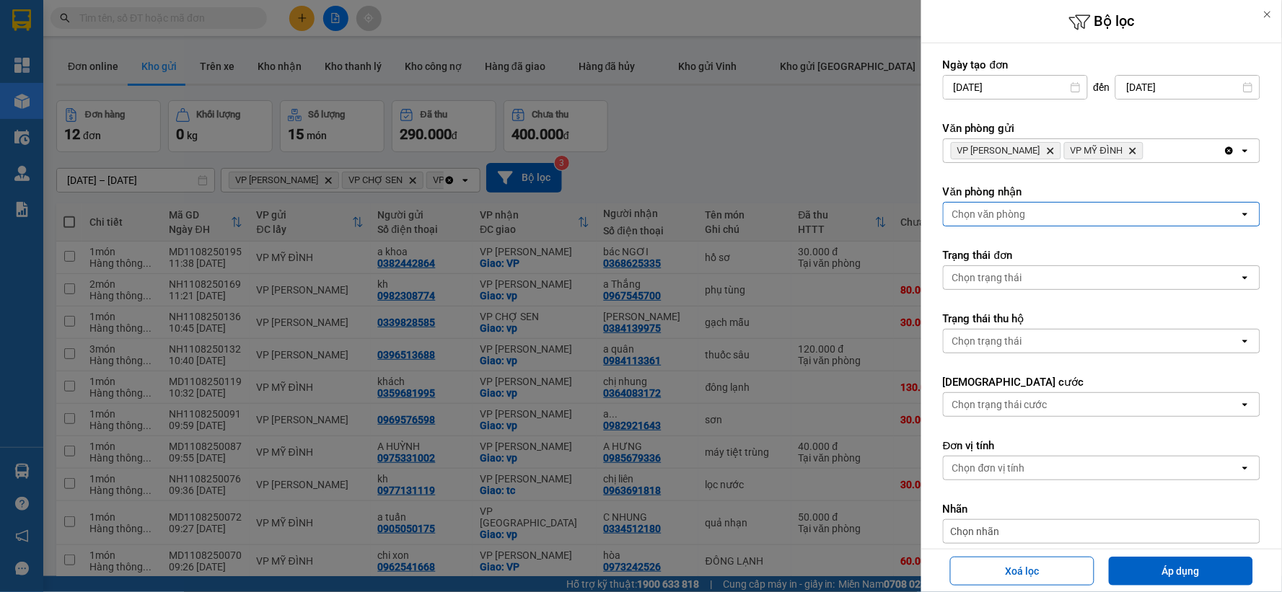
click at [1216, 224] on div "Chọn văn phòng" at bounding box center [1092, 214] width 296 height 23
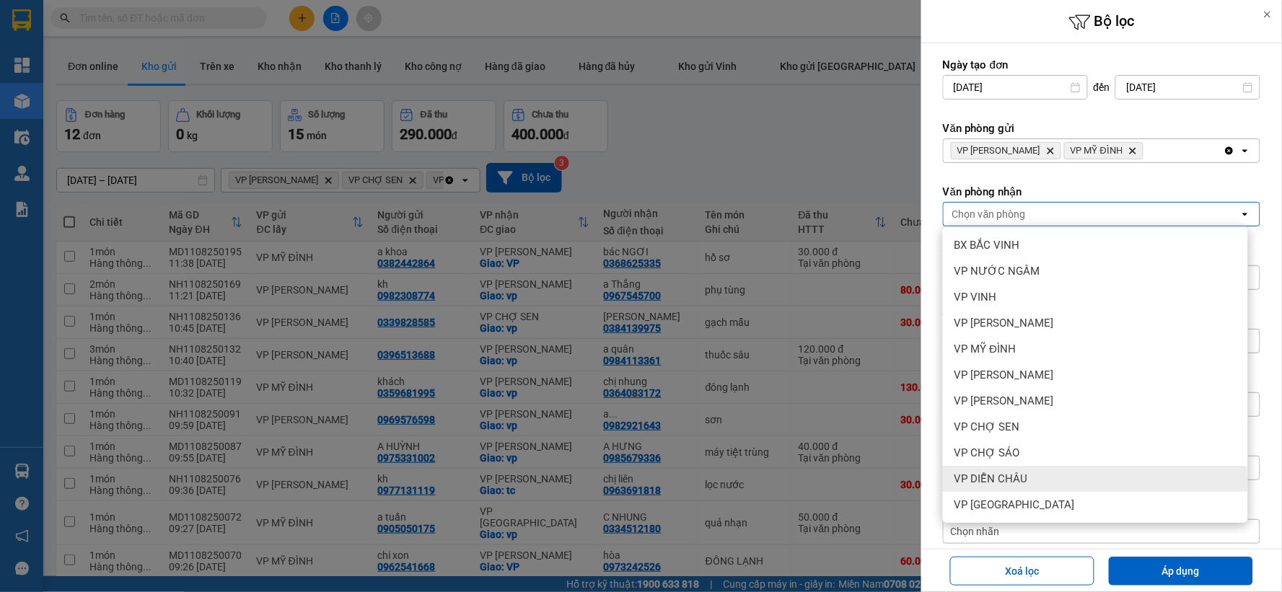
click at [1020, 474] on span "VP DIỄN CHÂU" at bounding box center [991, 479] width 74 height 14
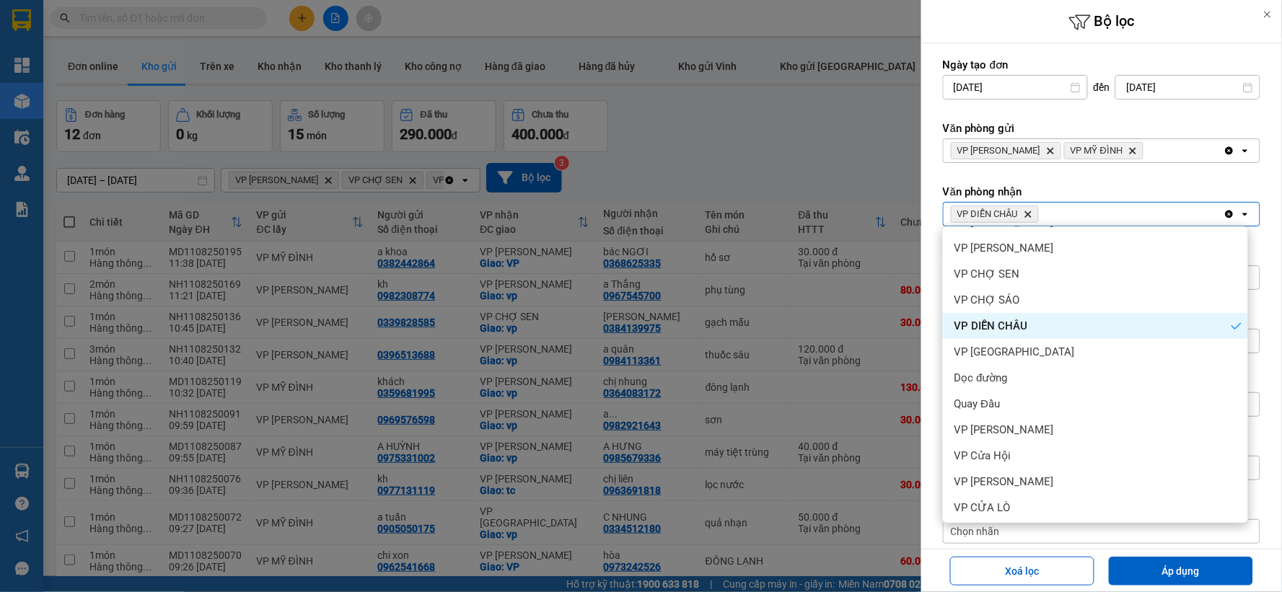
scroll to position [156, 0]
click at [1014, 429] on div "VP [PERSON_NAME]" at bounding box center [1095, 427] width 305 height 26
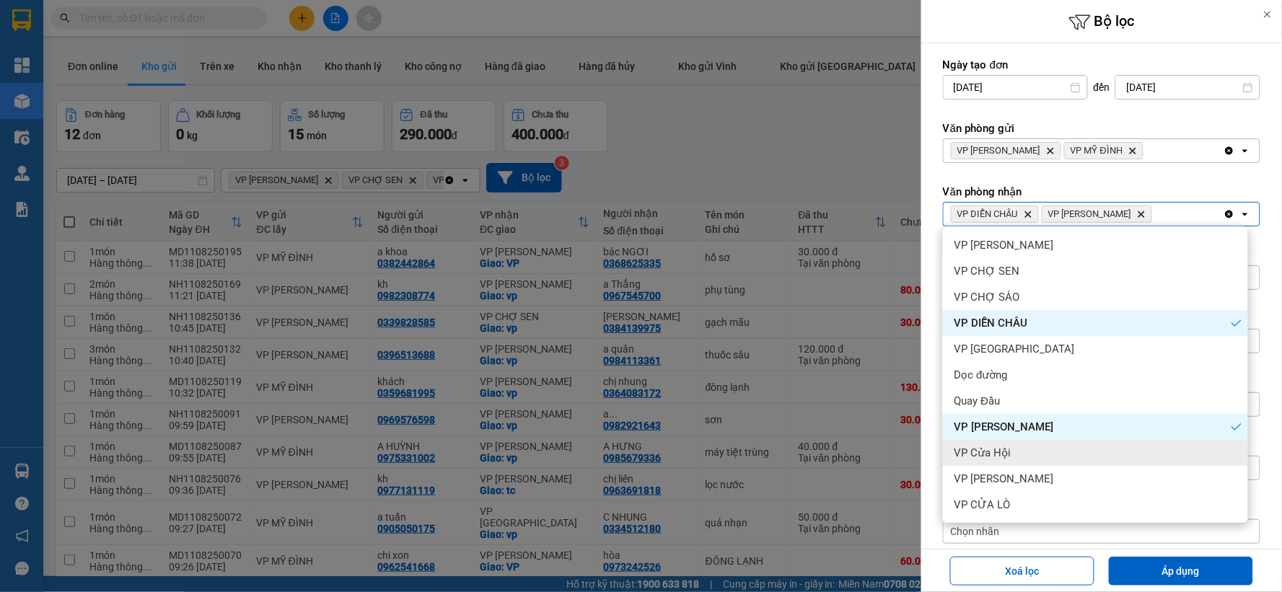
click at [998, 450] on span "VP Cửa Hội" at bounding box center [982, 453] width 57 height 14
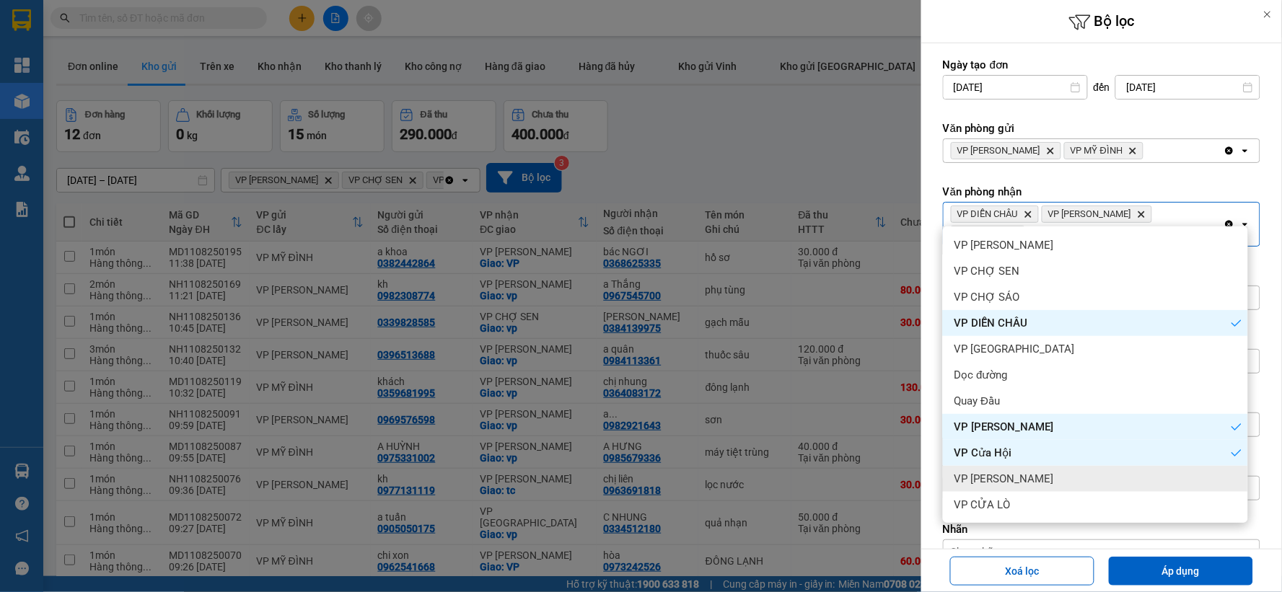
click at [996, 475] on span "VP [PERSON_NAME]" at bounding box center [1004, 479] width 100 height 14
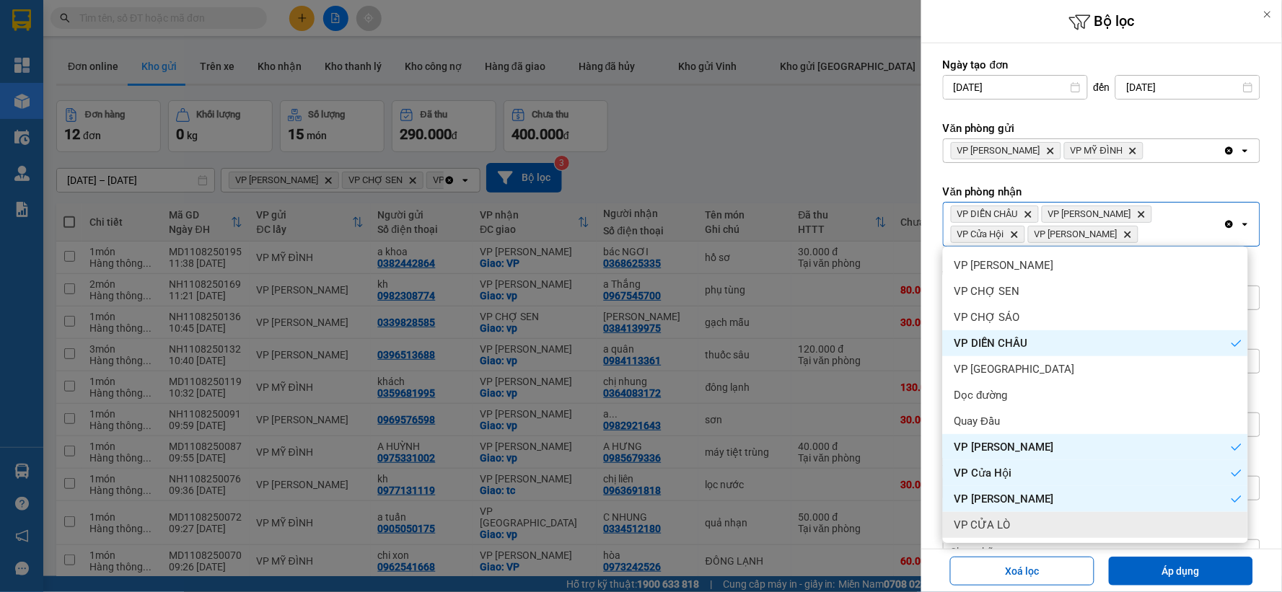
click at [998, 513] on div "VP CỬA LÒ" at bounding box center [1095, 525] width 305 height 26
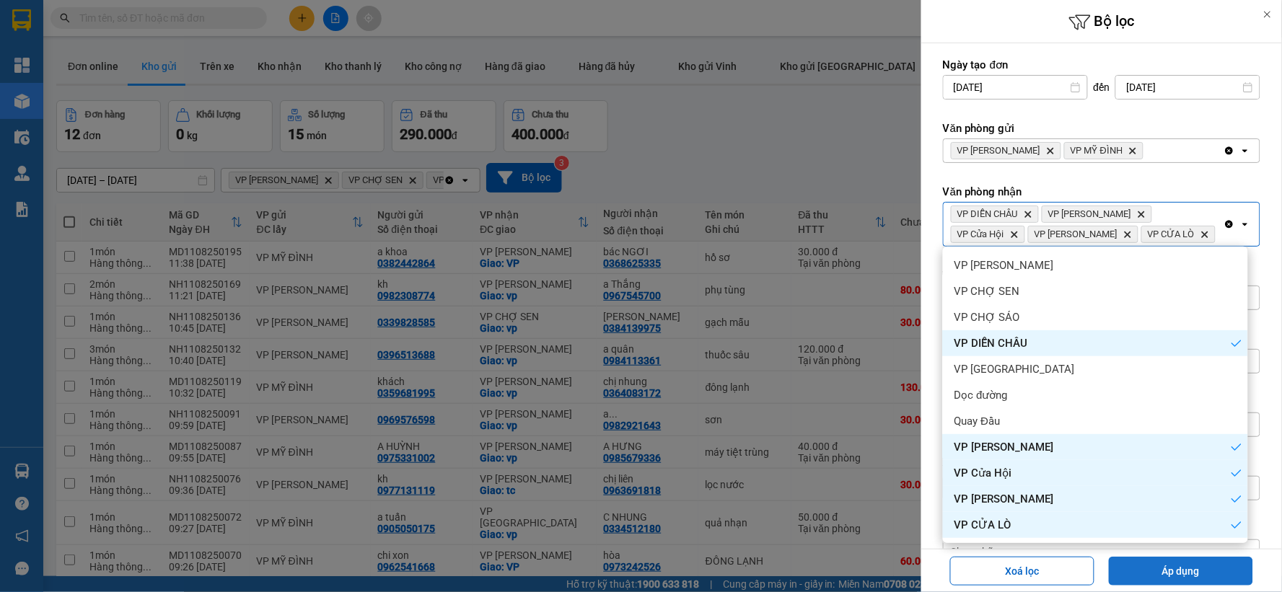
drag, startPoint x: 1169, startPoint y: 565, endPoint x: 1144, endPoint y: 561, distance: 25.6
click at [1167, 566] on button "Áp dụng" at bounding box center [1181, 571] width 144 height 29
